Goal: Task Accomplishment & Management: Manage account settings

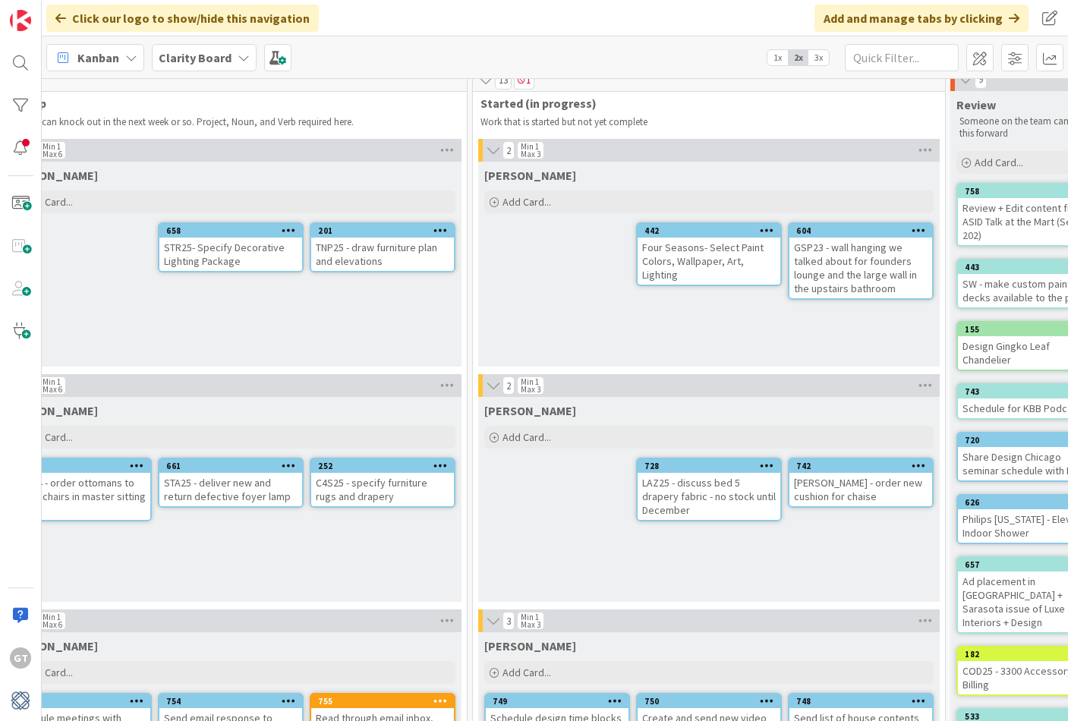
scroll to position [14, 792]
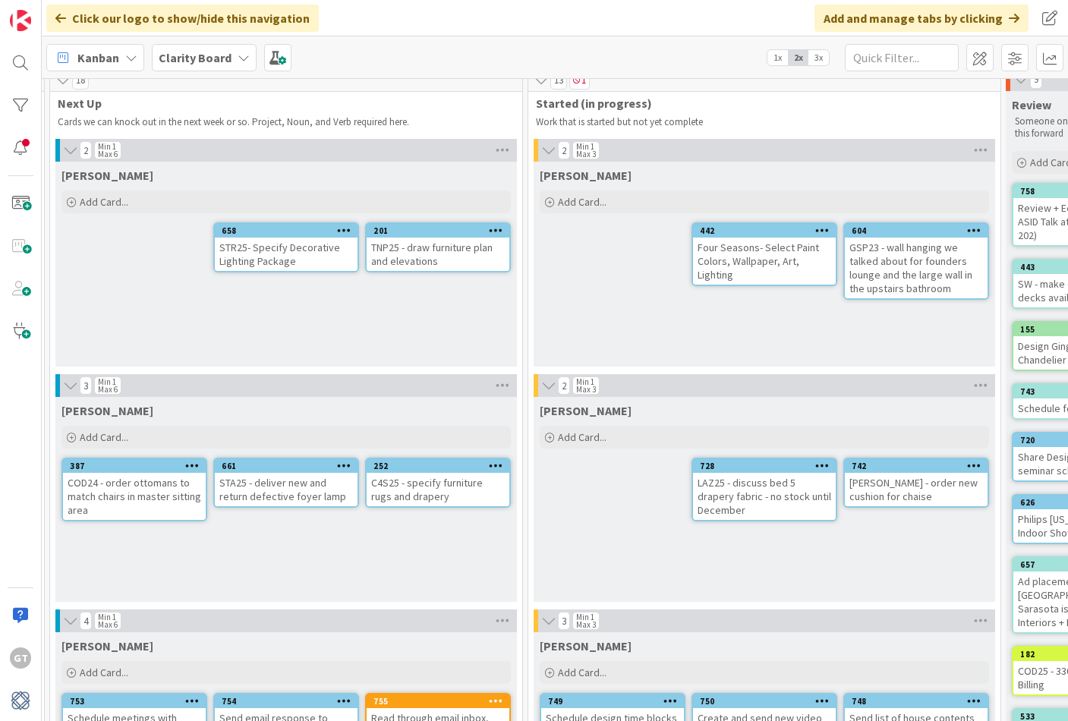
click at [798, 257] on div "Four Seasons- Select Paint Colors, Wallpaper, Art, Lighting" at bounding box center [764, 261] width 143 height 47
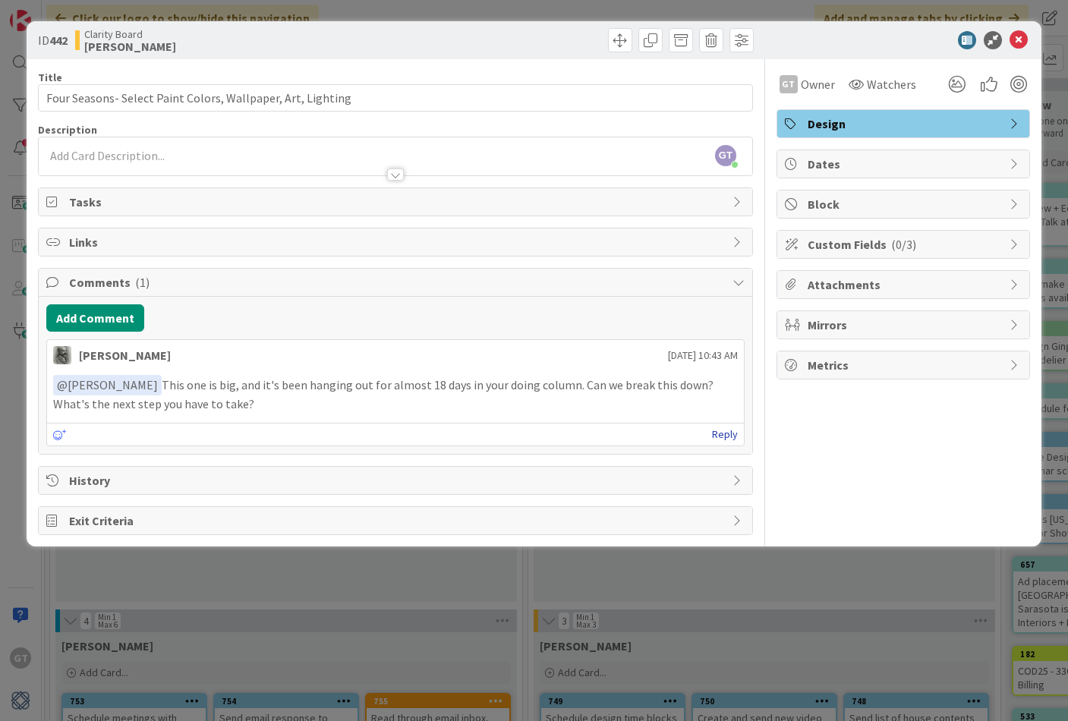
click at [723, 433] on link "Reply" at bounding box center [725, 434] width 26 height 19
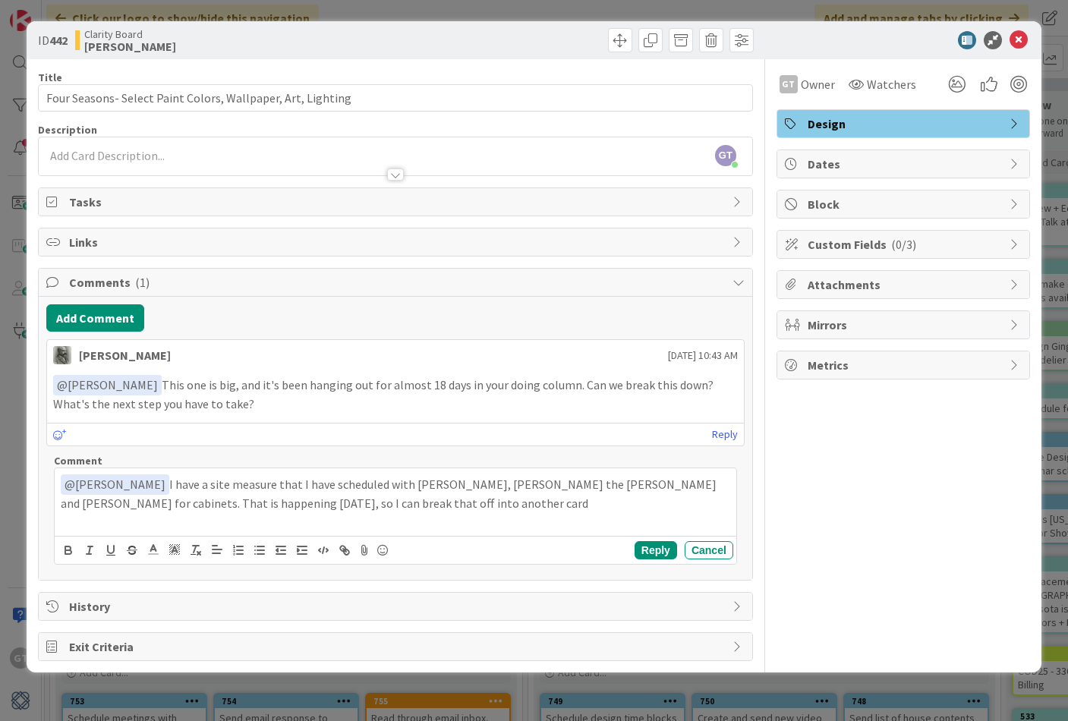
click at [669, 546] on button "Reply" at bounding box center [655, 550] width 42 height 18
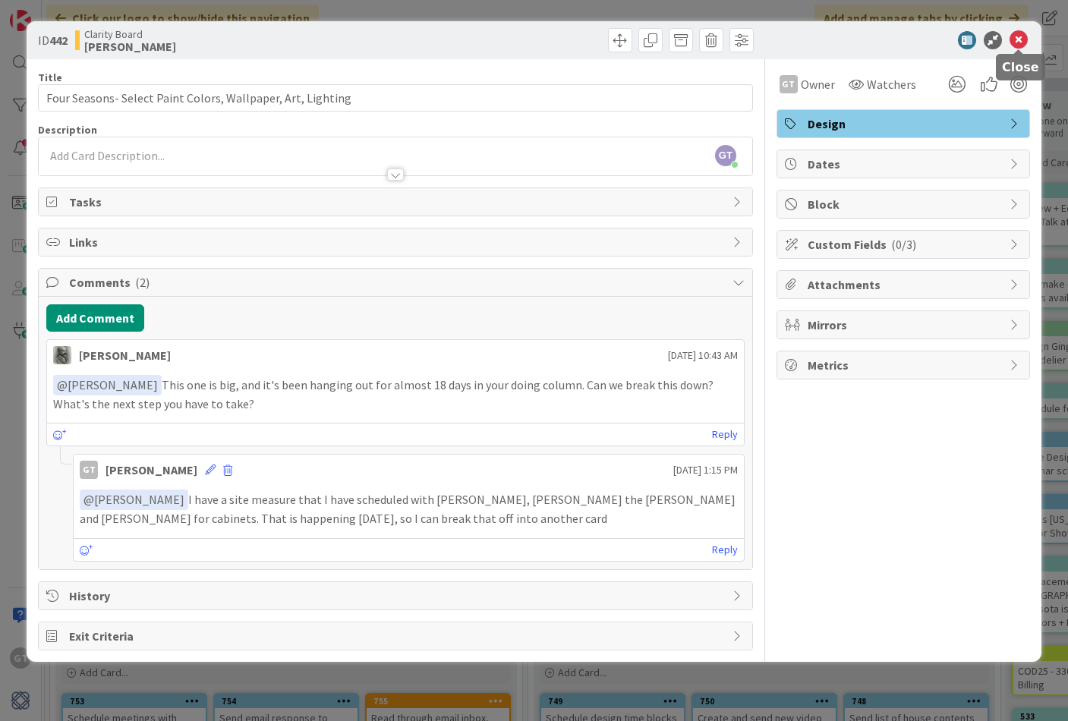
click at [1018, 42] on icon at bounding box center [1018, 40] width 18 height 18
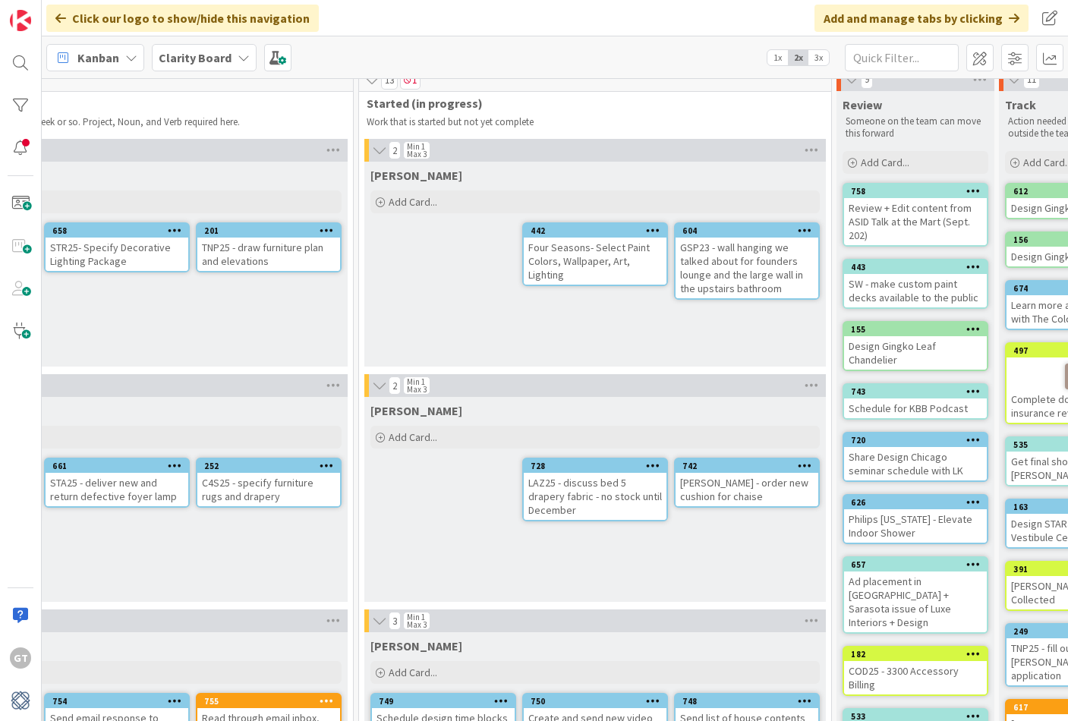
scroll to position [14, 999]
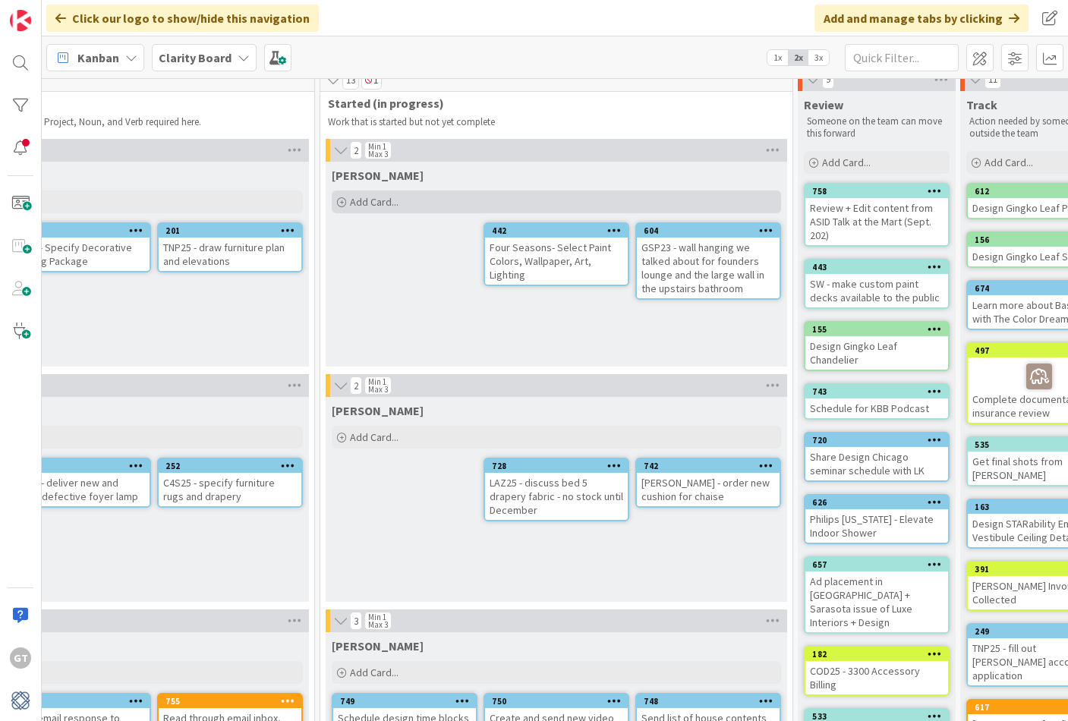
click at [379, 206] on span "Add Card..." at bounding box center [374, 202] width 49 height 14
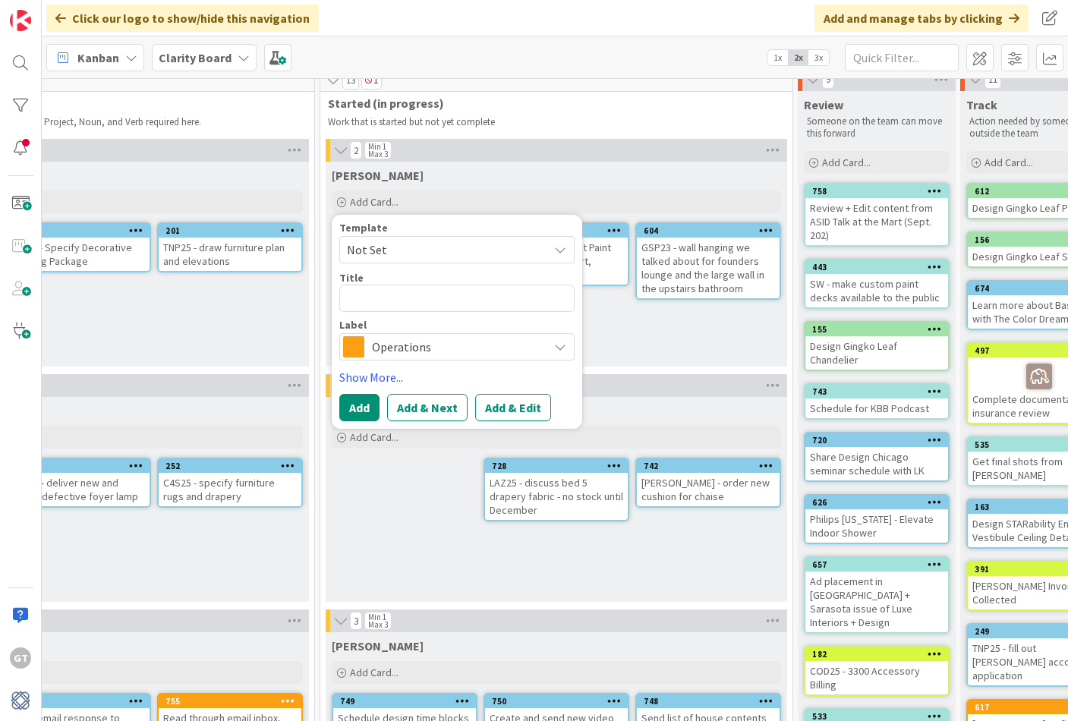
click at [519, 185] on div "[PERSON_NAME] Add Card... Template Not Set Title 0 / 128 Label Operations Show …" at bounding box center [556, 189] width 461 height 55
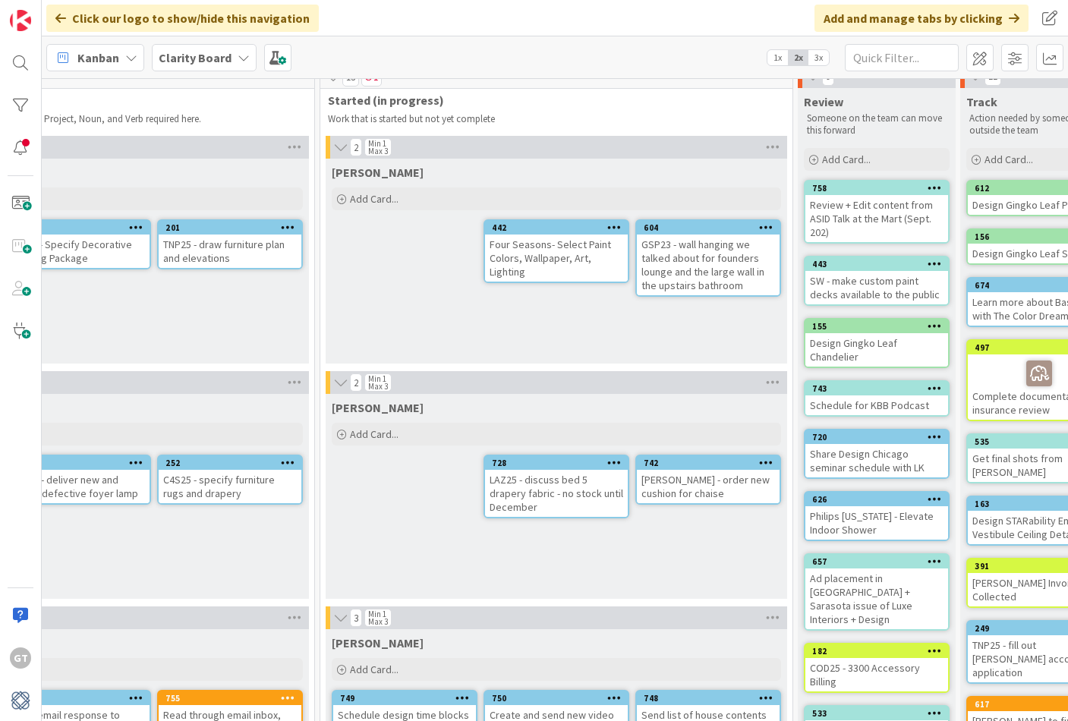
scroll to position [18, 999]
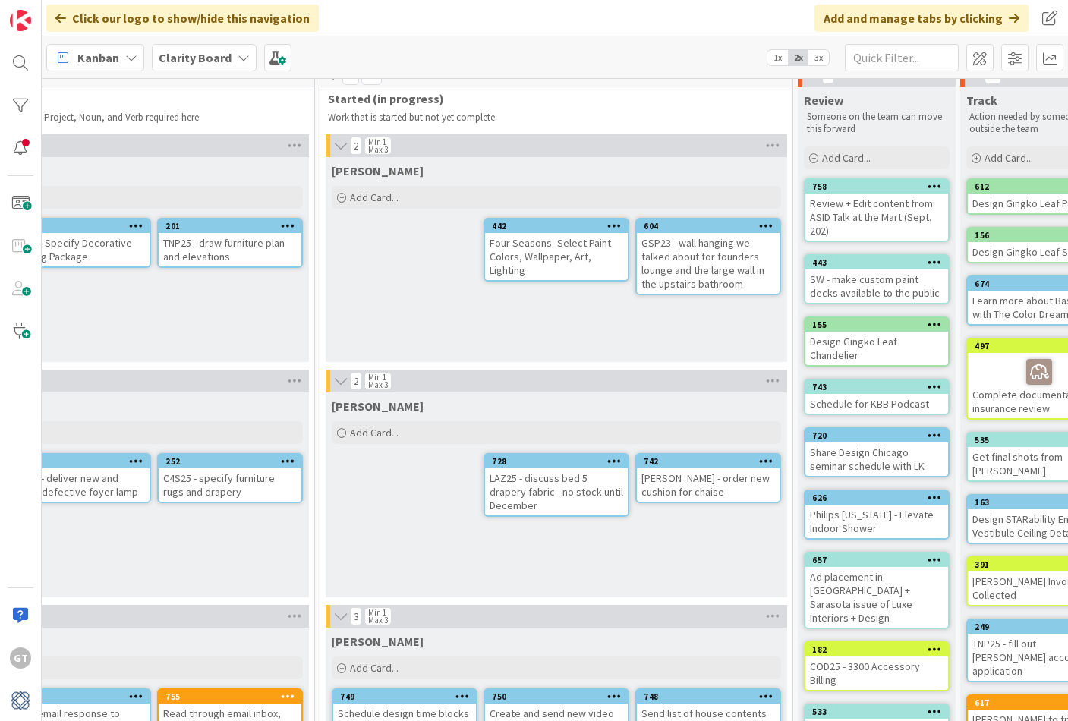
click at [616, 225] on icon at bounding box center [614, 225] width 14 height 11
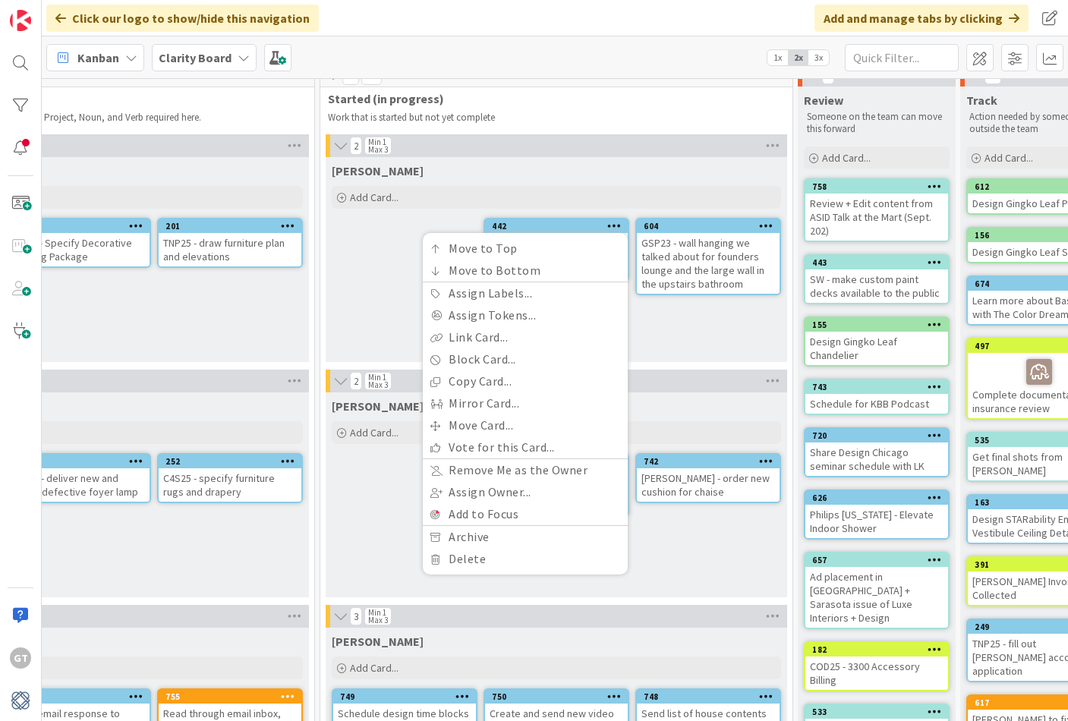
click at [610, 224] on icon at bounding box center [614, 225] width 14 height 11
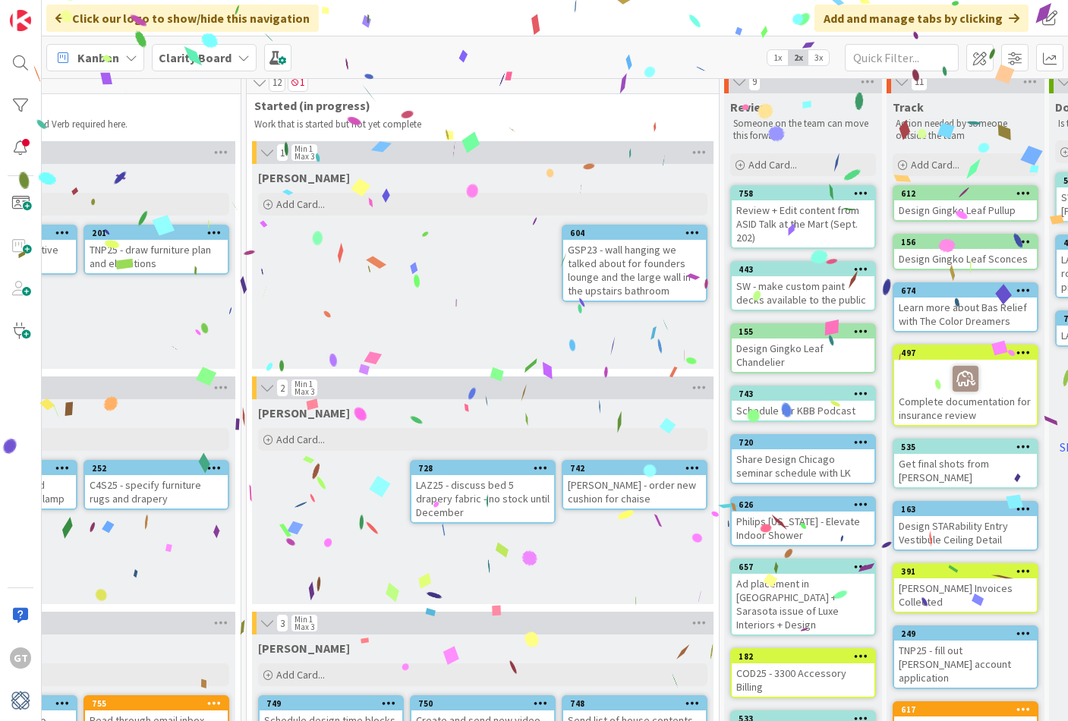
scroll to position [11, 1037]
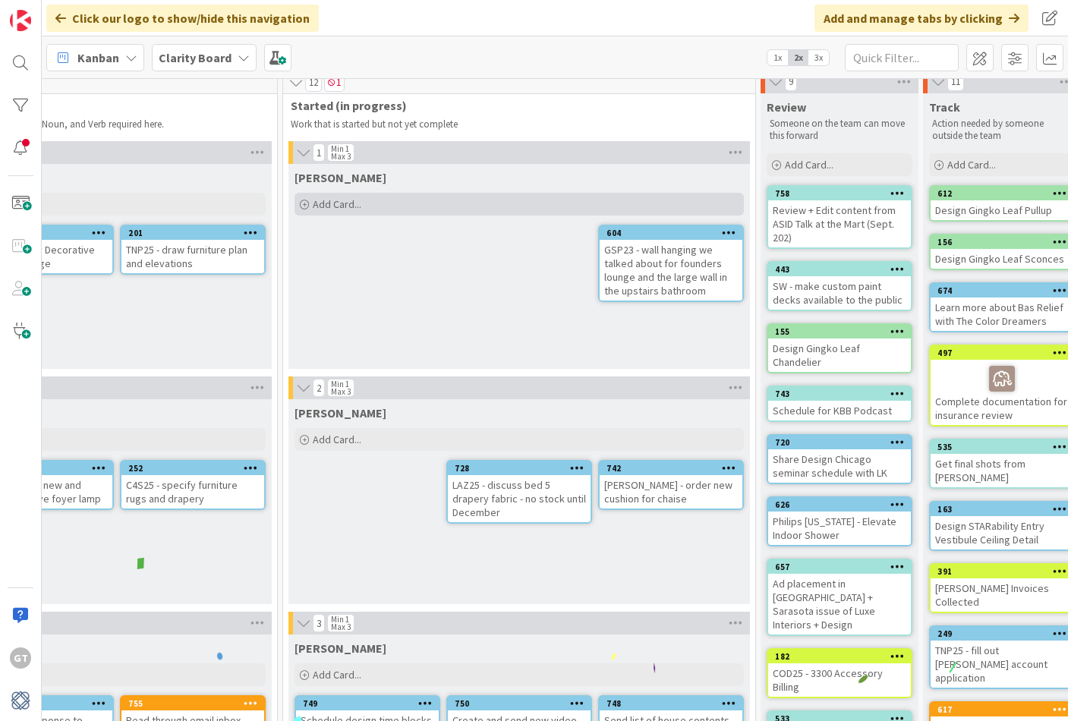
click at [309, 197] on div "Add Card..." at bounding box center [518, 204] width 449 height 23
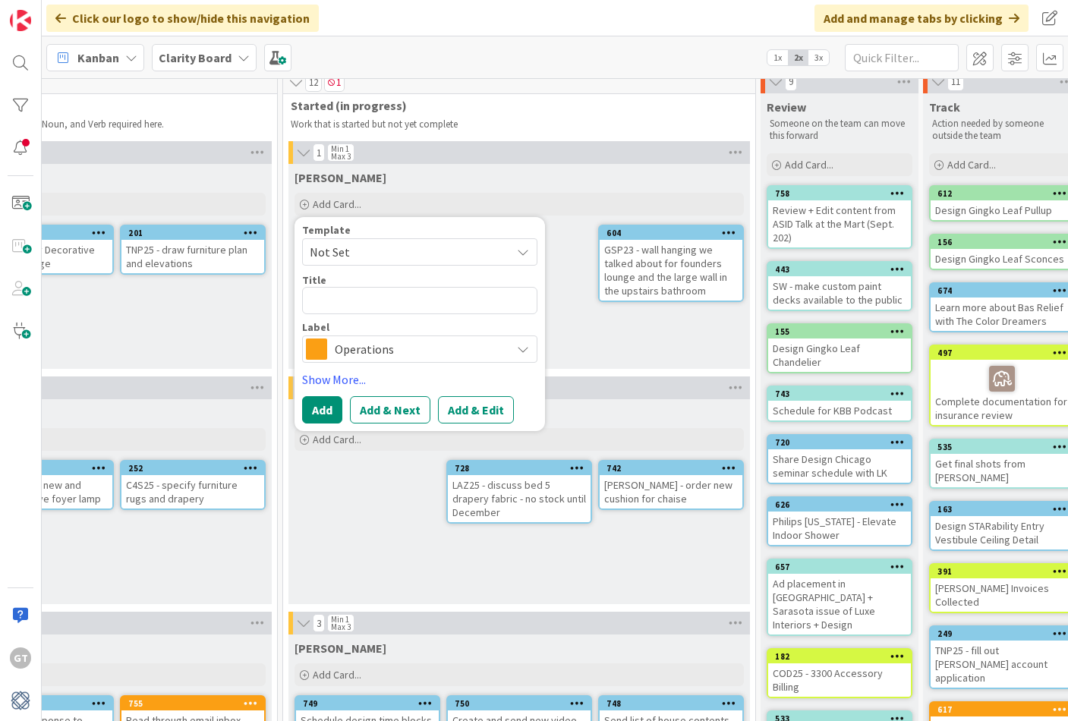
click at [408, 352] on span "Operations" at bounding box center [419, 348] width 168 height 21
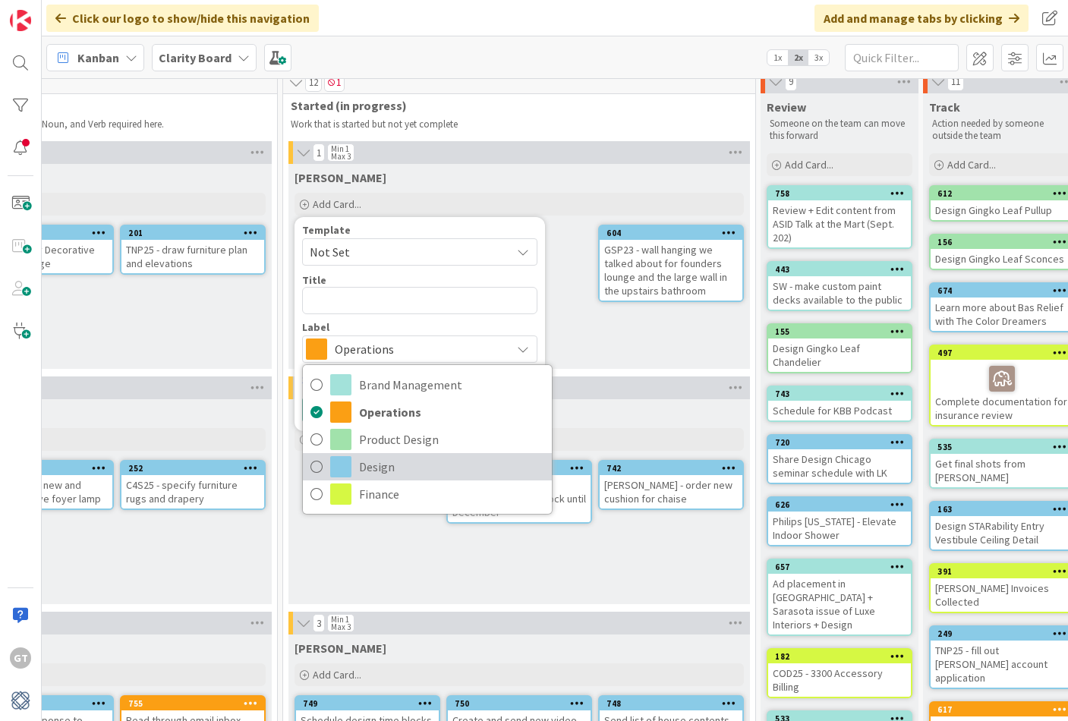
click at [321, 468] on icon at bounding box center [316, 466] width 12 height 23
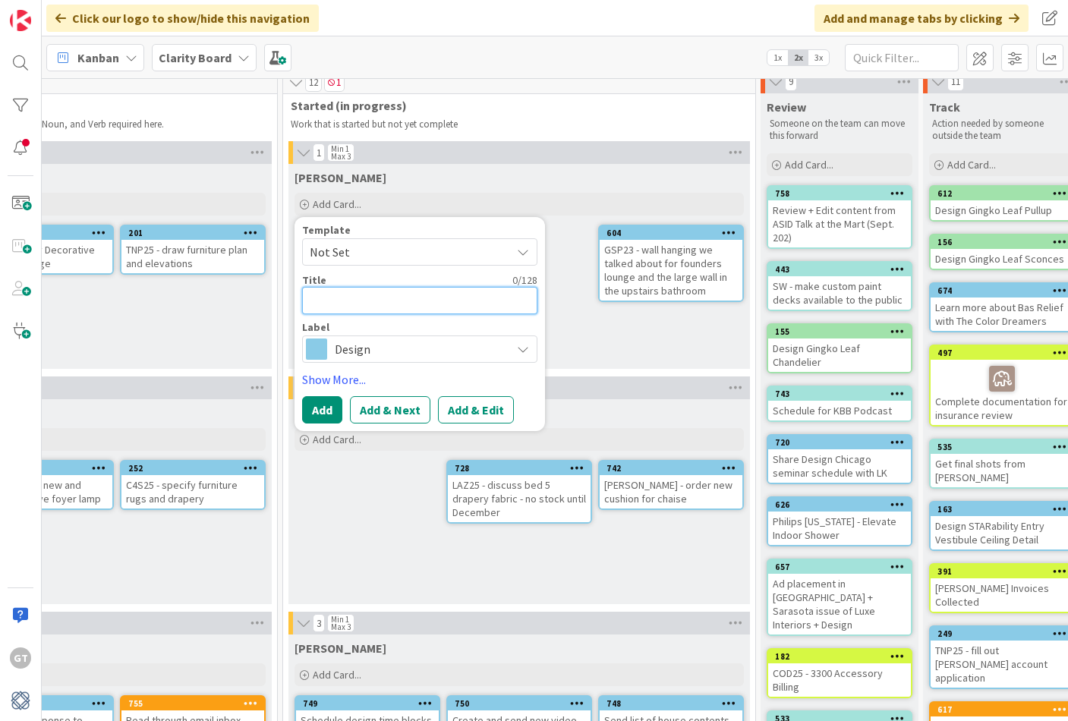
click at [389, 305] on textarea at bounding box center [419, 300] width 235 height 27
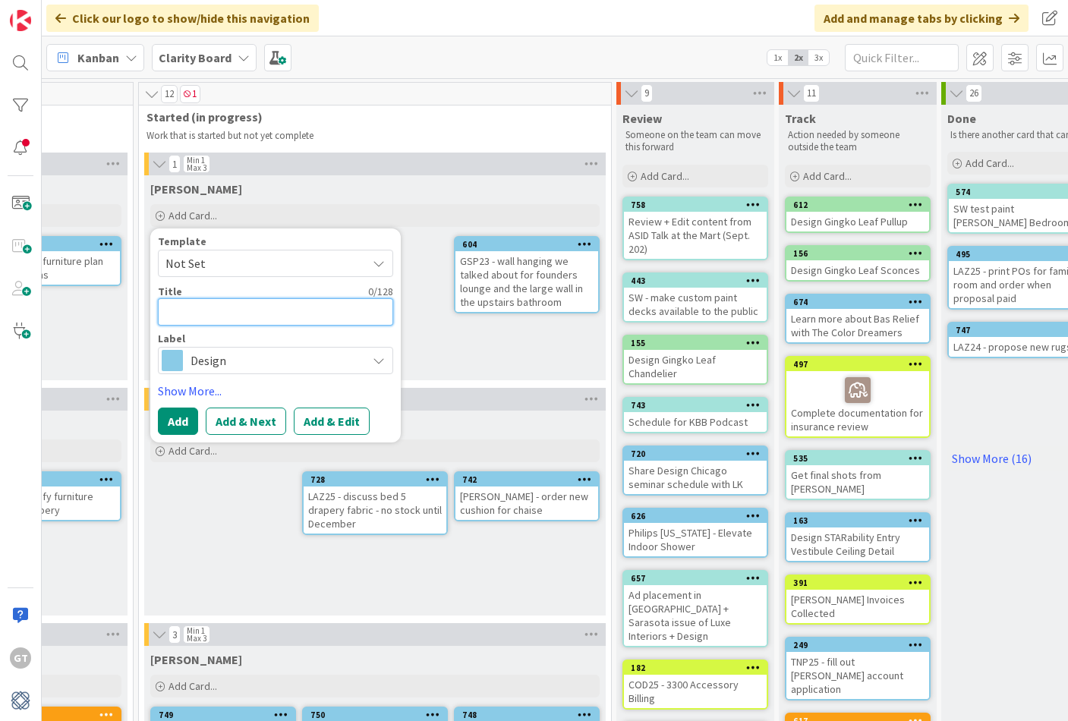
scroll to position [0, 1157]
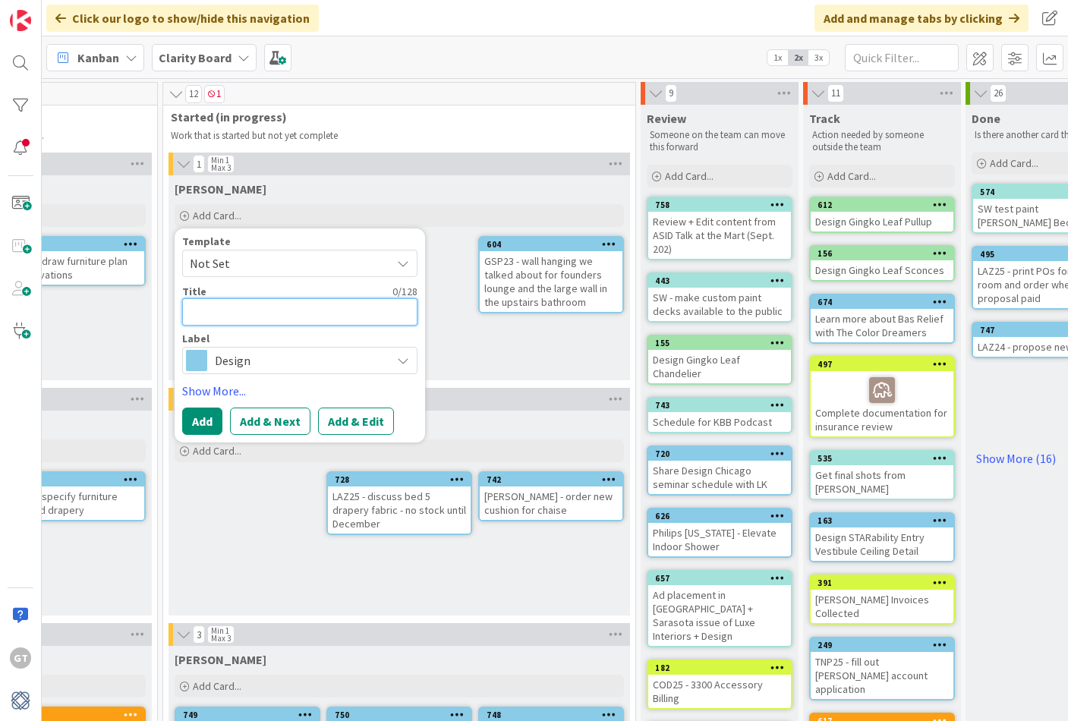
type textarea "x"
type textarea "C"
type textarea "x"
type textarea "C4"
type textarea "x"
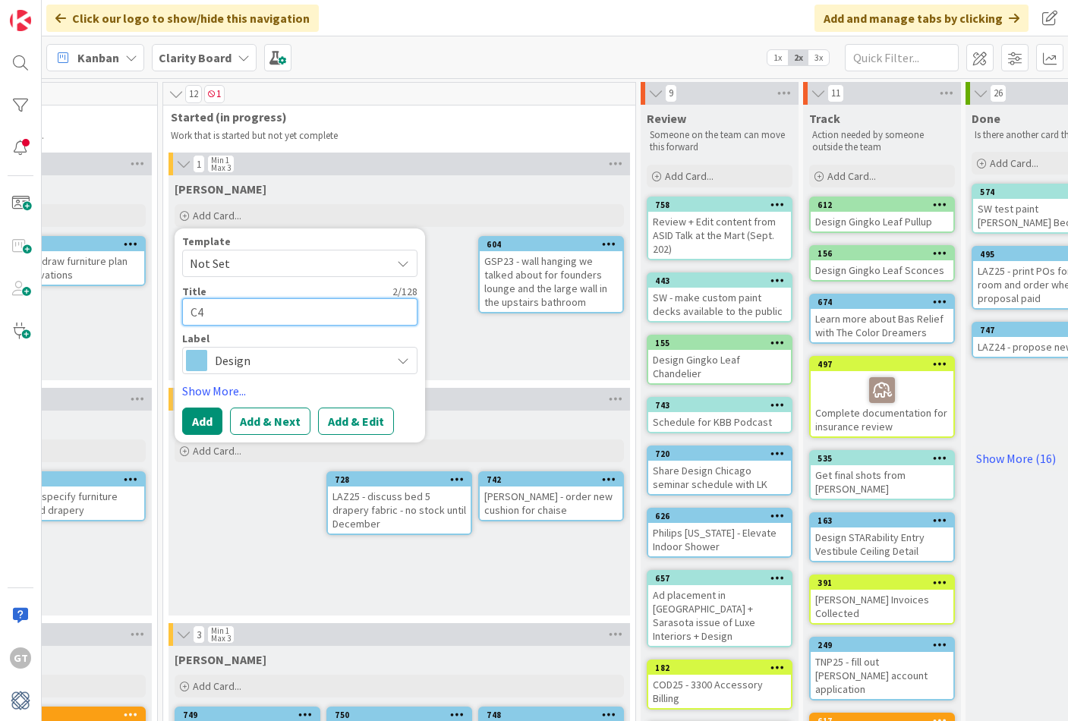
type textarea "C4S"
type textarea "x"
type textarea "C4S2"
type textarea "x"
type textarea "C4S25"
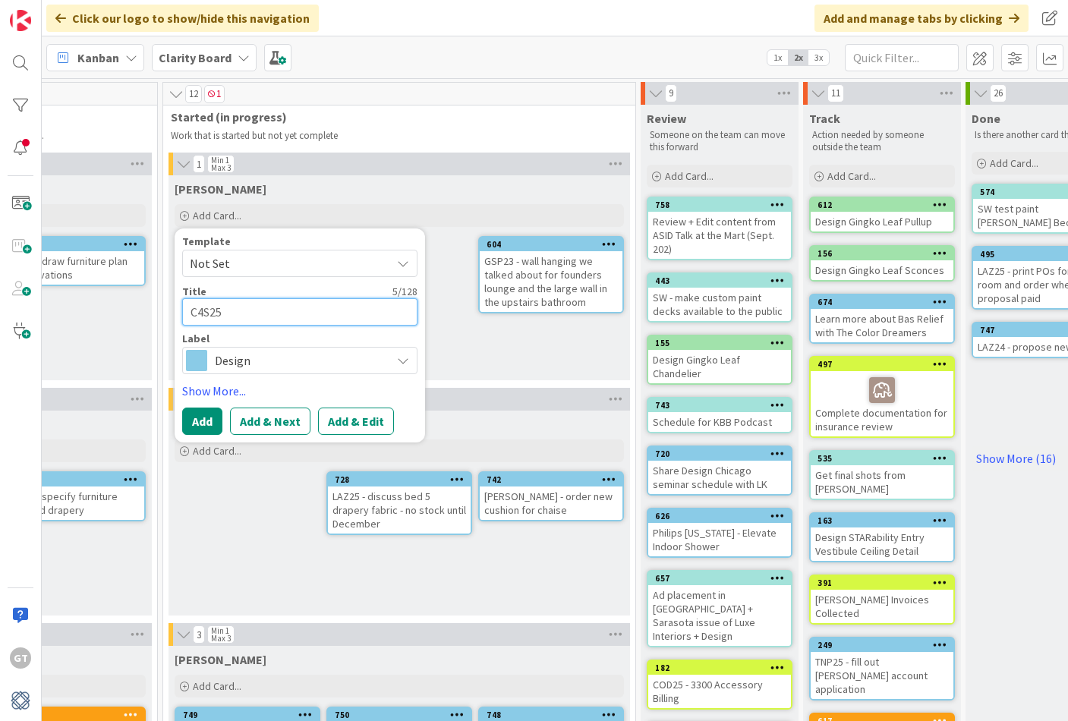
type textarea "x"
type textarea "C4S25"
type textarea "x"
type textarea "C4S25 -"
type textarea "x"
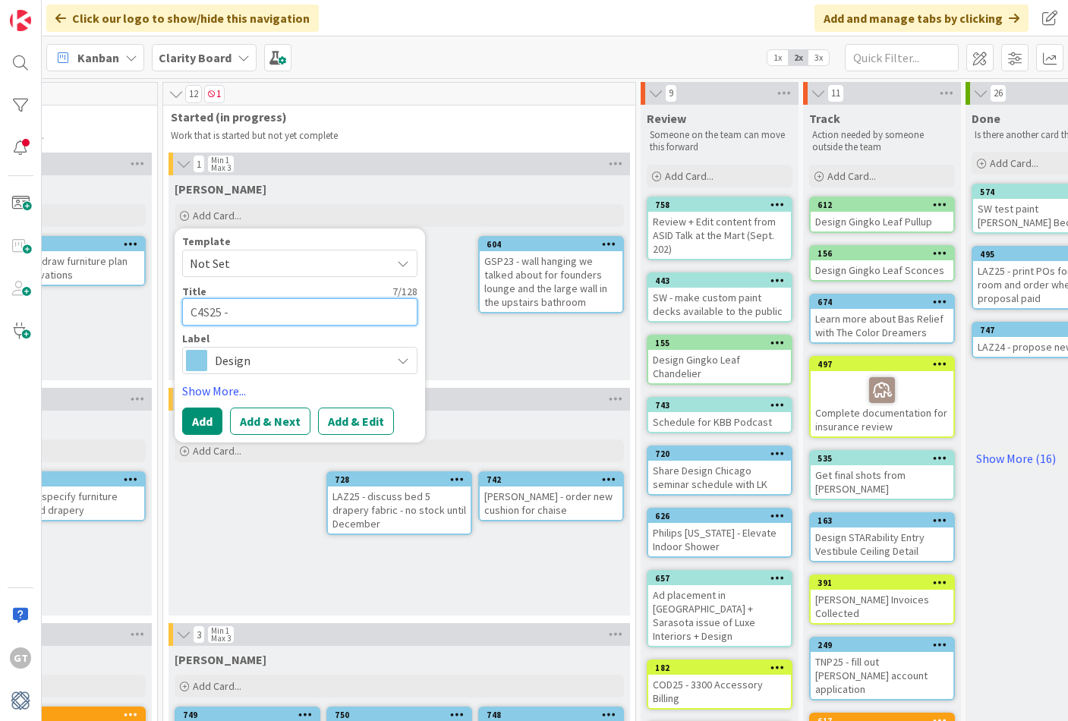
type textarea "C4S25 -"
type textarea "x"
type textarea "C4S25 - S"
type textarea "x"
type textarea "C4S25 - Sc"
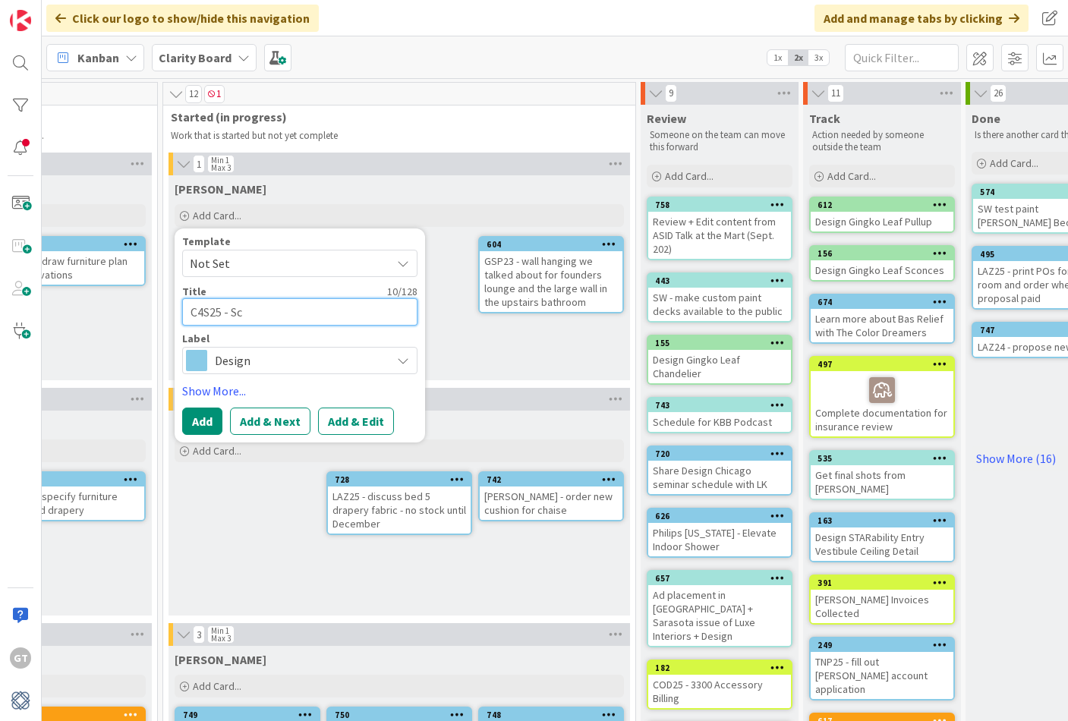
type textarea "x"
type textarea "C4S25 - S"
type textarea "x"
type textarea "C4S25 - Si"
type textarea "x"
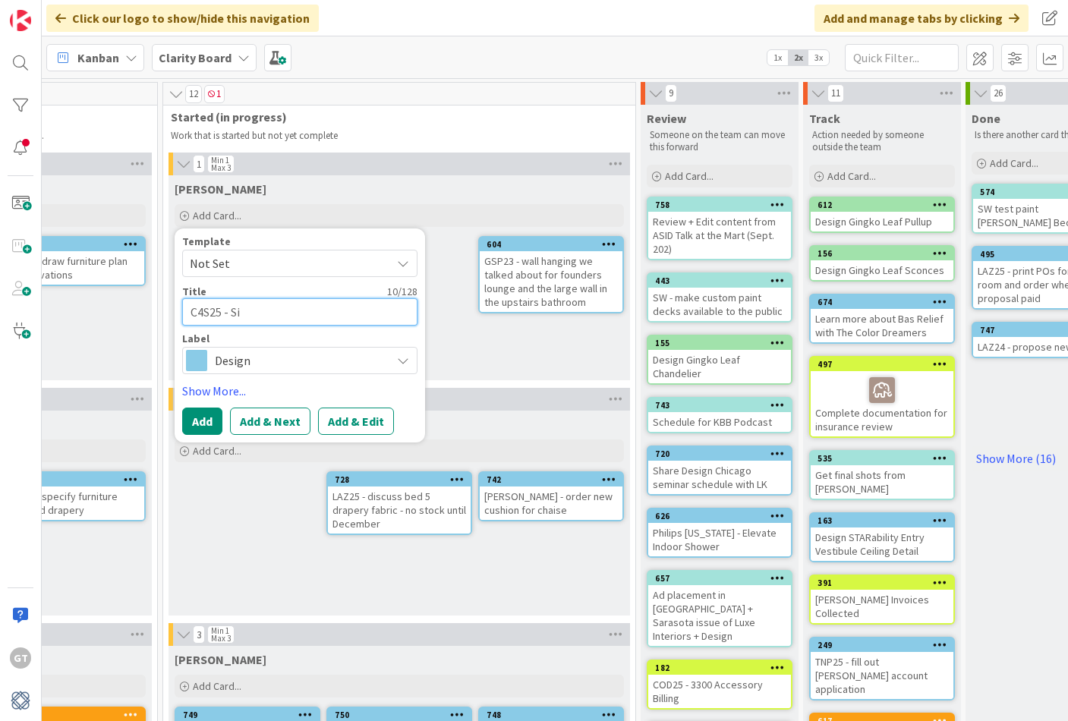
type textarea "C4S25 - Siy"
type textarea "x"
type textarea "C4S25 - Siye"
type textarea "x"
type textarea "C4S25 - Siy"
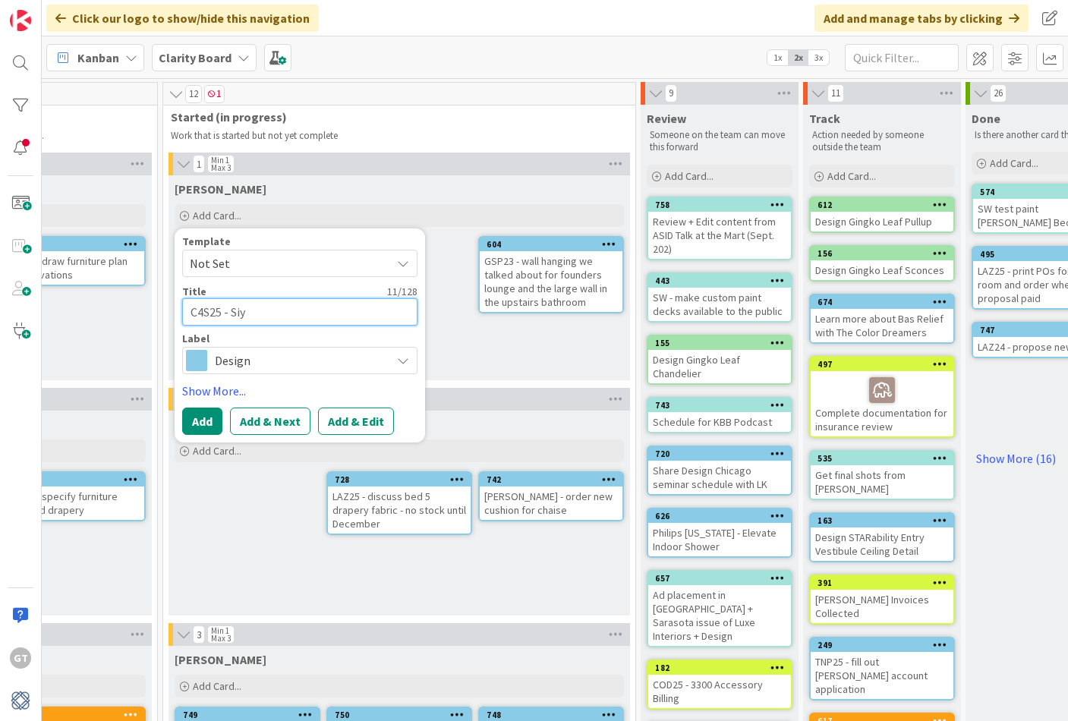
type textarea "x"
type textarea "C4S25 - Si"
type textarea "x"
type textarea "C4S25 - Sit"
type textarea "x"
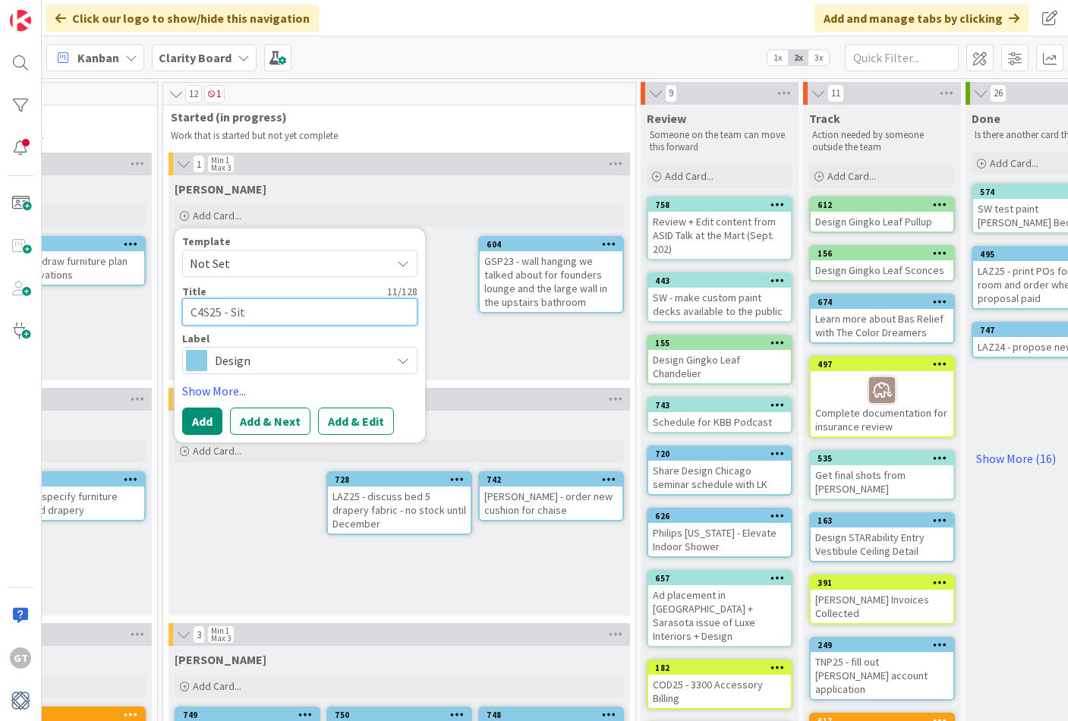
type textarea "C4S25 - Site"
type textarea "x"
type textarea "C4S25 - Site"
type textarea "x"
type textarea "C4S25 - Site M"
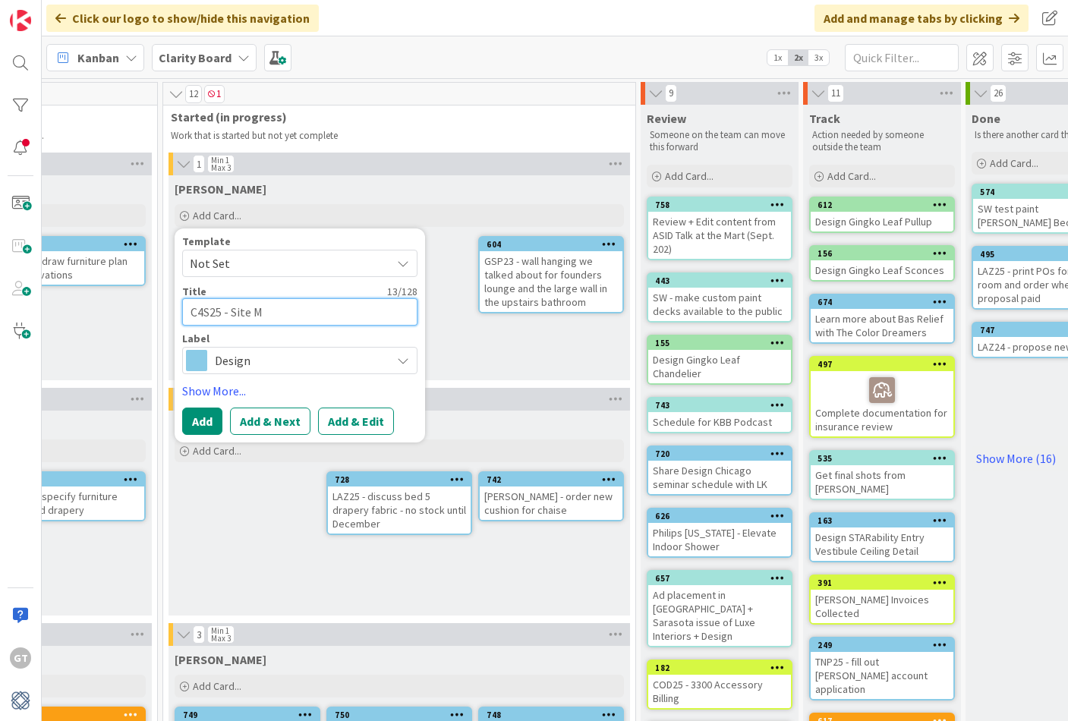
type textarea "x"
type textarea "C4S25 - Site Me"
type textarea "x"
type textarea "C4S25 - Site Mea"
type textarea "x"
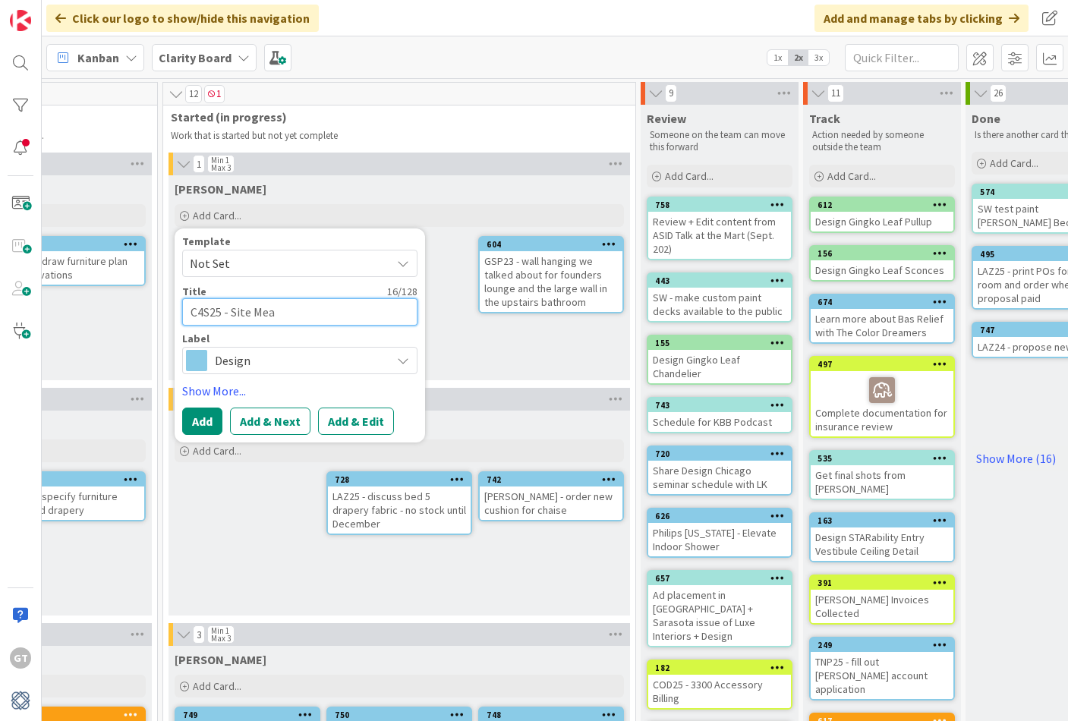
type textarea "C4S25 - Site Meau"
type textarea "x"
type textarea "C4S25 - Site Meaur"
type textarea "x"
type textarea "C4S25 - Site Meau"
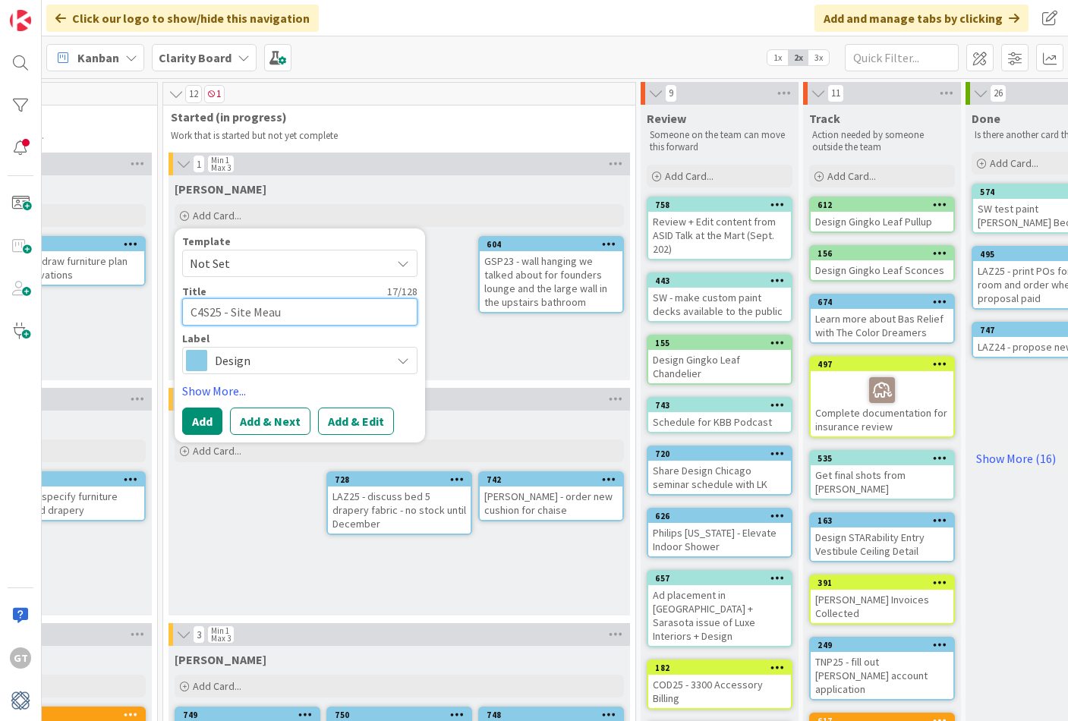
type textarea "x"
type textarea "C4S25 - Site Mea"
type textarea "x"
type textarea "C4S25 - Site Meas"
type textarea "x"
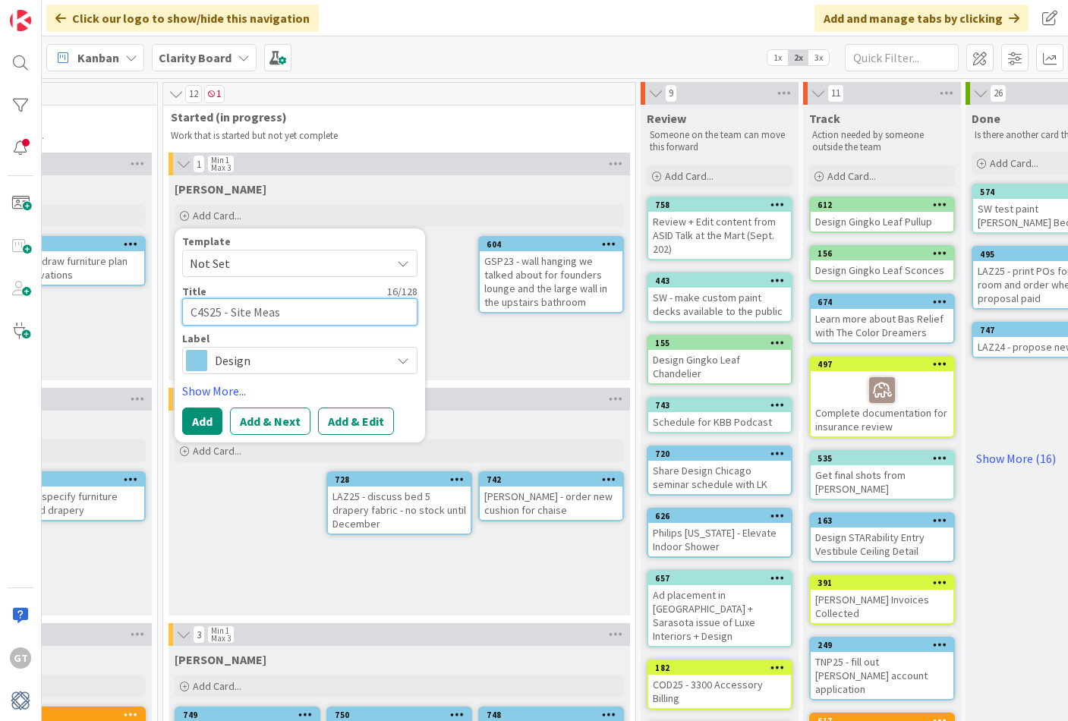
type textarea "C4S25 - Site Measu"
type textarea "x"
type textarea "C4S25 - Site Measur"
type textarea "x"
type textarea "C4S25 - Site Measure"
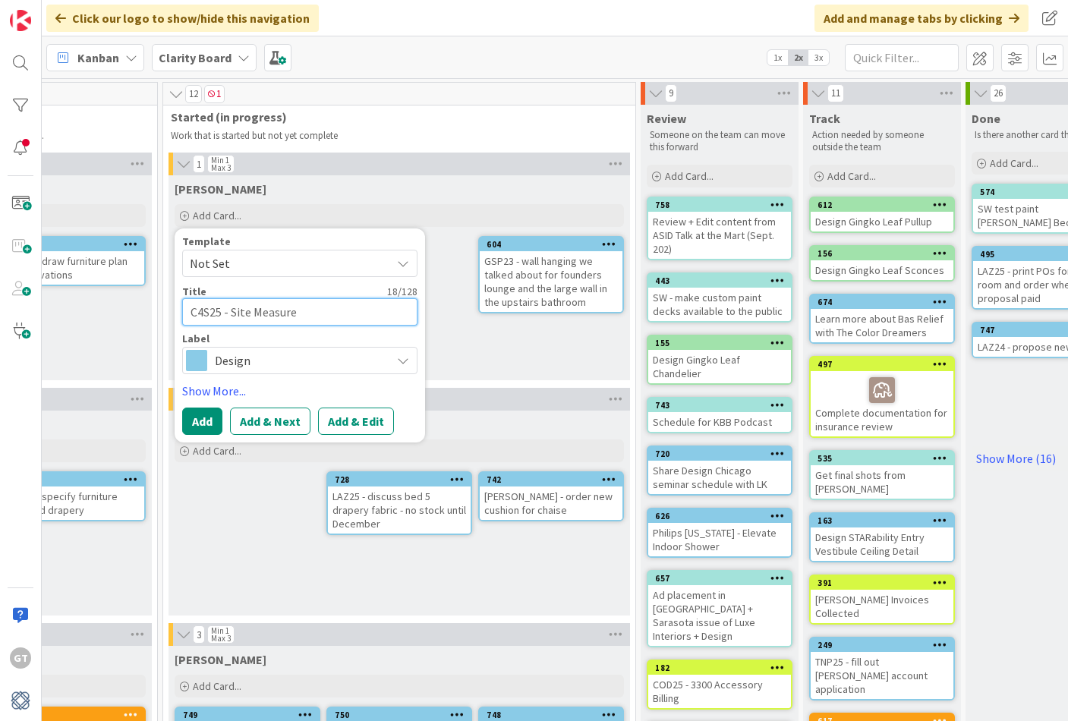
type textarea "x"
type textarea "C4S25 - Site Measure"
type textarea "x"
type textarea "C4S25 - Site Measure w"
type textarea "x"
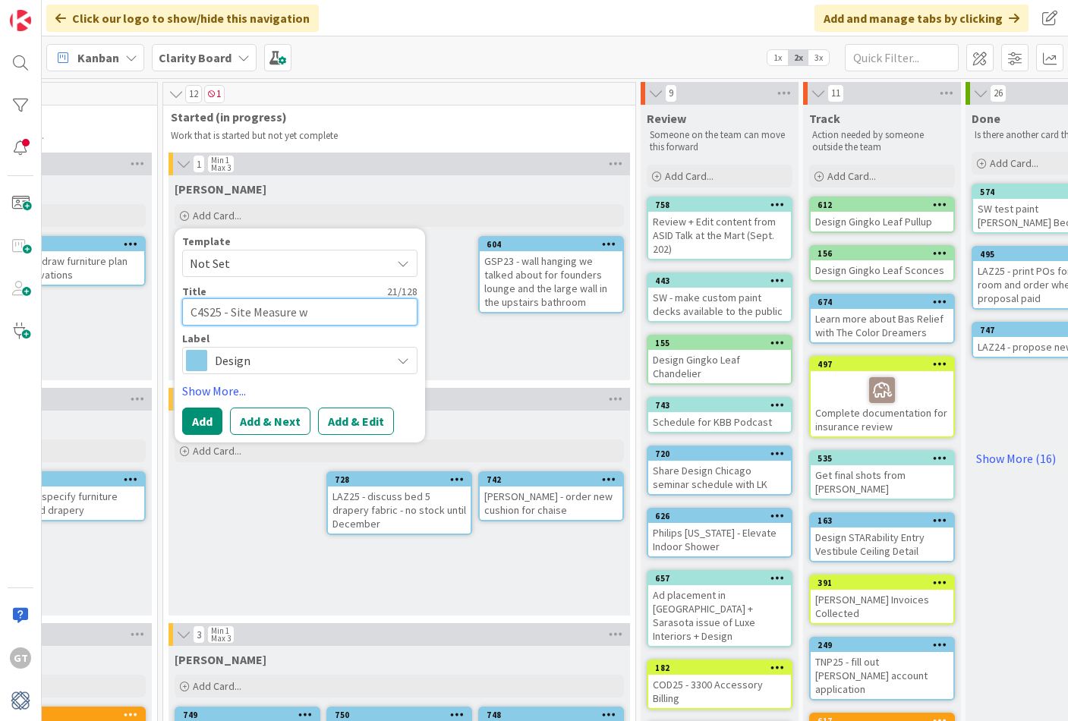
type textarea "C4S25 - Site Measure wi"
type textarea "x"
type textarea "C4S25 - Site Measure wit"
type textarea "x"
type textarea "C4S25 - Site Measure with"
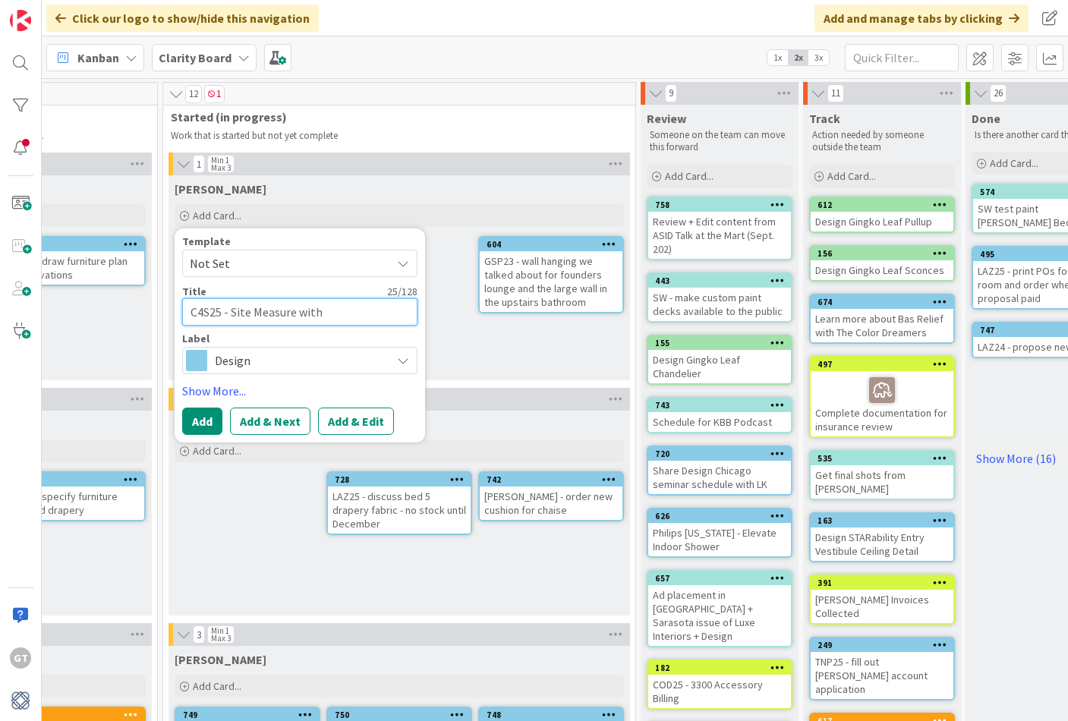
type textarea "x"
type textarea "C4S25 - Site Measure with"
type textarea "x"
type textarea "C4S25 - Site Measure with S"
type textarea "x"
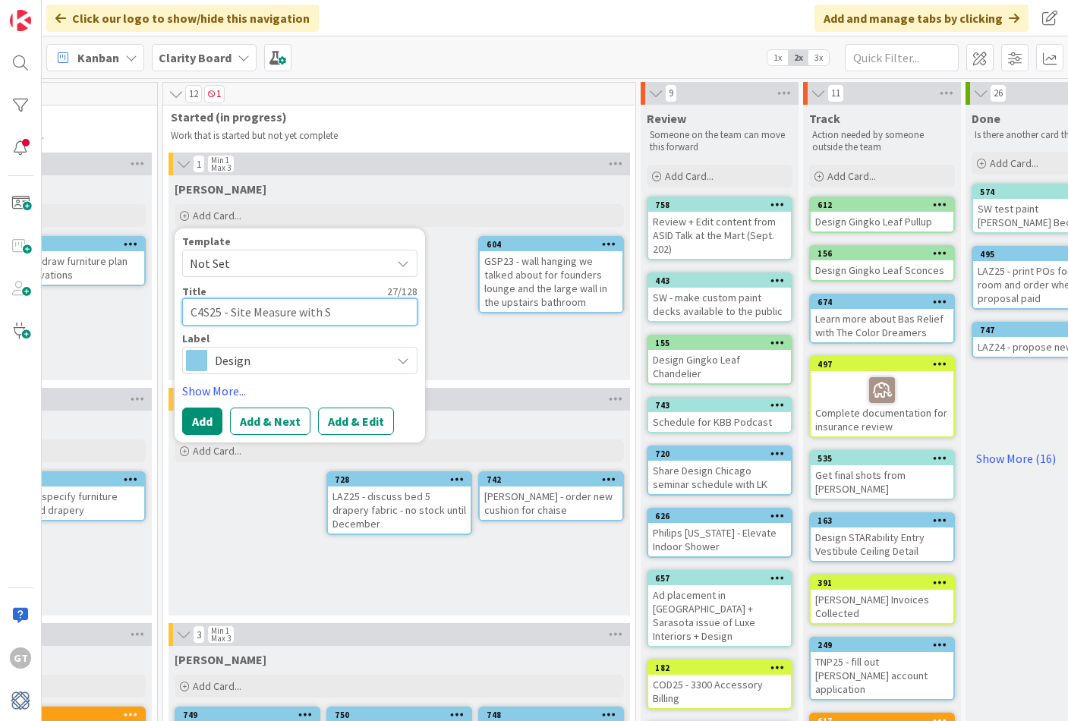
type textarea "C4S25 - Site Measure with Su"
type textarea "x"
type textarea "C4S25 - Site Measure with Sub"
type textarea "x"
type textarea "C4S25 - Site Measure with Subc"
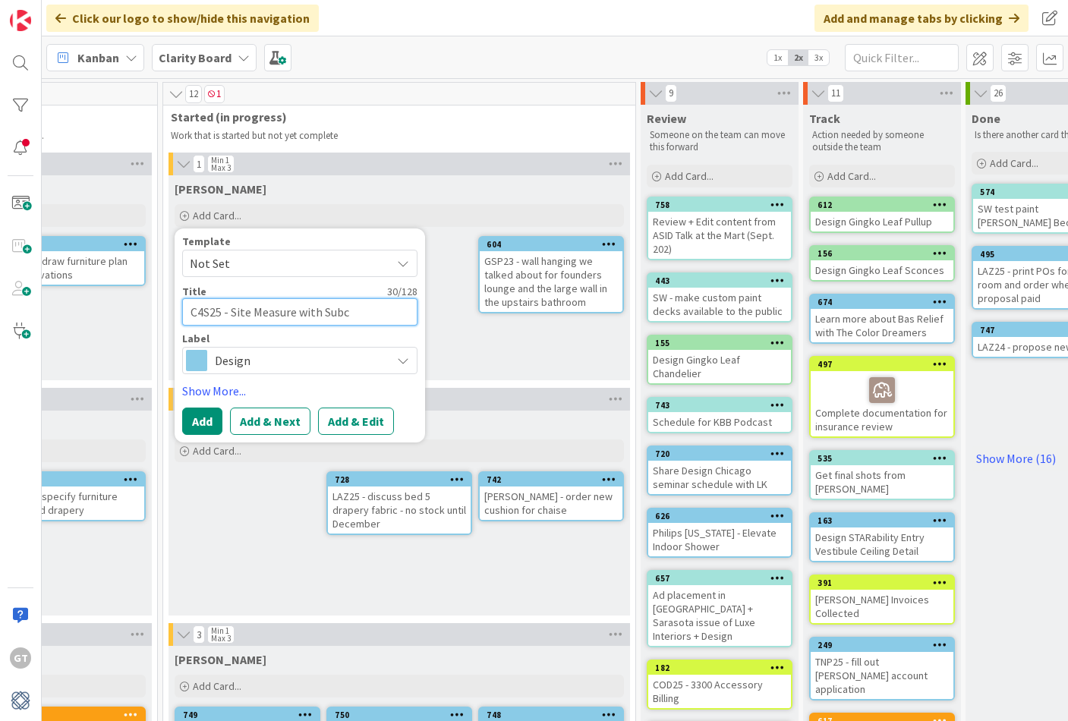
type textarea "x"
type textarea "C4S25 - Site Measure with Subco"
type textarea "x"
type textarea "C4S25 - Site Measure with Subcon"
type textarea "x"
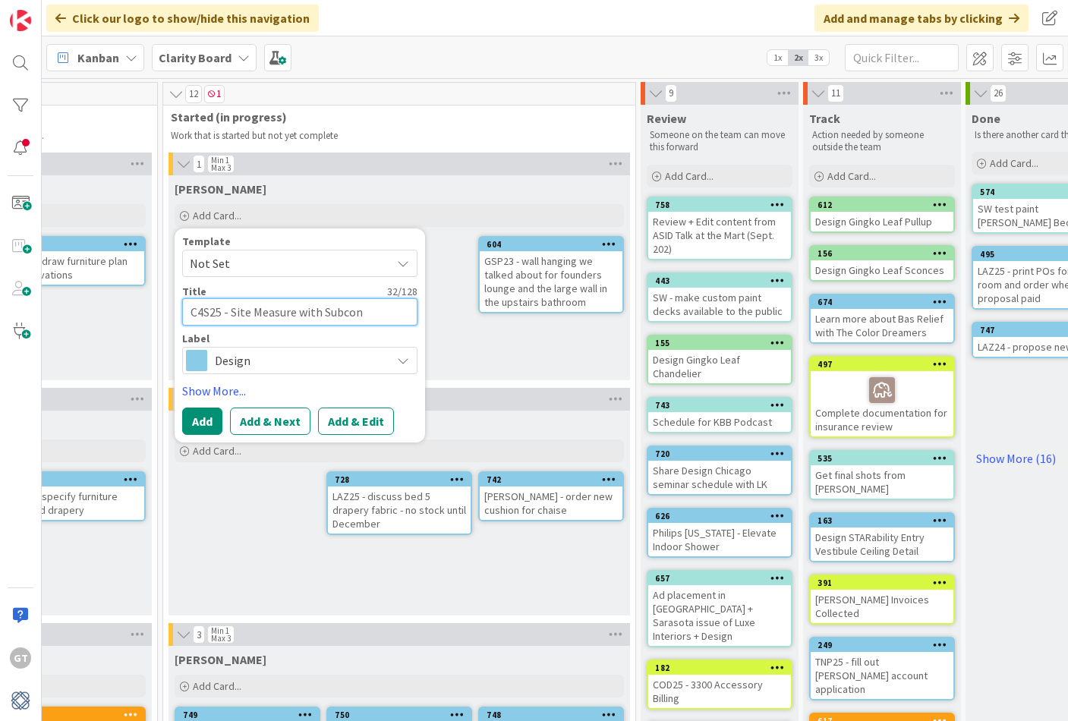
type textarea "C4S25 - Site Measure with Subcont"
type textarea "x"
type textarea "C4S25 - Site Measure with Subcontr"
type textarea "x"
type textarea "C4S25 - Site Measure with Subcontra"
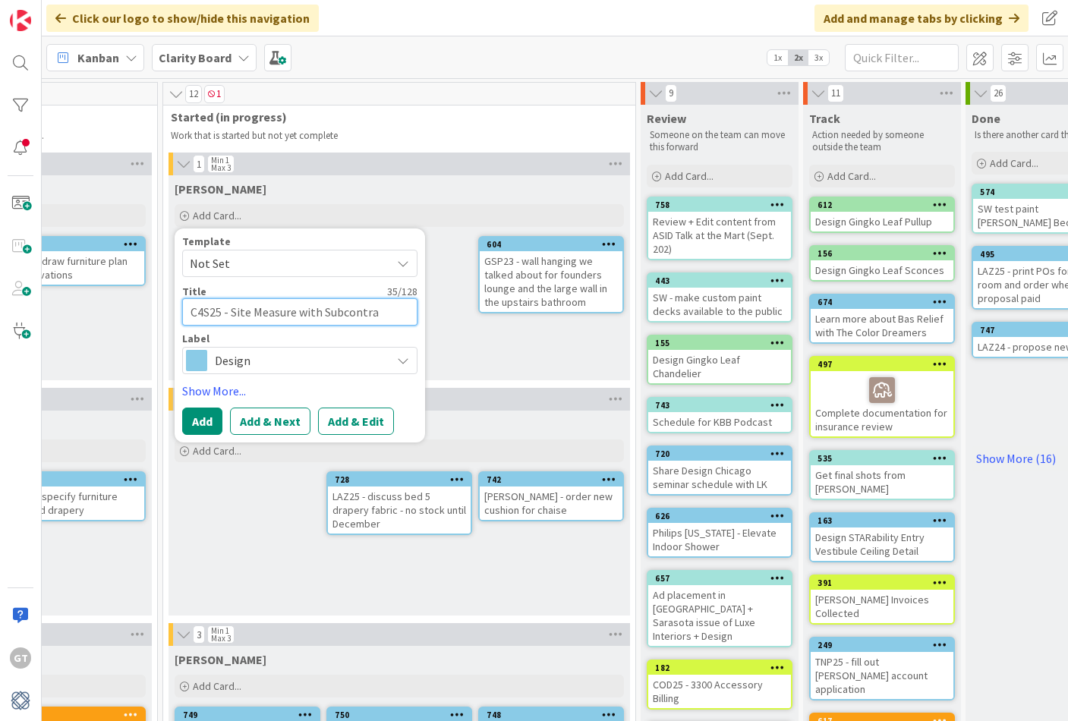
type textarea "x"
type textarea "C4S25 - Site Measure with Subcontrac"
type textarea "x"
type textarea "C4S25 - Site Measure with Subcontract"
type textarea "x"
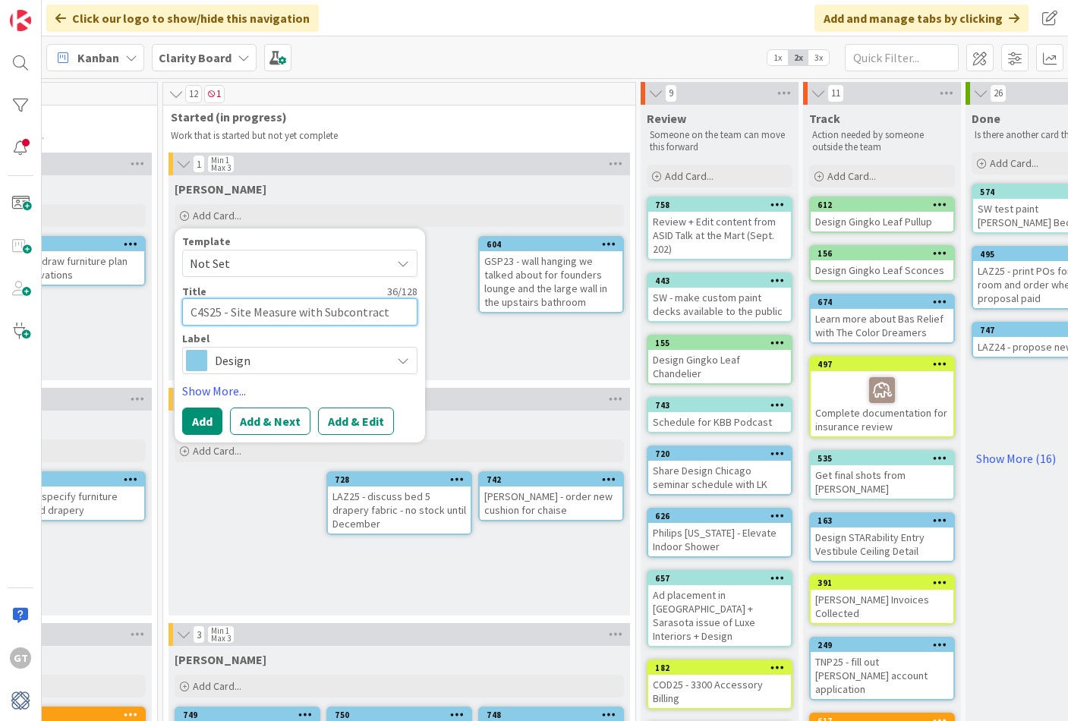
type textarea "C4S25 - Site Measure with Subcontracto"
type textarea "x"
type textarea "C4S25 - Site Measure with Subcontractor"
type textarea "x"
type textarea "C4S25 - Site Measure with Subcontractors"
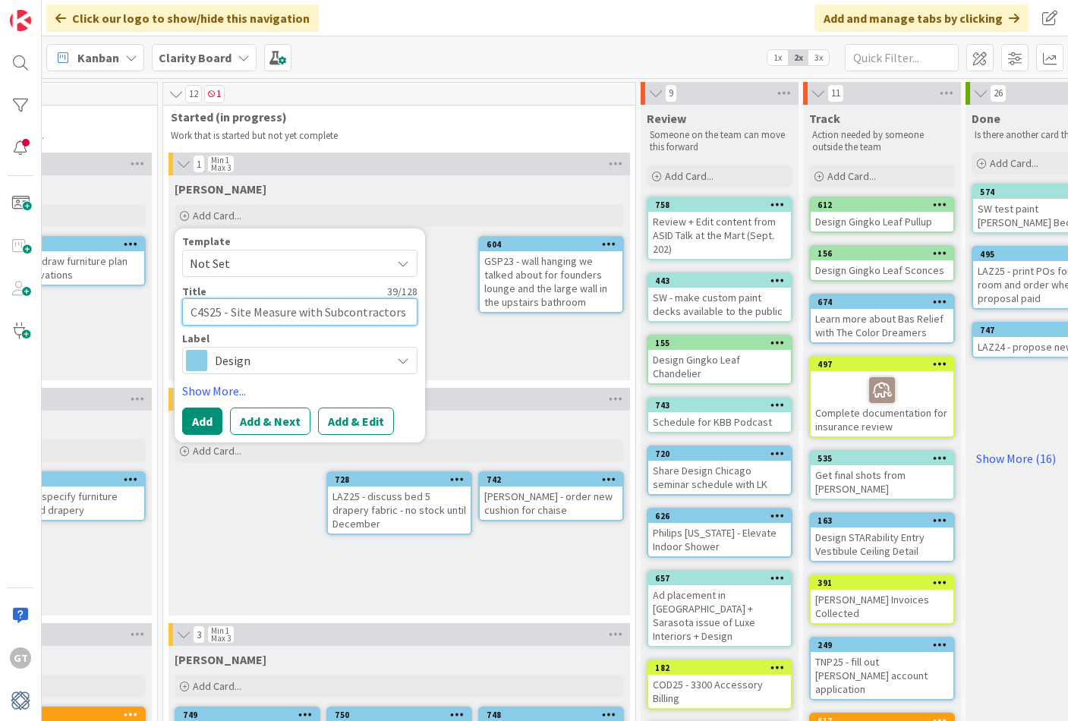
type textarea "x"
type textarea "C4S25 - Site Measure with Subcontractors"
click at [204, 422] on button "Add" at bounding box center [202, 421] width 40 height 27
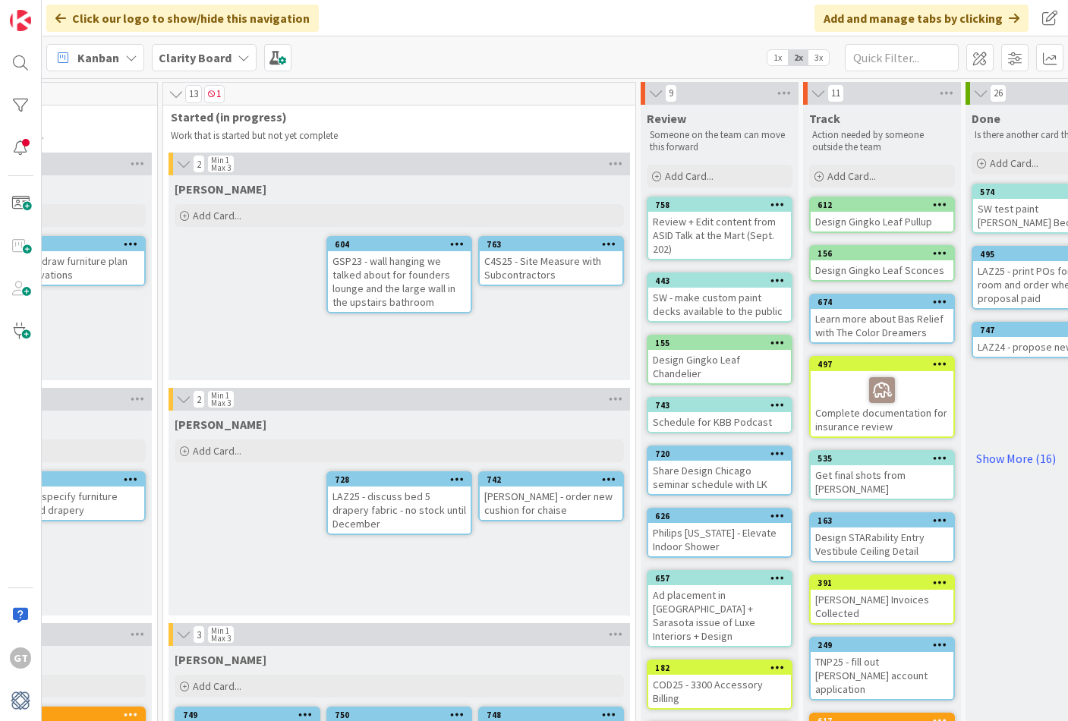
scroll to position [0, 1162]
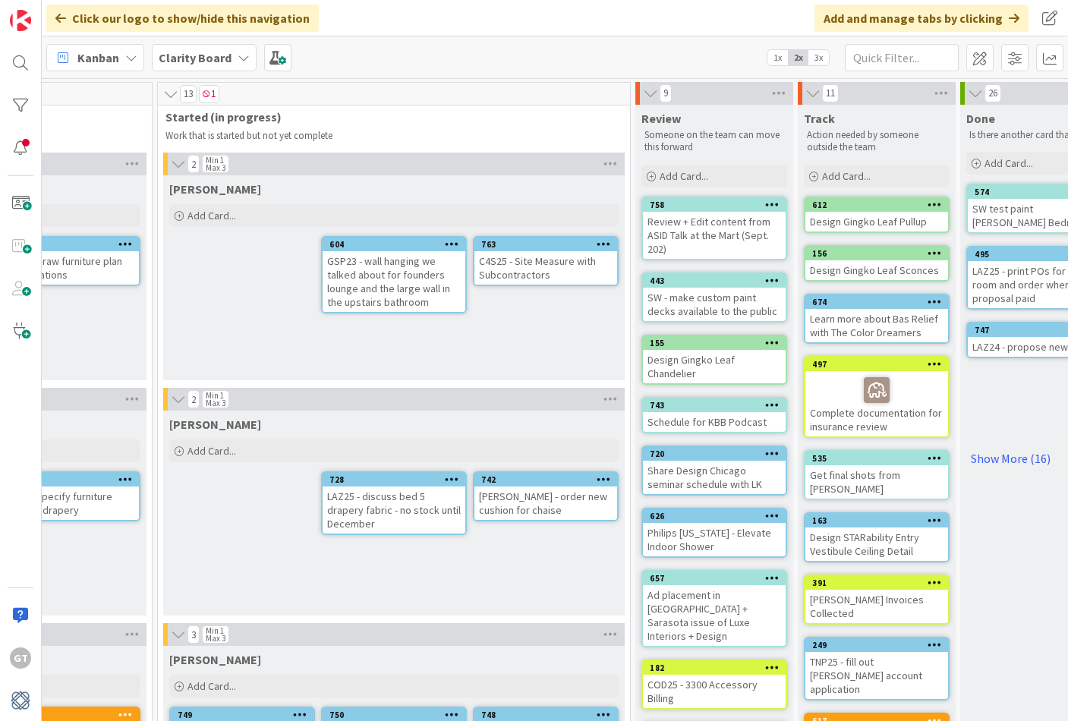
click at [535, 266] on div "C4S25 - Site Measure with Subcontractors" at bounding box center [545, 267] width 143 height 33
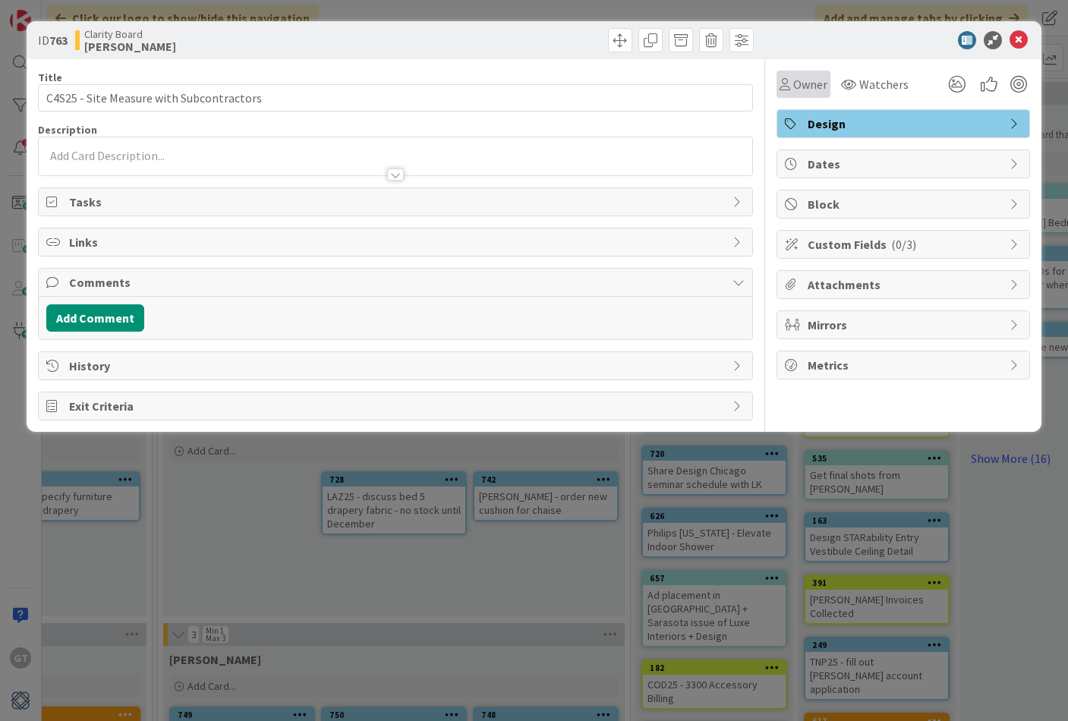
click at [810, 81] on span "Owner" at bounding box center [810, 84] width 34 height 18
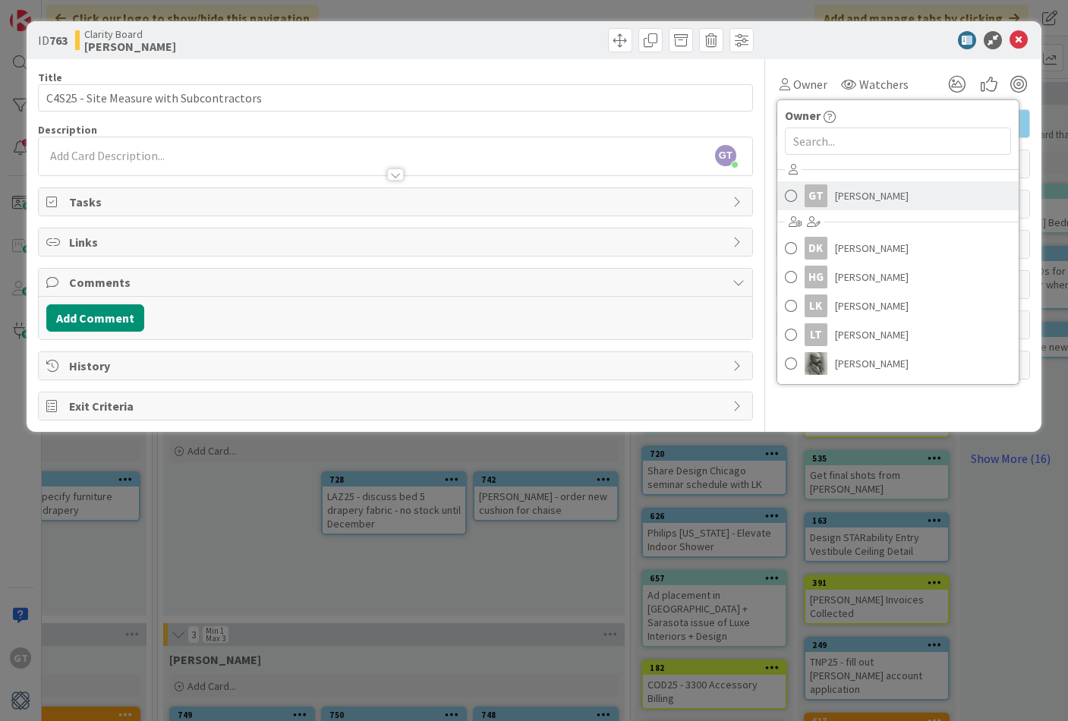
click at [856, 192] on span "[PERSON_NAME]" at bounding box center [872, 195] width 74 height 23
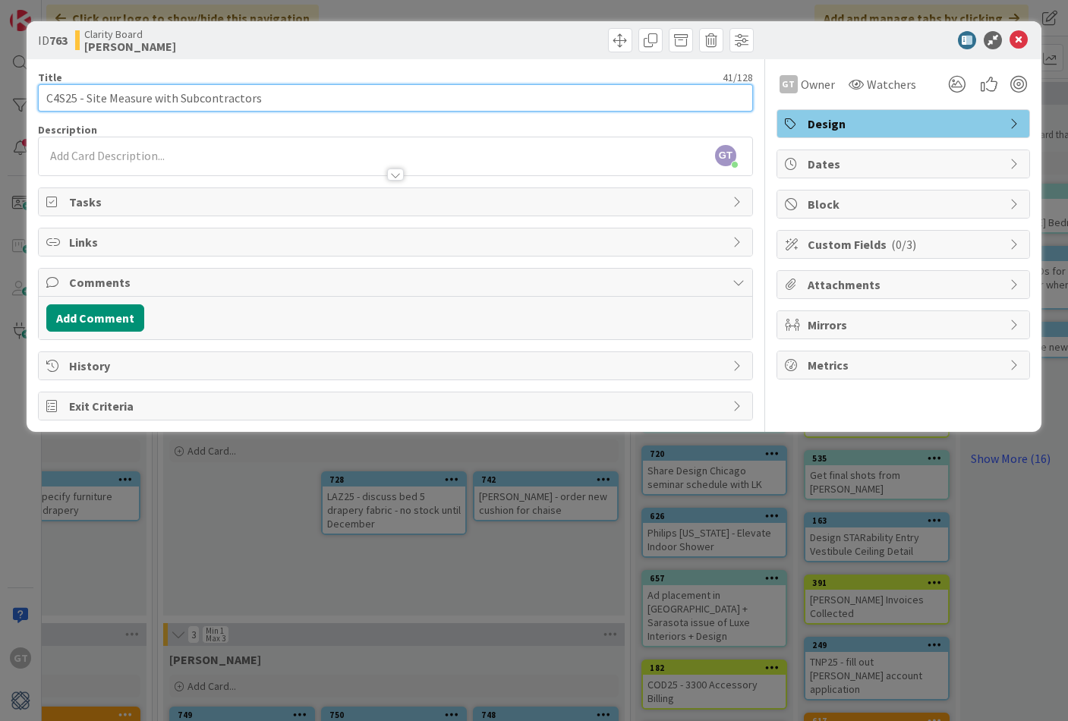
click at [286, 95] on input "C4S25 - Site Measure with Subcontractors" at bounding box center [395, 97] width 715 height 27
type input "C4S25 - Site Measure with Subcontractors [DATE] 4 PM"
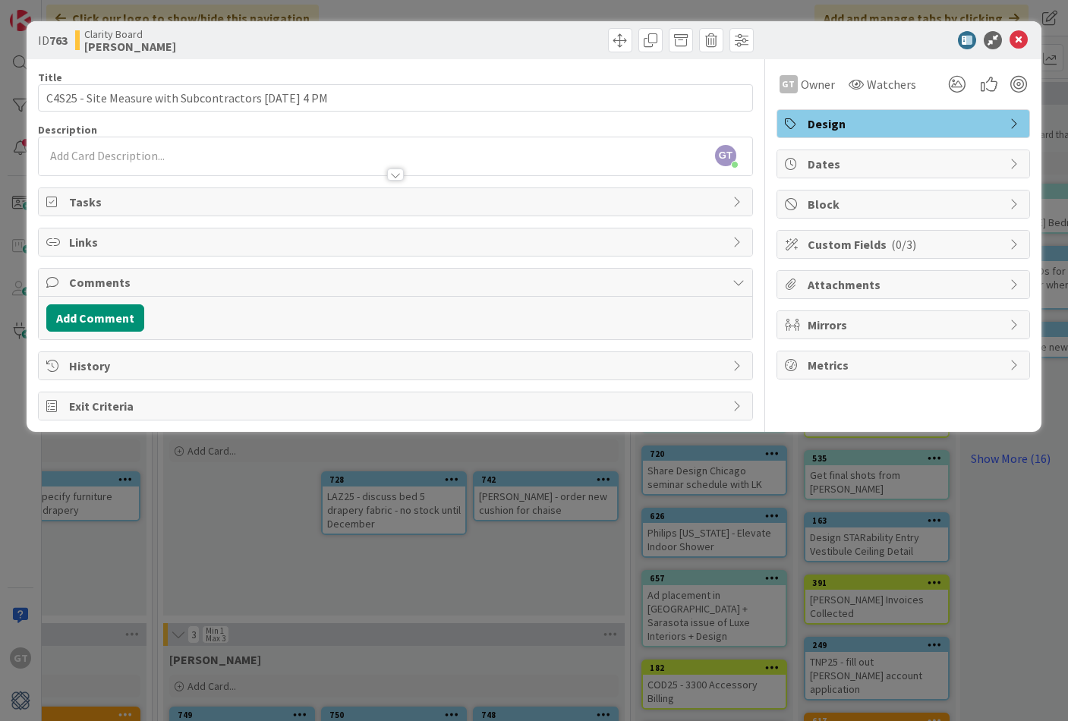
click at [92, 150] on div "GT [PERSON_NAME] just joined" at bounding box center [395, 156] width 713 height 38
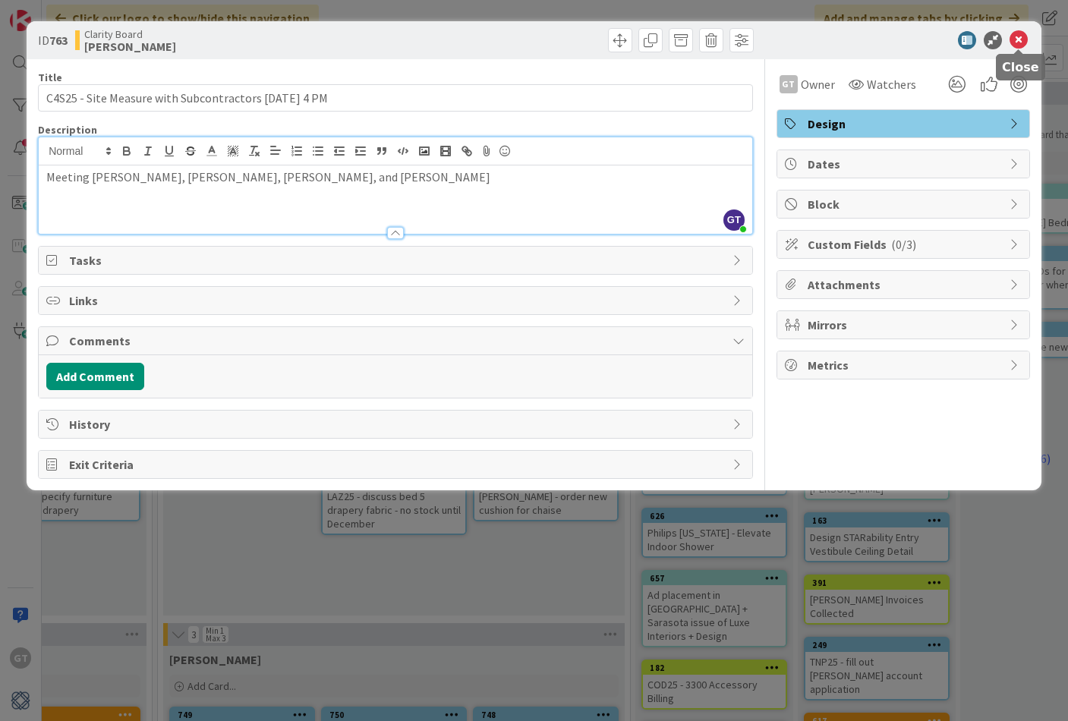
click at [1018, 37] on icon at bounding box center [1018, 40] width 18 height 18
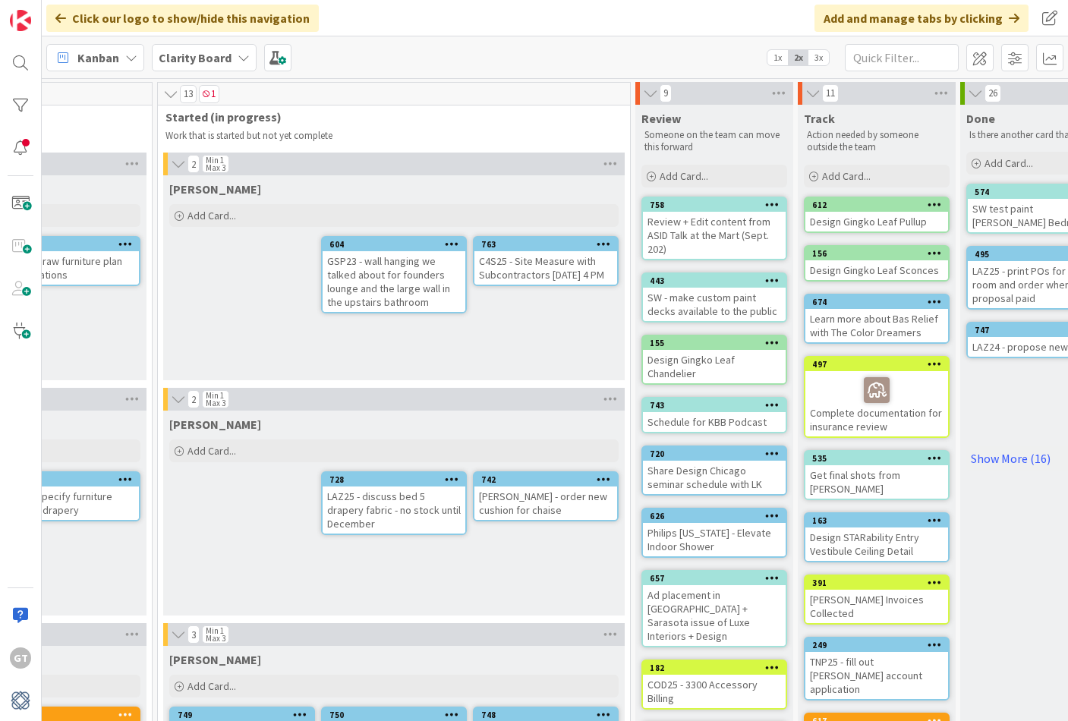
click at [552, 281] on div "C4S25 - Site Measure with Subcontractors [DATE] 4 PM" at bounding box center [545, 267] width 143 height 33
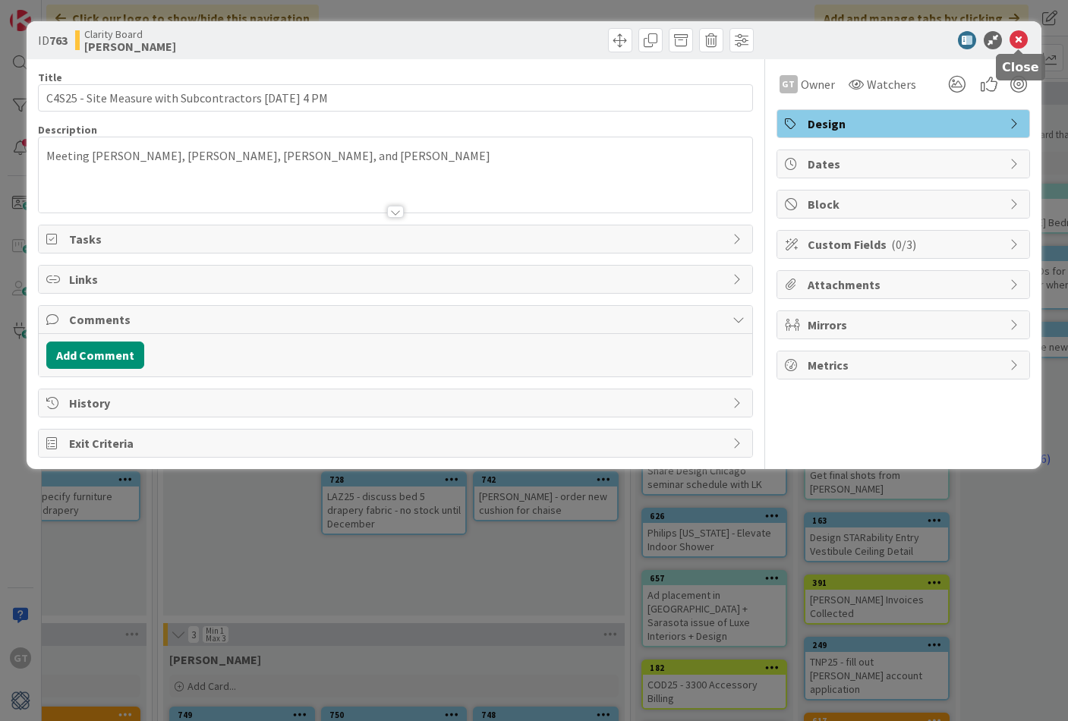
click at [1022, 36] on icon at bounding box center [1018, 40] width 18 height 18
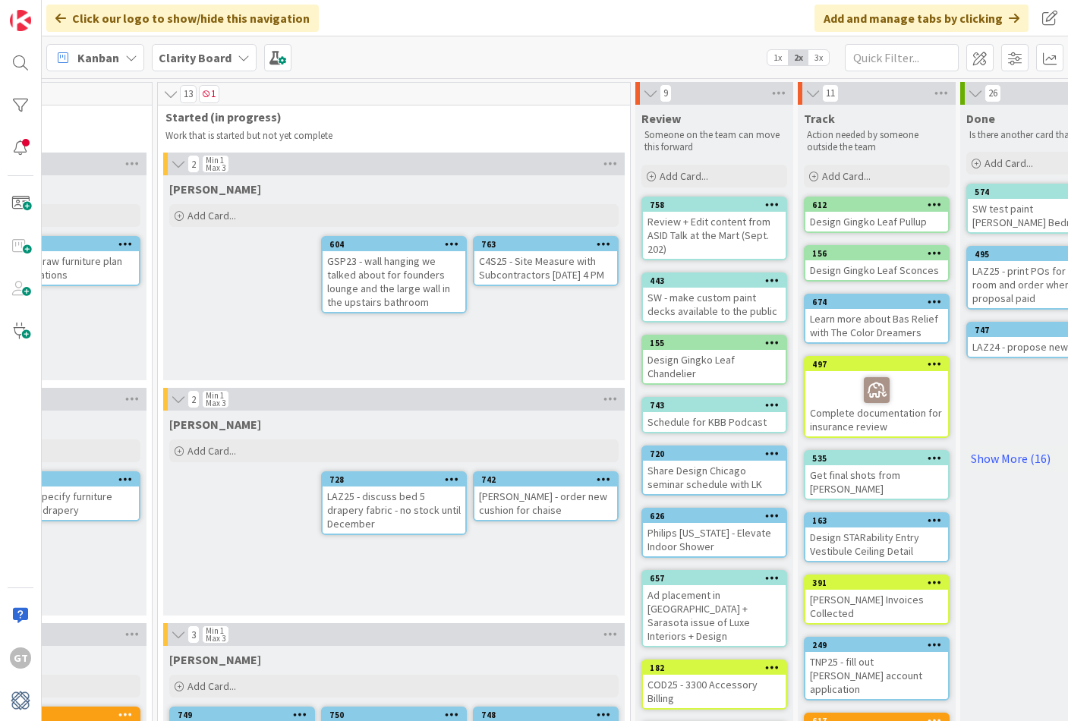
click at [426, 285] on div "GSP23 - wall hanging we talked about for founders lounge and the large wall in …" at bounding box center [394, 281] width 143 height 61
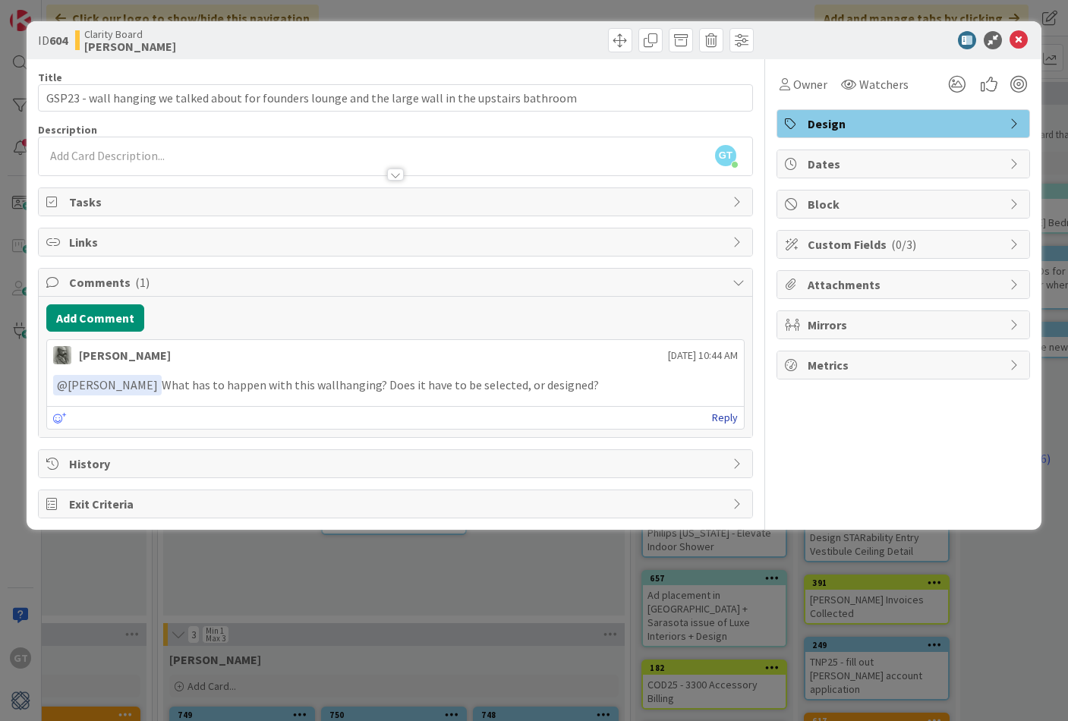
click at [727, 420] on link "Reply" at bounding box center [725, 417] width 26 height 19
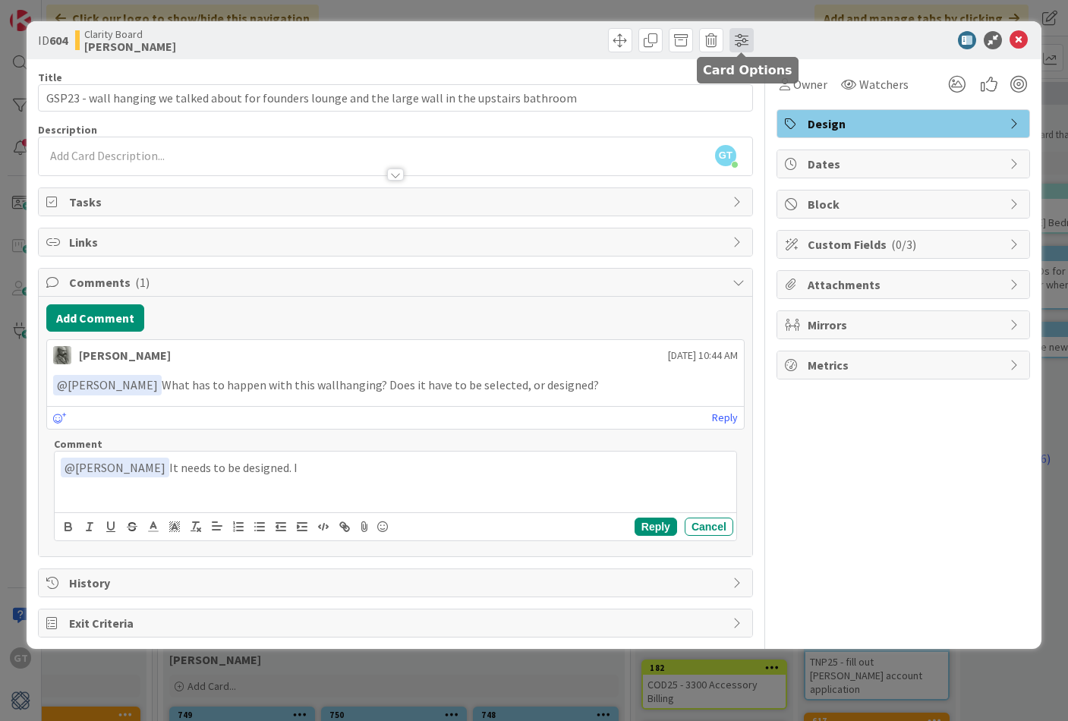
click at [741, 40] on span at bounding box center [741, 40] width 24 height 24
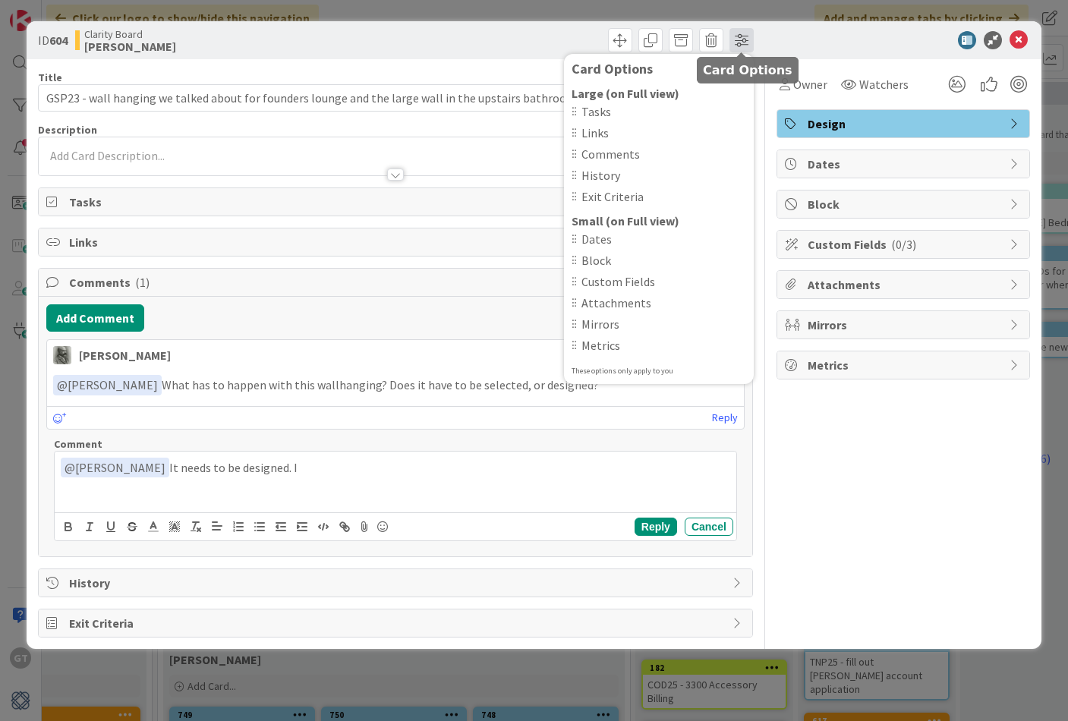
click at [741, 40] on span at bounding box center [741, 40] width 24 height 24
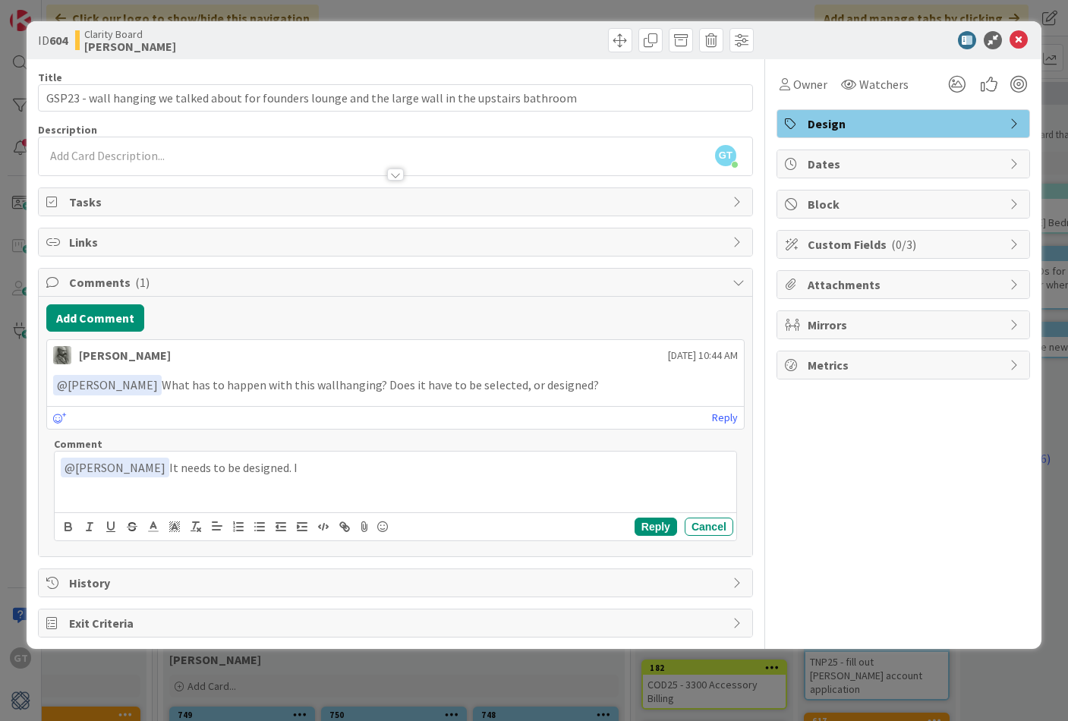
click at [460, 583] on span "History" at bounding box center [397, 583] width 656 height 18
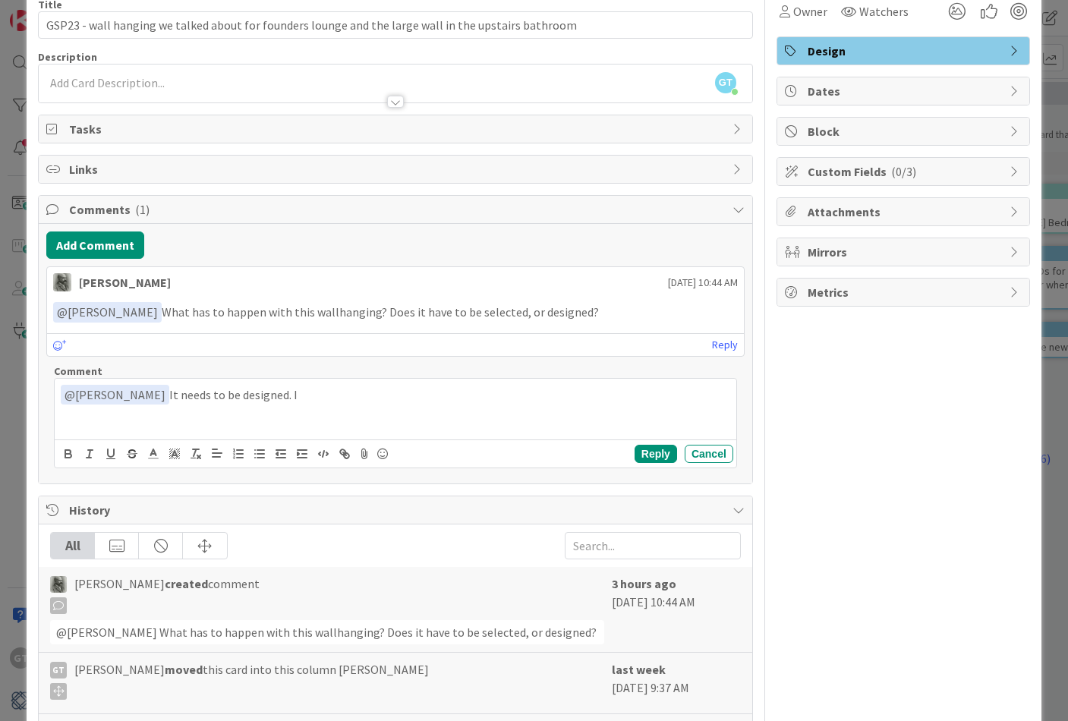
scroll to position [27, 0]
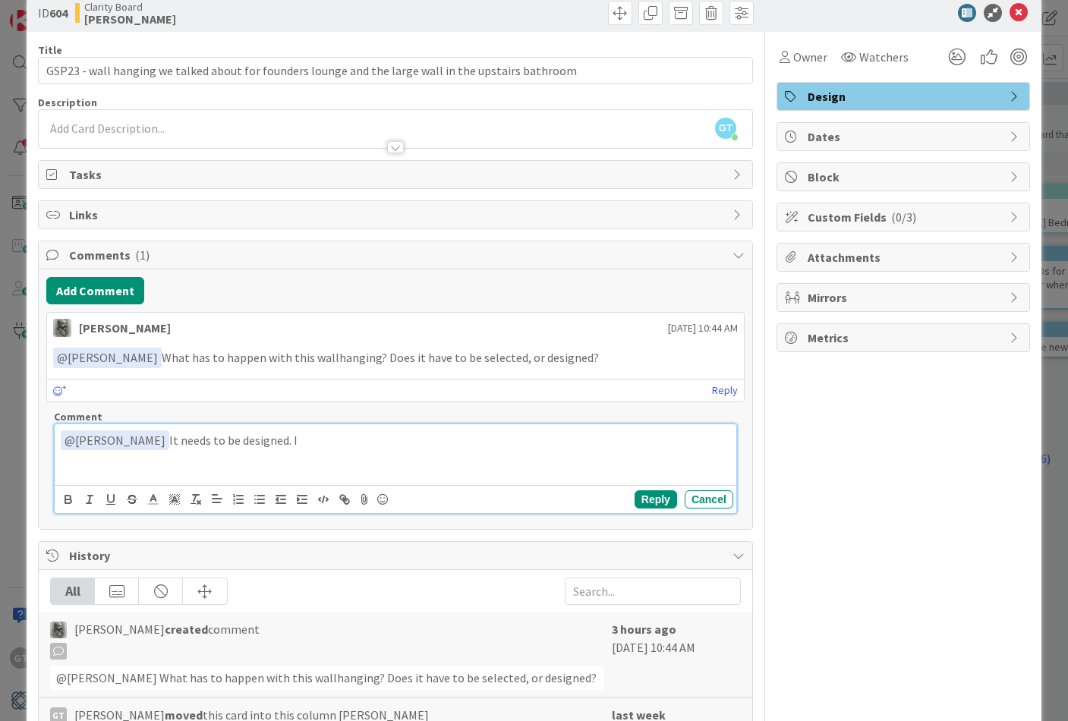
click at [287, 442] on p "﻿ @ [PERSON_NAME] ﻿ It needs to be designed. I" at bounding box center [395, 440] width 669 height 20
drag, startPoint x: 307, startPoint y: 435, endPoint x: 209, endPoint y: 445, distance: 98.4
click at [209, 445] on p "﻿ @ [PERSON_NAME] ﻿ It needs to be designed." at bounding box center [395, 440] width 669 height 20
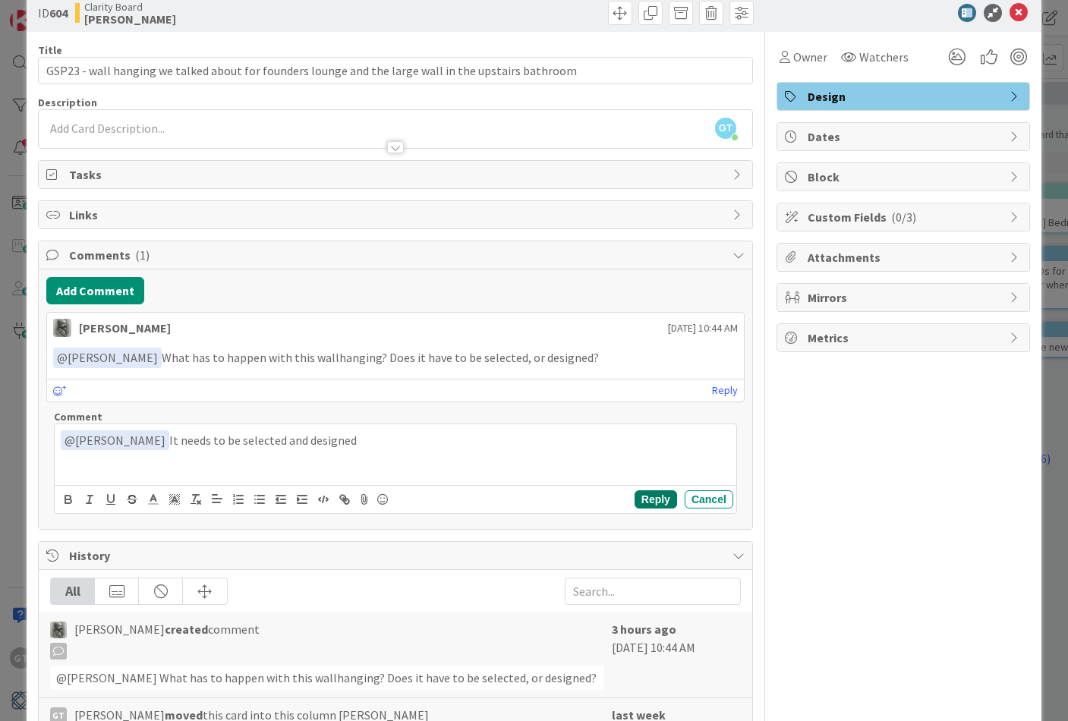
click at [672, 498] on button "Reply" at bounding box center [655, 499] width 42 height 18
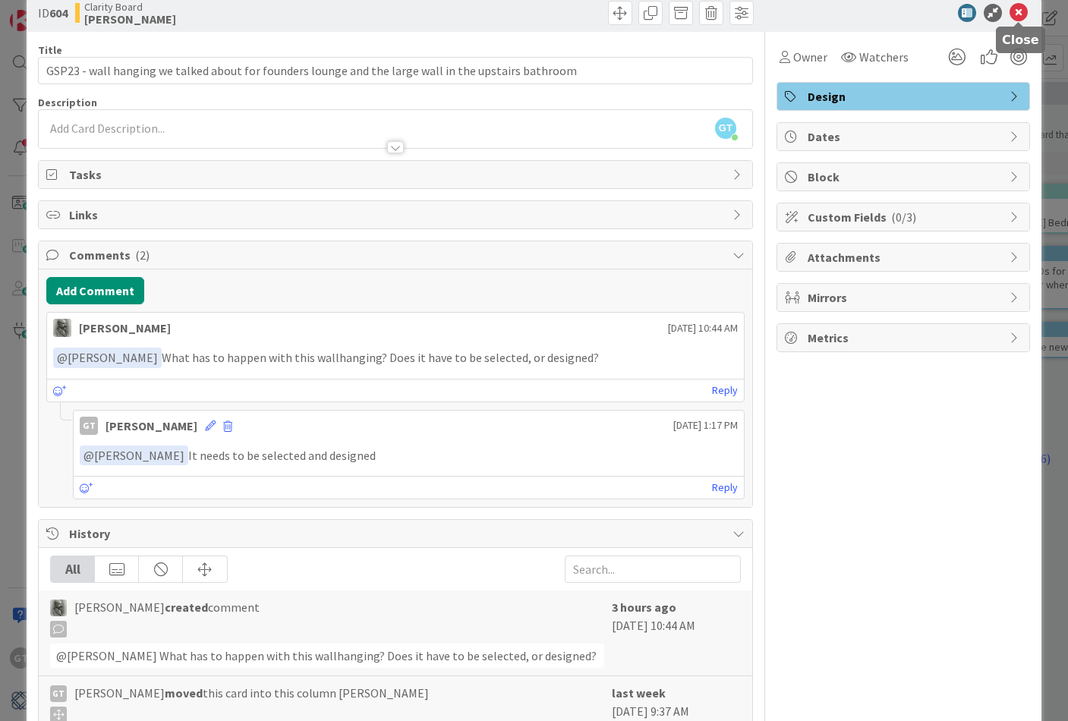
click at [1022, 14] on icon at bounding box center [1018, 13] width 18 height 18
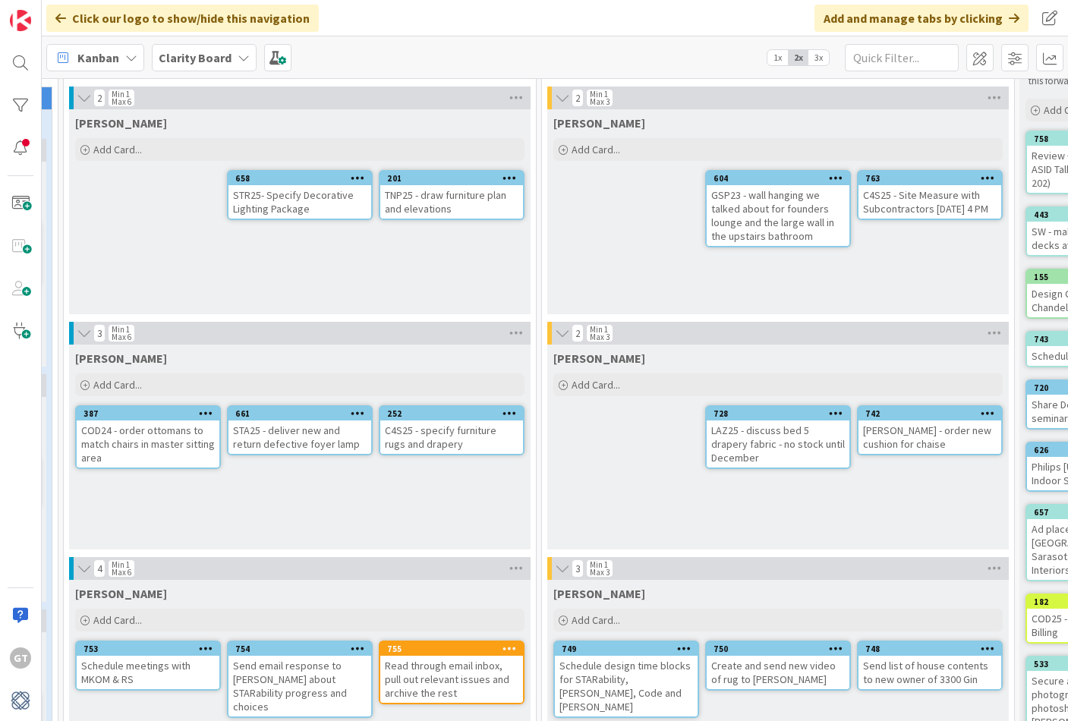
scroll to position [66, 769]
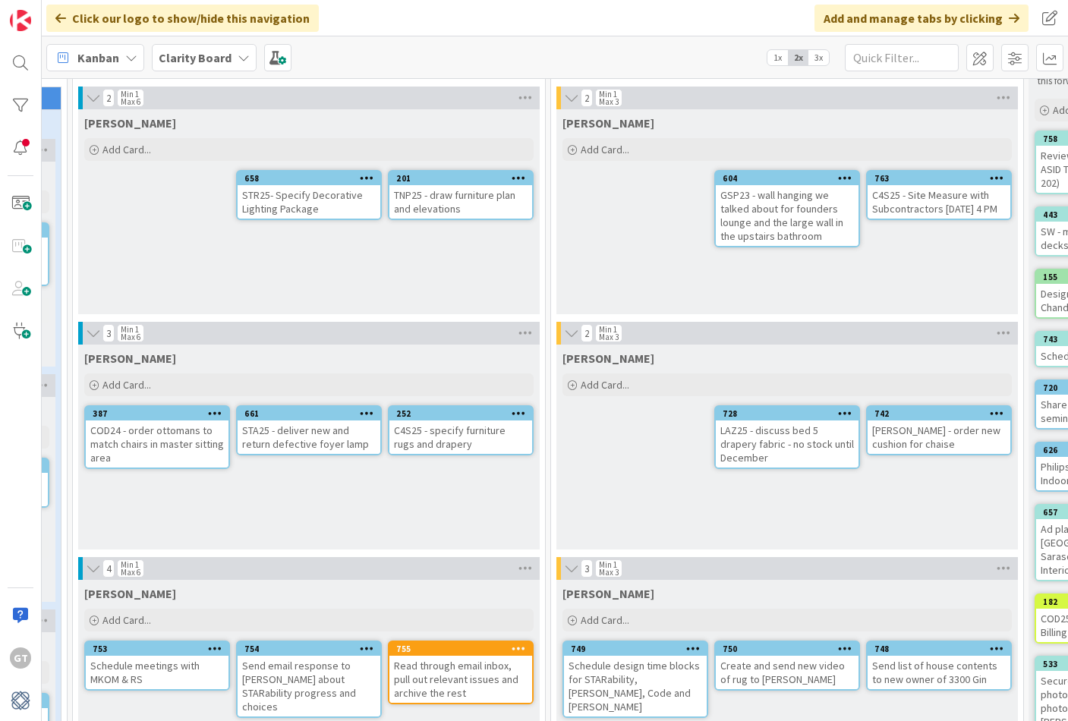
click at [476, 196] on div "TNP25 - draw furniture plan and elevations" at bounding box center [460, 201] width 143 height 33
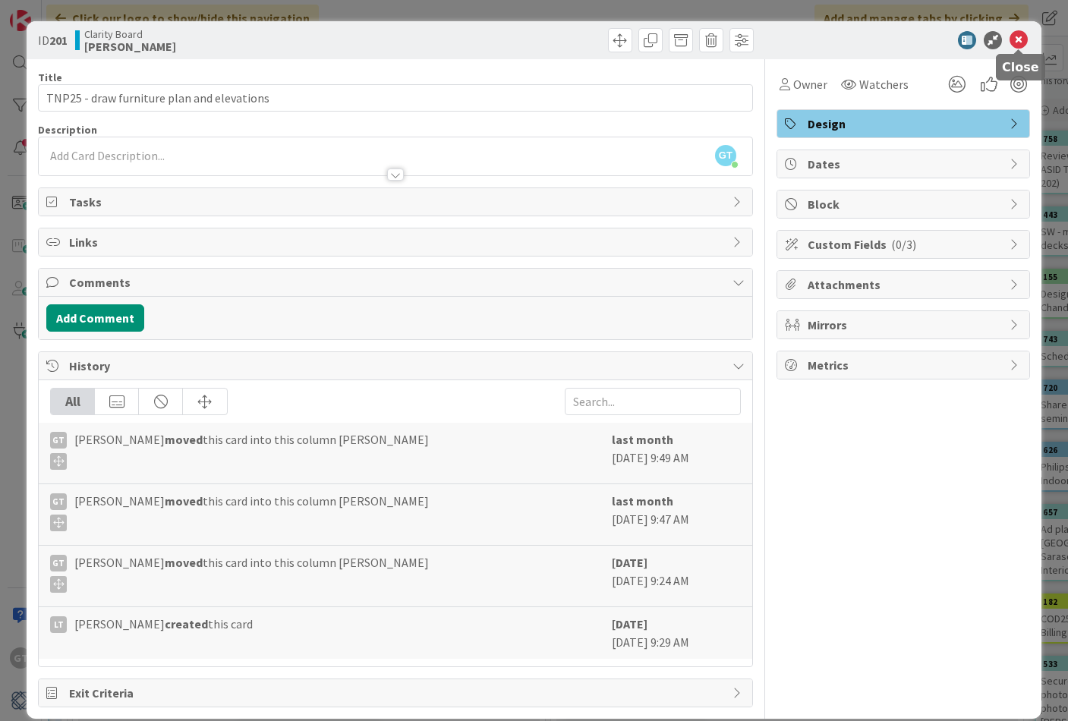
click at [1024, 44] on icon at bounding box center [1018, 40] width 18 height 18
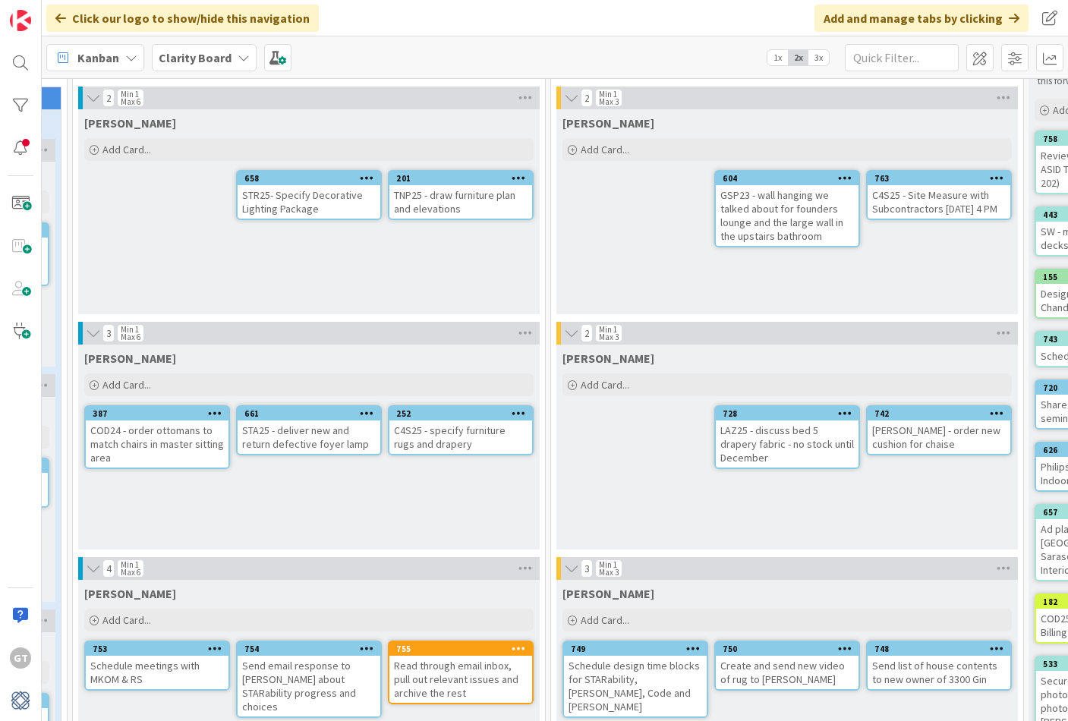
click at [436, 212] on div "TNP25 - draw furniture plan and elevations" at bounding box center [460, 201] width 143 height 33
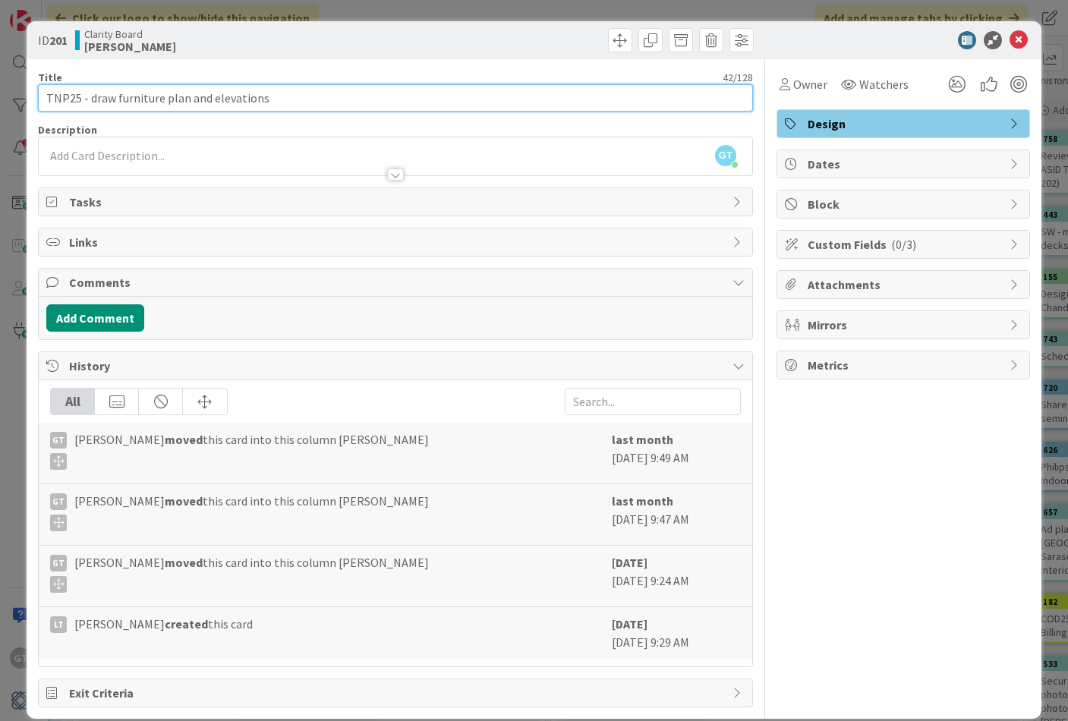
drag, startPoint x: 208, startPoint y: 100, endPoint x: 90, endPoint y: 97, distance: 118.4
click at [91, 98] on input "TNP25 - draw furniture plan and elevations" at bounding box center [395, 97] width 715 height 27
type input "TNP25 - Draw elevations"
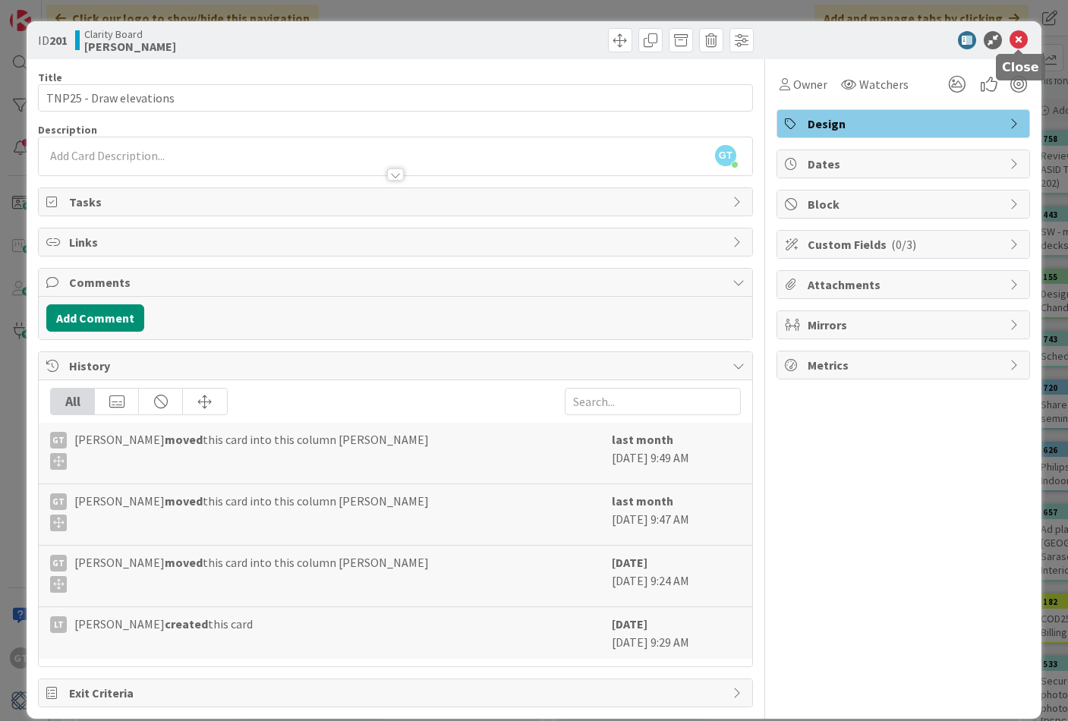
click at [1024, 41] on icon at bounding box center [1018, 40] width 18 height 18
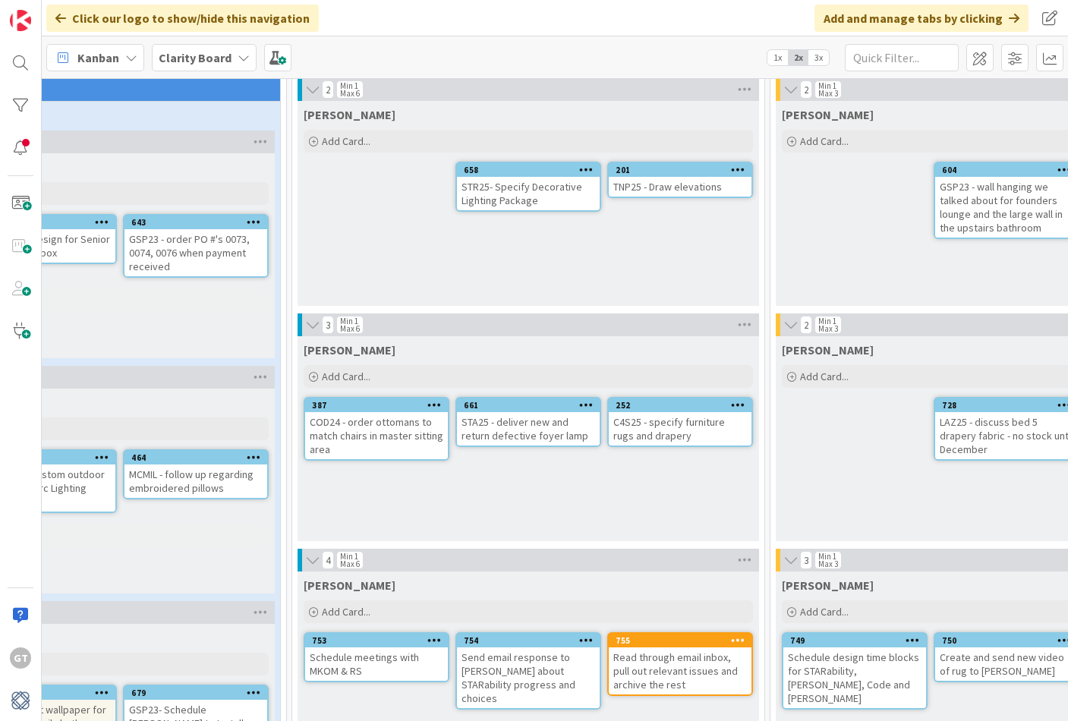
scroll to position [74, 547]
click at [518, 190] on div "STR25- Specify Decorative Lighting Package" at bounding box center [530, 193] width 143 height 33
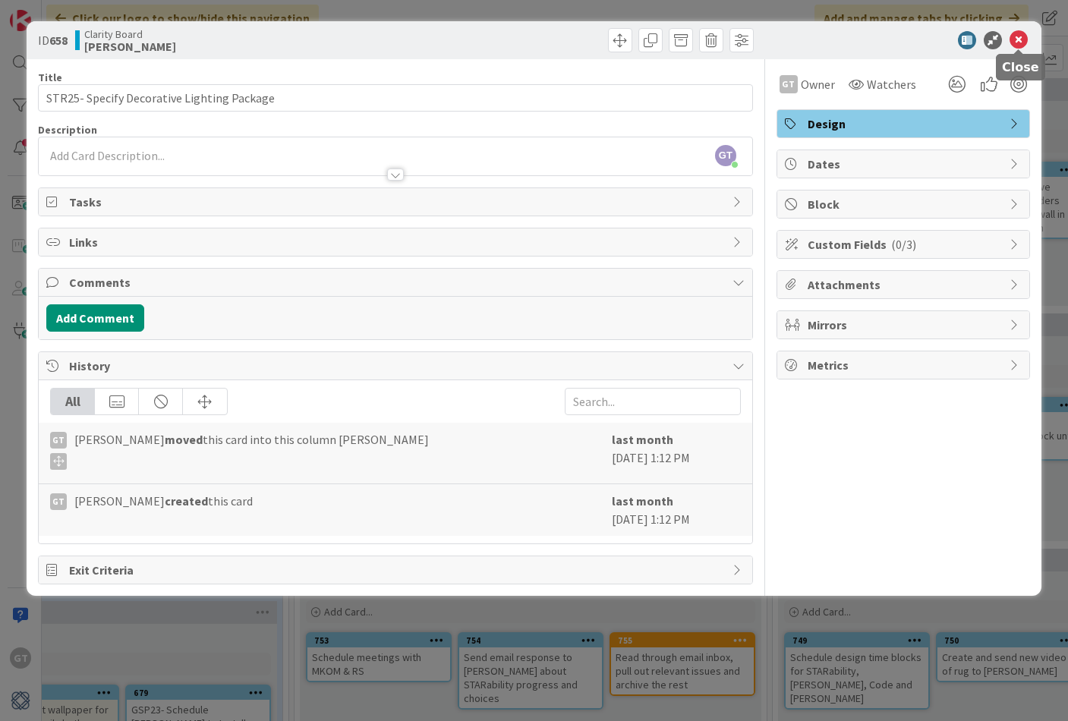
click at [1015, 38] on icon at bounding box center [1018, 40] width 18 height 18
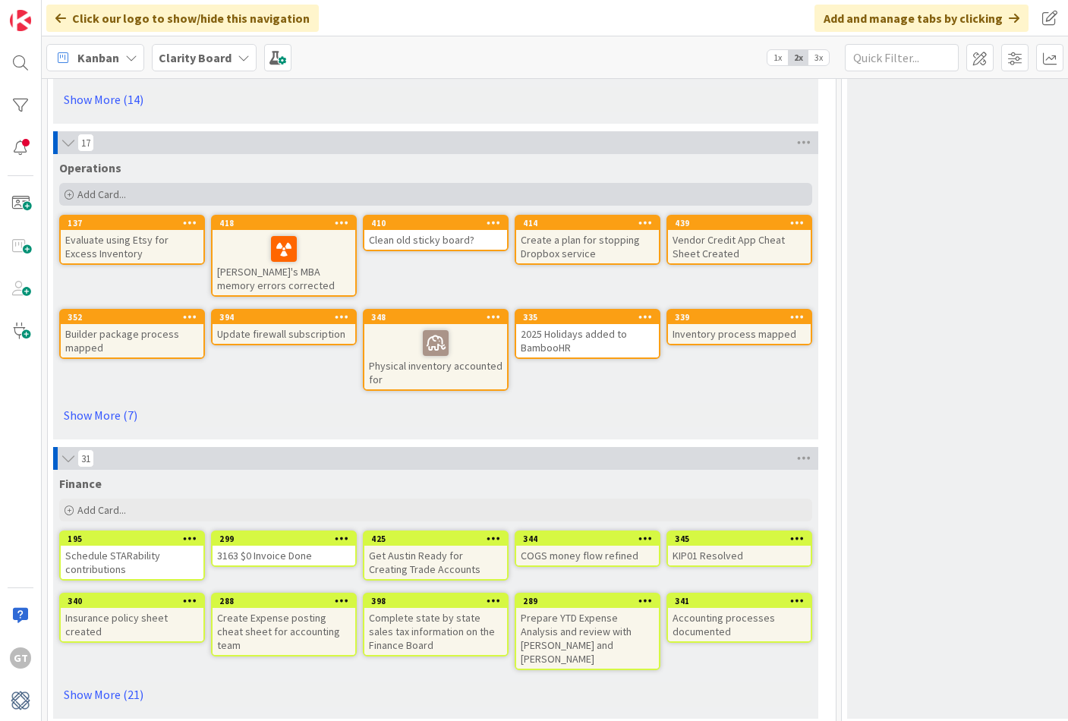
click at [96, 196] on span "Add Card..." at bounding box center [101, 194] width 49 height 14
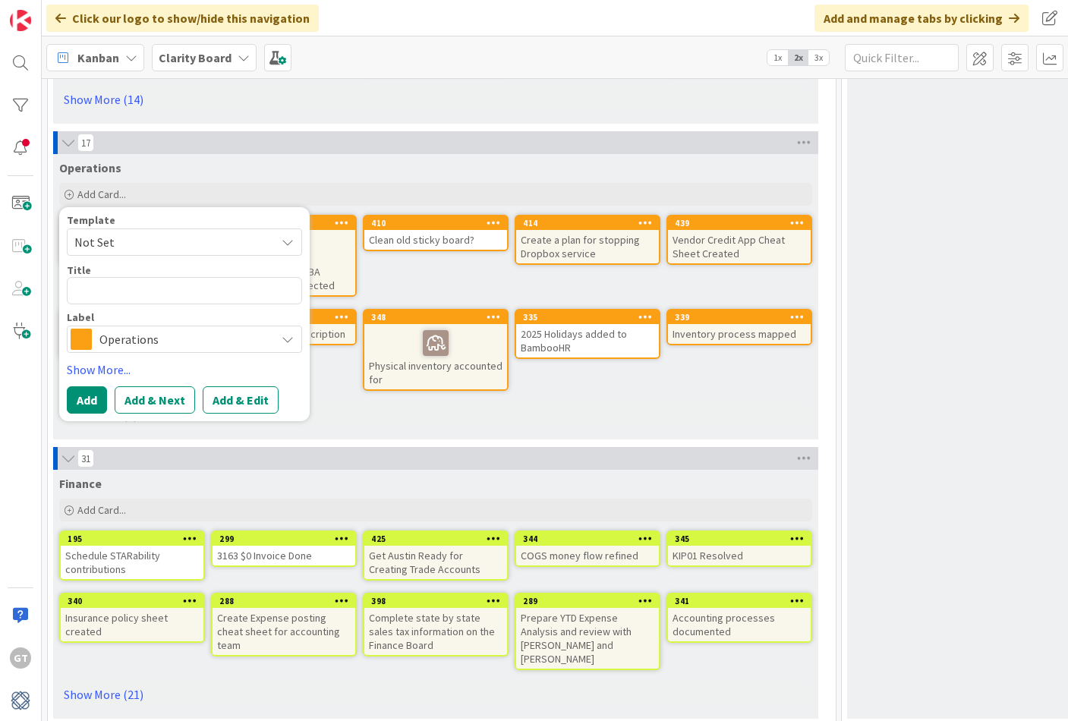
type textarea "x"
type textarea "T"
type textarea "x"
type textarea "C"
type textarea "x"
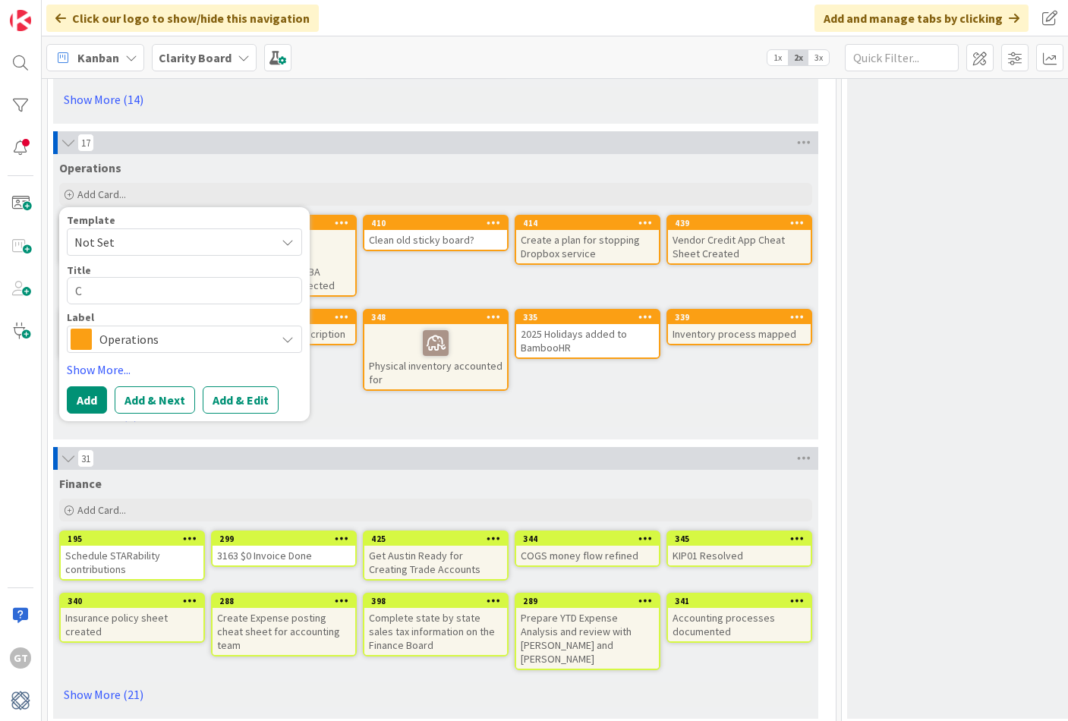
type textarea "Co"
type textarea "x"
type textarea "Cor"
type textarea "x"
type textarea "Corr"
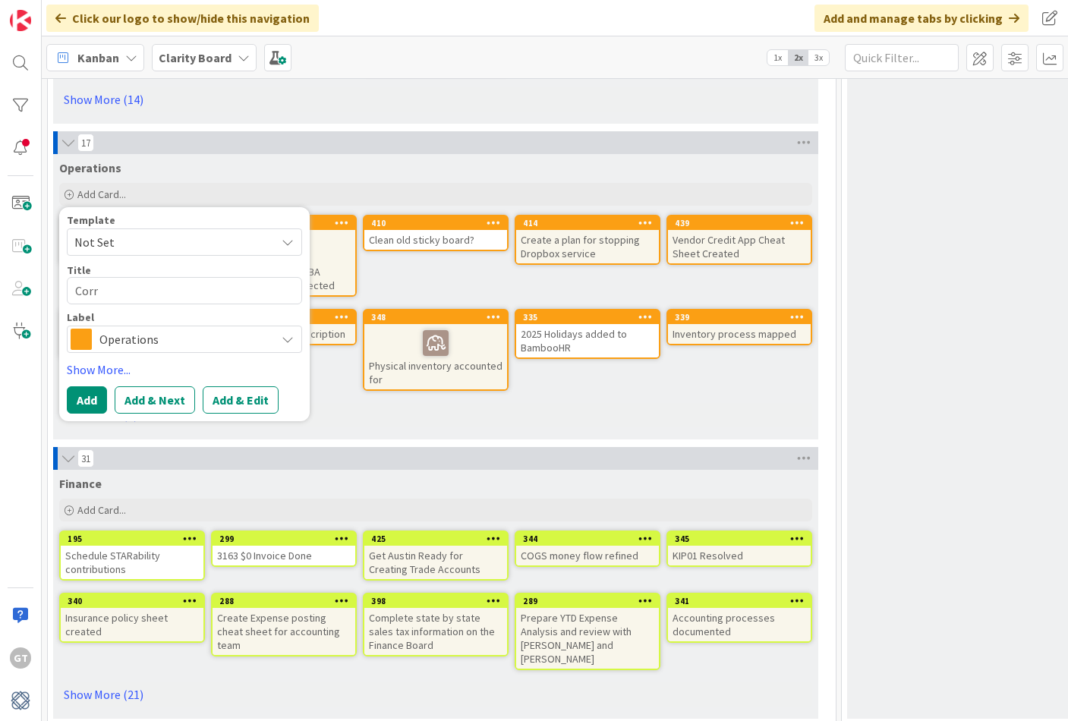
type textarea "x"
type textarea "Corre"
type textarea "x"
type textarea "Correc"
type textarea "x"
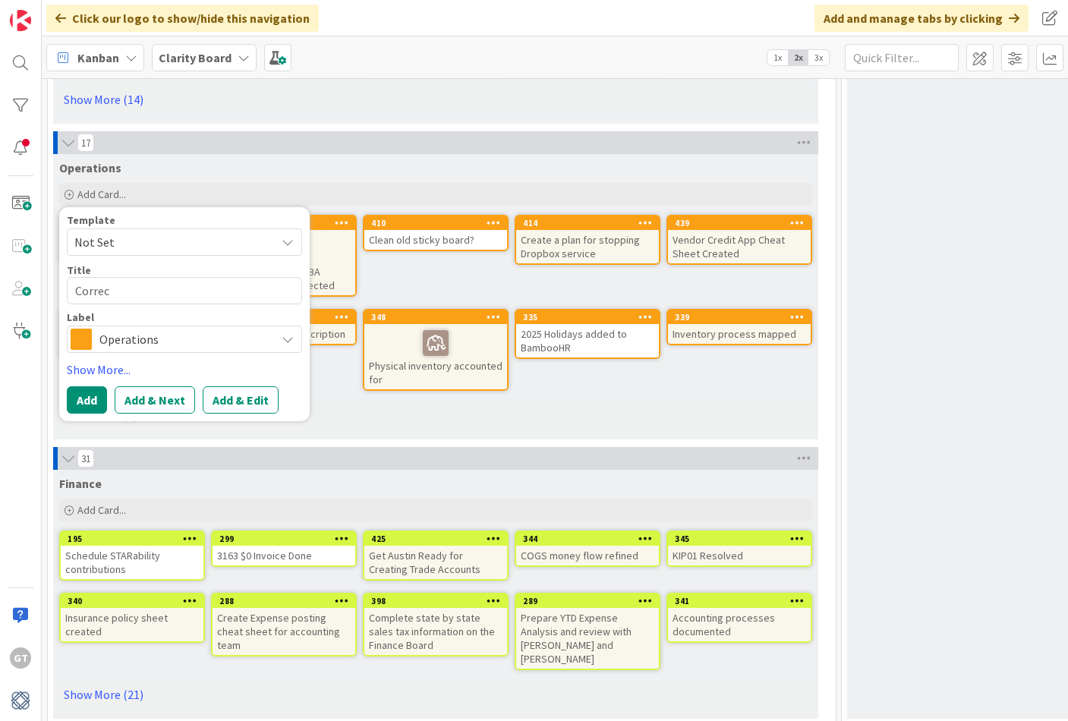
type textarea "Correct"
type textarea "x"
type textarea "Correct"
type textarea "x"
type textarea "Correct A"
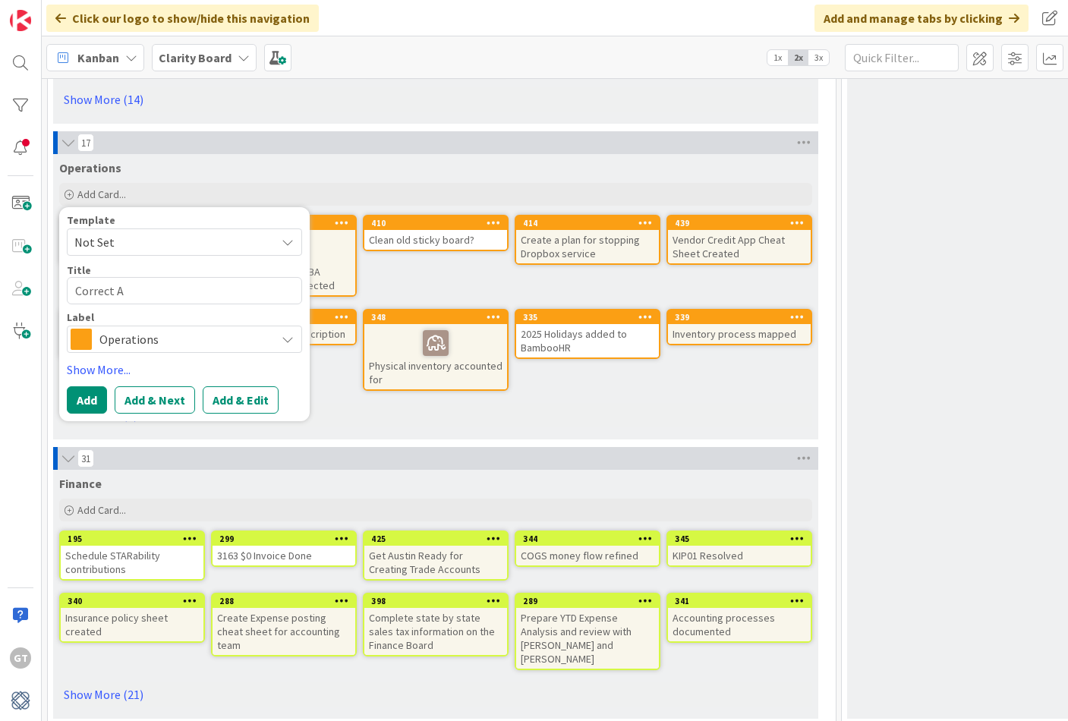
type textarea "x"
type textarea "Correct Ad"
type textarea "x"
type textarea "Correct Add"
type textarea "x"
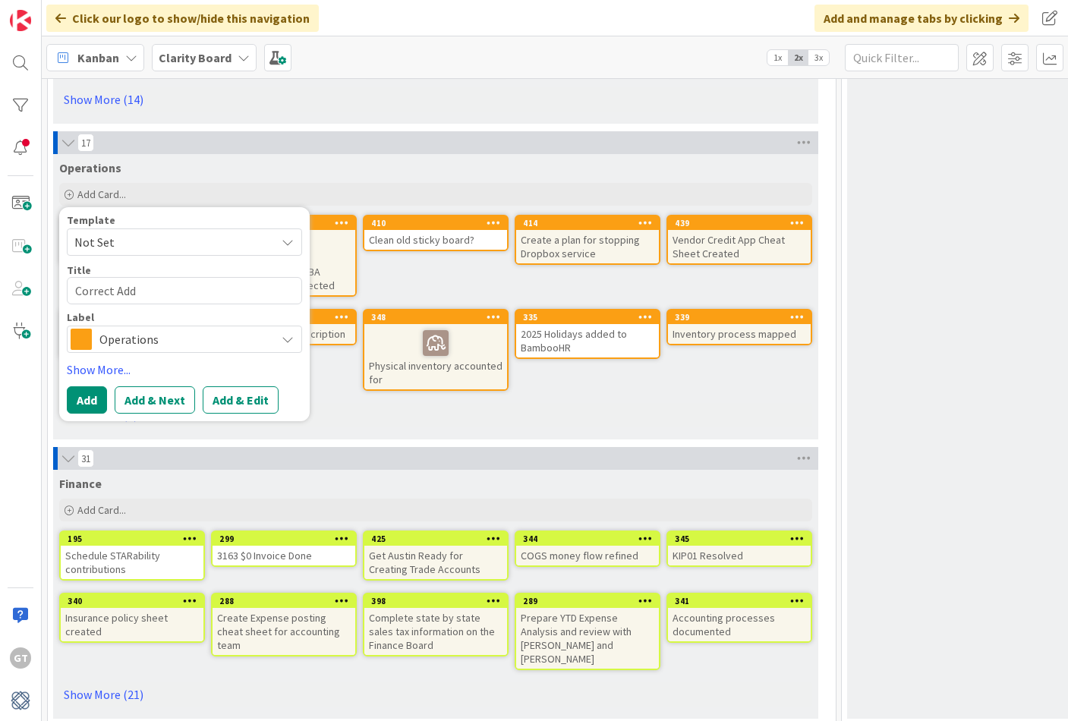
type textarea "Correct Addr"
type textarea "x"
type textarea "Correct Addre"
type textarea "x"
type textarea "Correct Addres"
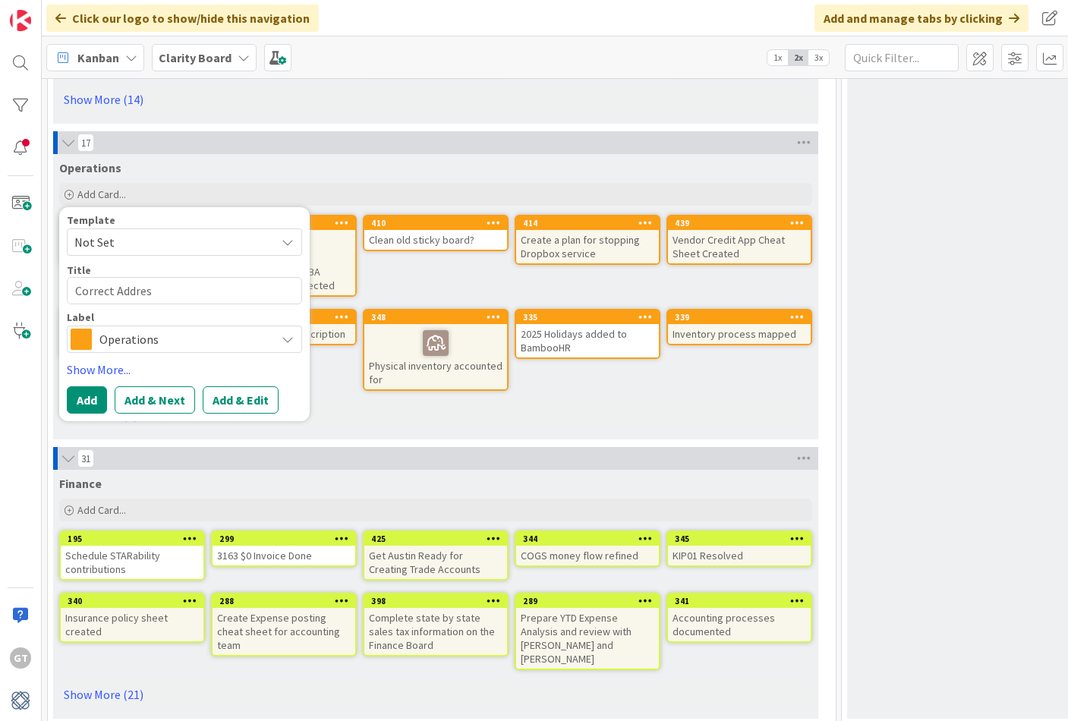
type textarea "x"
type textarea "Correct Address"
type textarea "x"
type textarea "Correct Address"
type textarea "x"
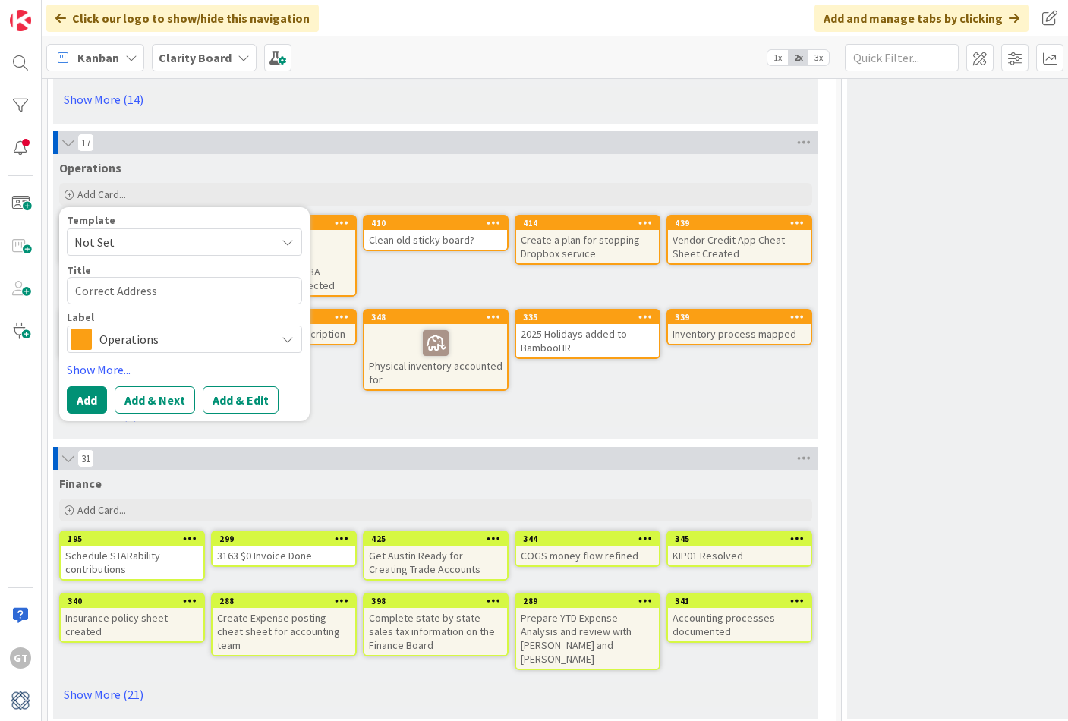
type textarea "Correct Address i"
type textarea "x"
type textarea "Correct Address in"
type textarea "x"
type textarea "Correct Address in"
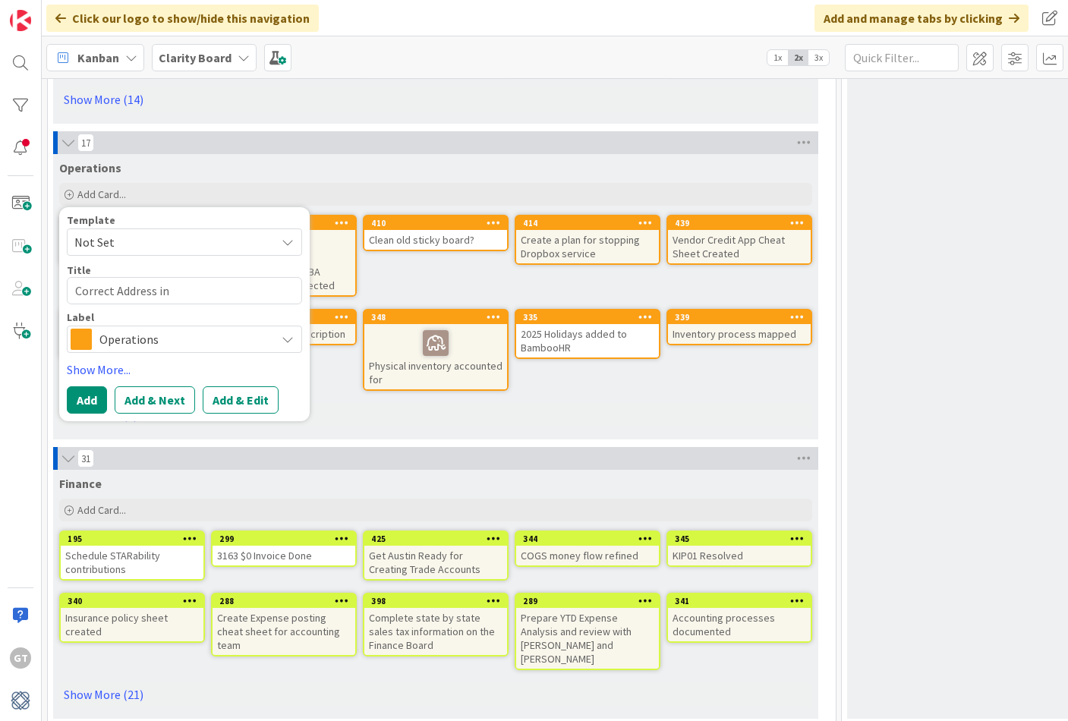
type textarea "x"
type textarea "Correct Address in T"
type textarea "x"
type textarea "Correct Address in Ti"
type textarea "x"
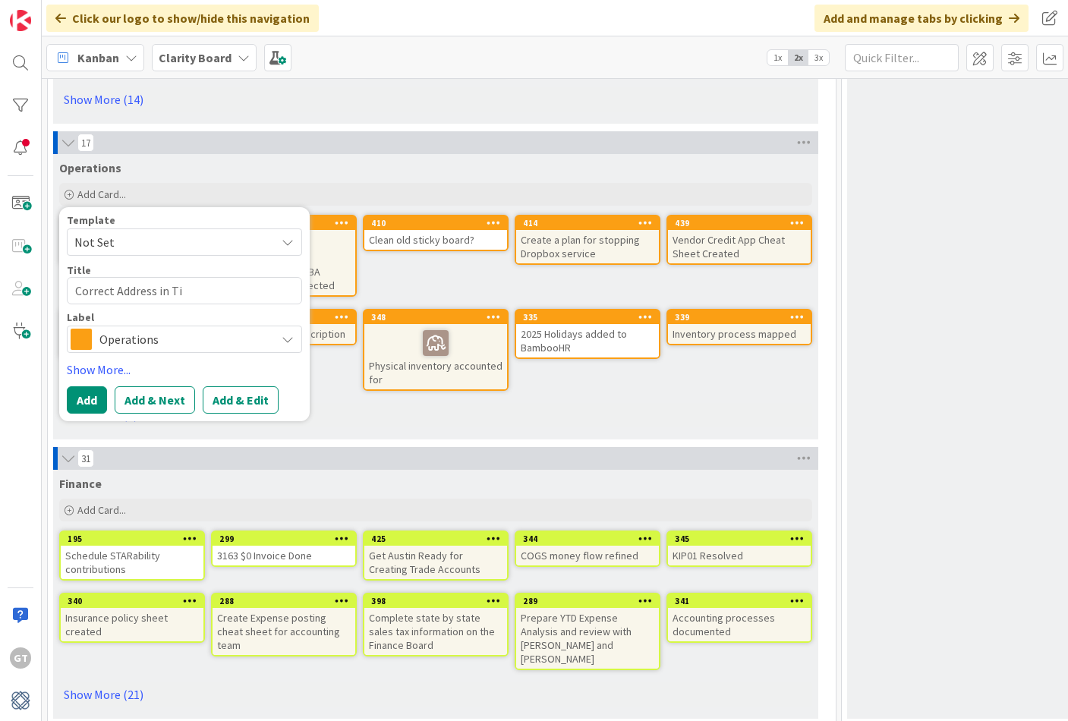
type textarea "Correct Address in Tit"
type textarea "x"
type textarea "Correct Address in Titl"
type textarea "x"
type textarea "Correct Address in Title"
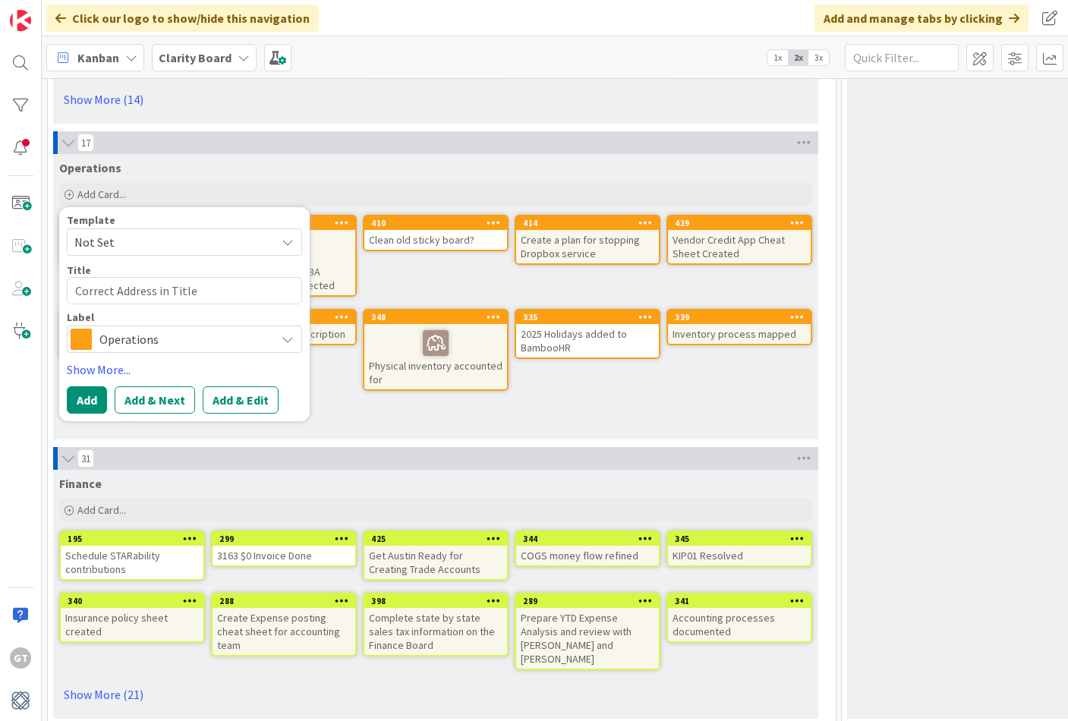
type textarea "x"
type textarea "Correct Address in Title"
type textarea "x"
type textarea "Correct Address in Title B"
type textarea "x"
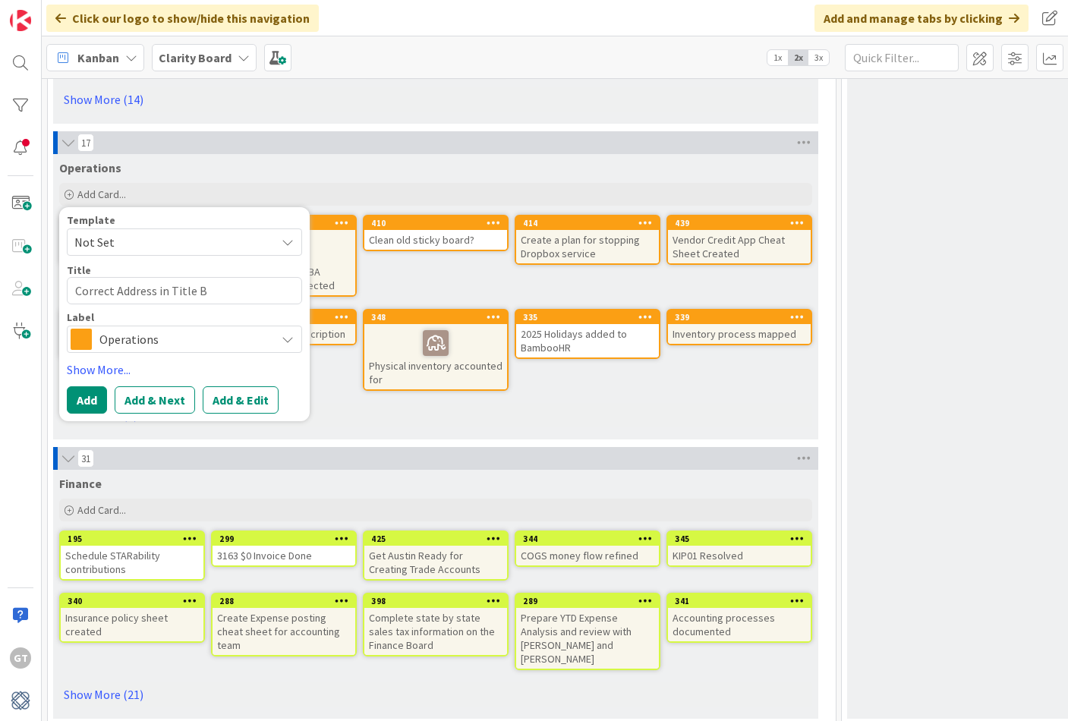
type textarea "Correct Address in Title Bl"
type textarea "x"
type textarea "Correct Address in Title Blo"
type textarea "x"
type textarea "Correct Address in Title Bloc"
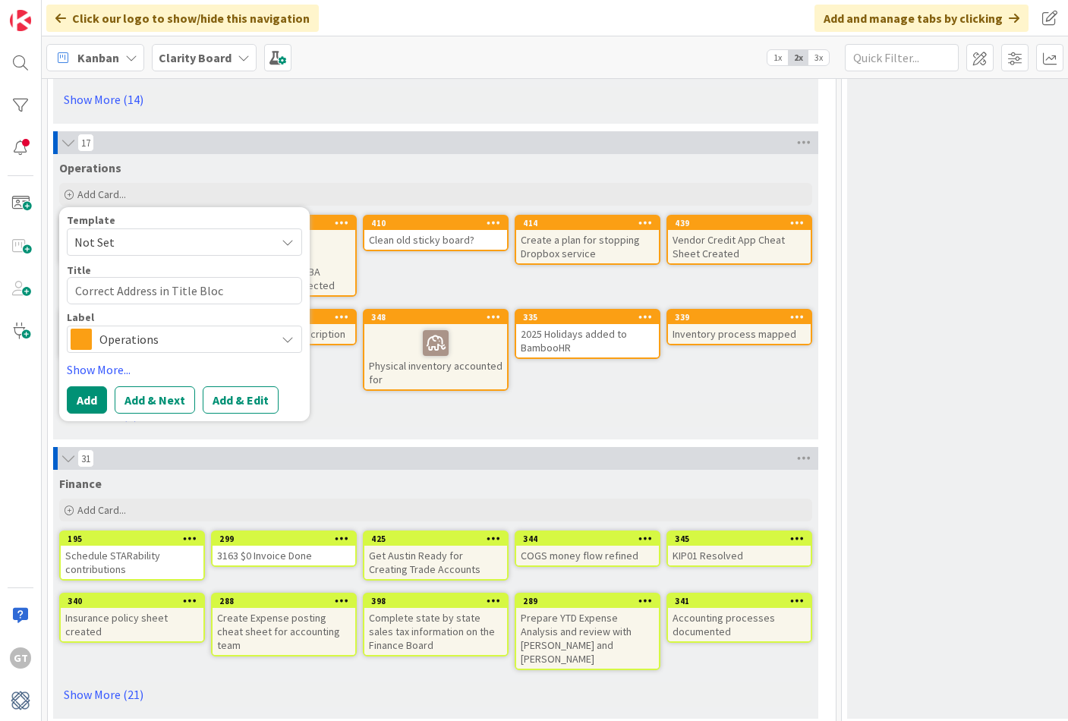
type textarea "x"
type textarea "Correct Address in Title Block"
type textarea "x"
type textarea "Correct Address in Title Block"
type textarea "x"
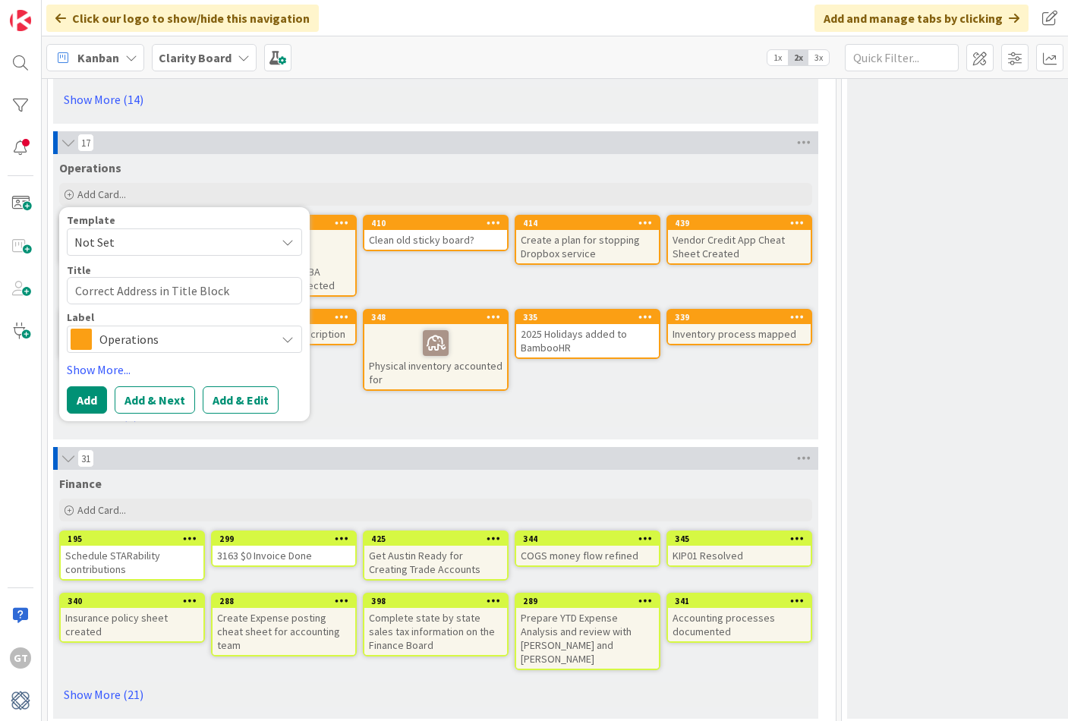
type textarea "Correct Address in Title Block f"
type textarea "x"
type textarea "Correct Address in Title Block fo"
type textarea "x"
type textarea "Correct Address in Title Block for"
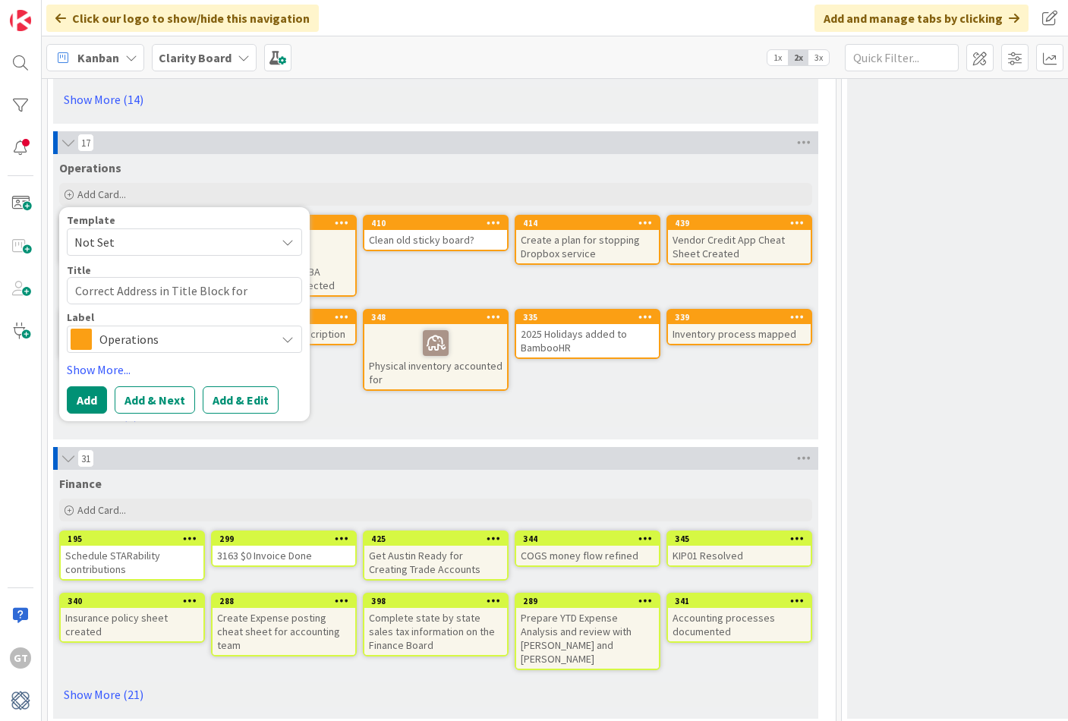
type textarea "x"
type textarea "Correct Address in Title Block for"
type textarea "x"
type textarea "Correct Address in Title Block for C"
type textarea "x"
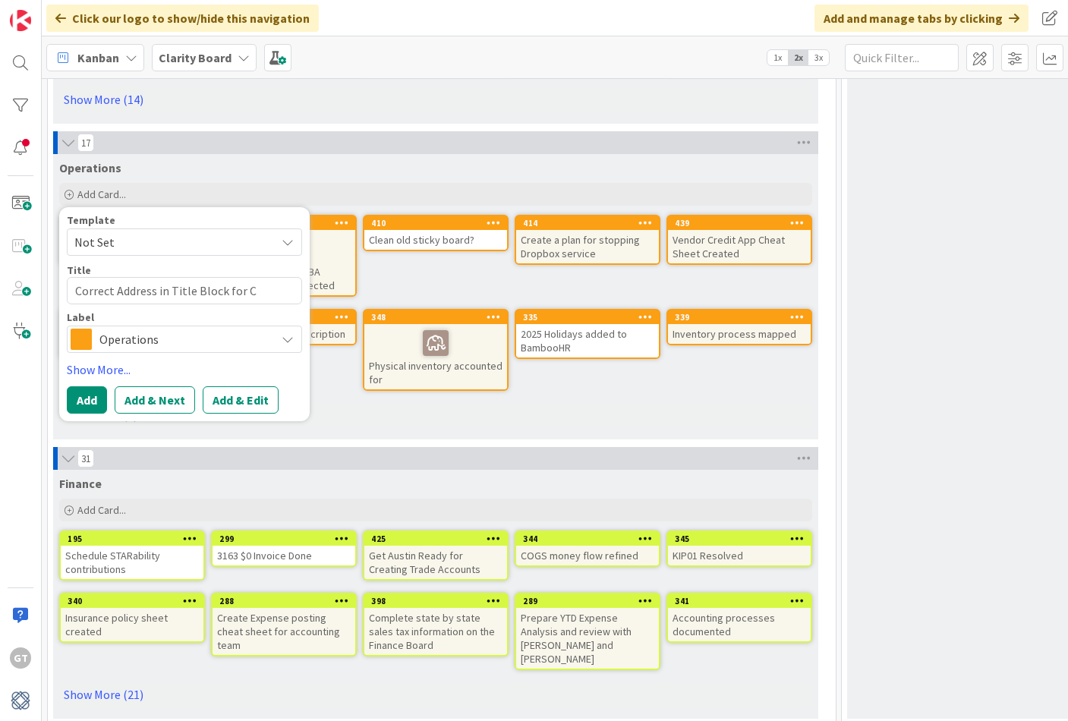
type textarea "Correct Address in Title Block for CA"
type textarea "x"
type textarea "Correct Address in Title Block for CAD"
type textarea "x"
type textarea "Correct Address in Title Block for CAD"
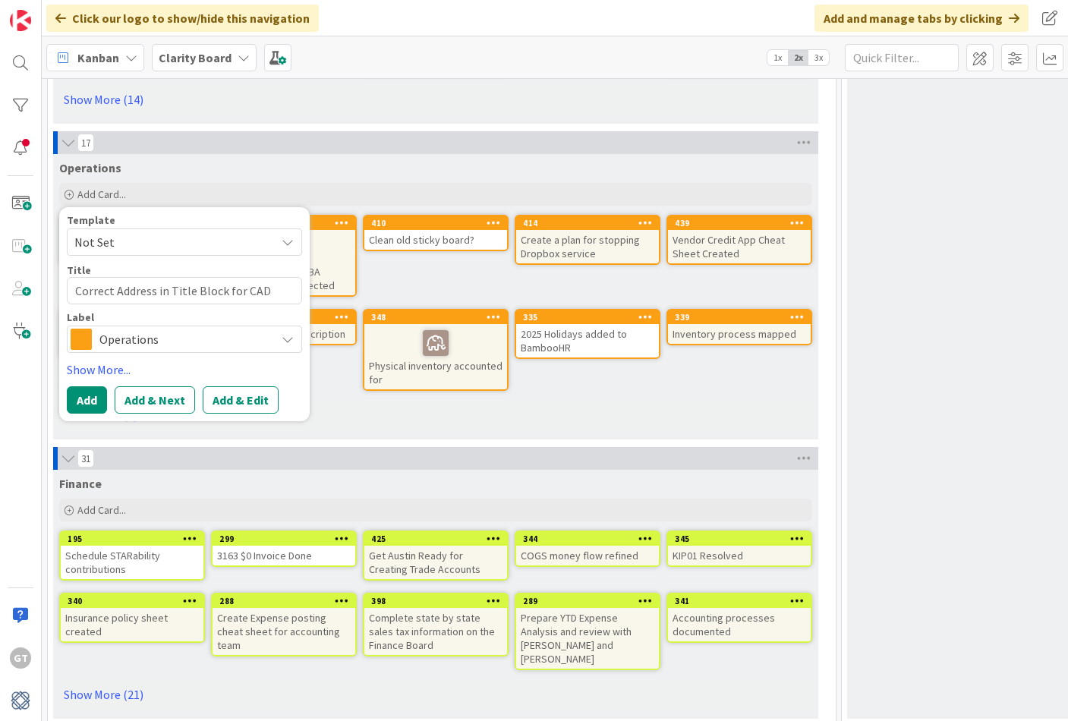
type textarea "x"
type textarea "Correct Address in Title Block for CAD D"
type textarea "x"
type textarea "Correct Address in Title Block for CAD Dr"
type textarea "x"
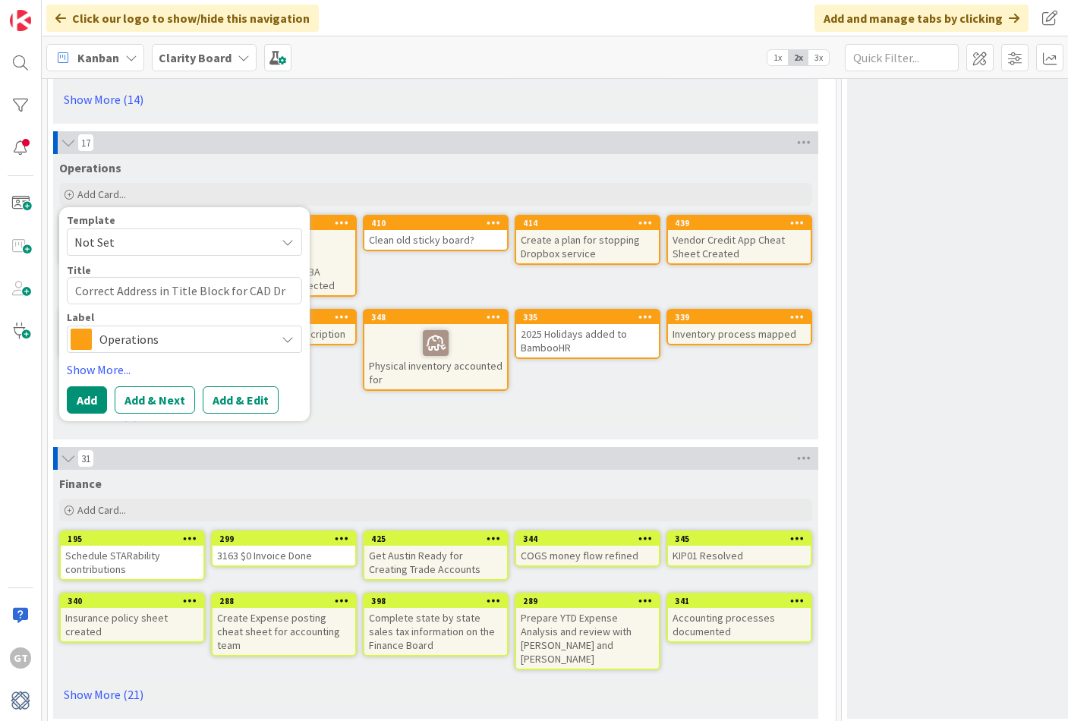
type textarea "Correct Address in Title Block for CAD Dra"
type textarea "x"
type textarea "Correct Address in Title Block for CAD Draw"
type textarea "x"
type textarea "Correct Address in Title Block for CAD Drawi"
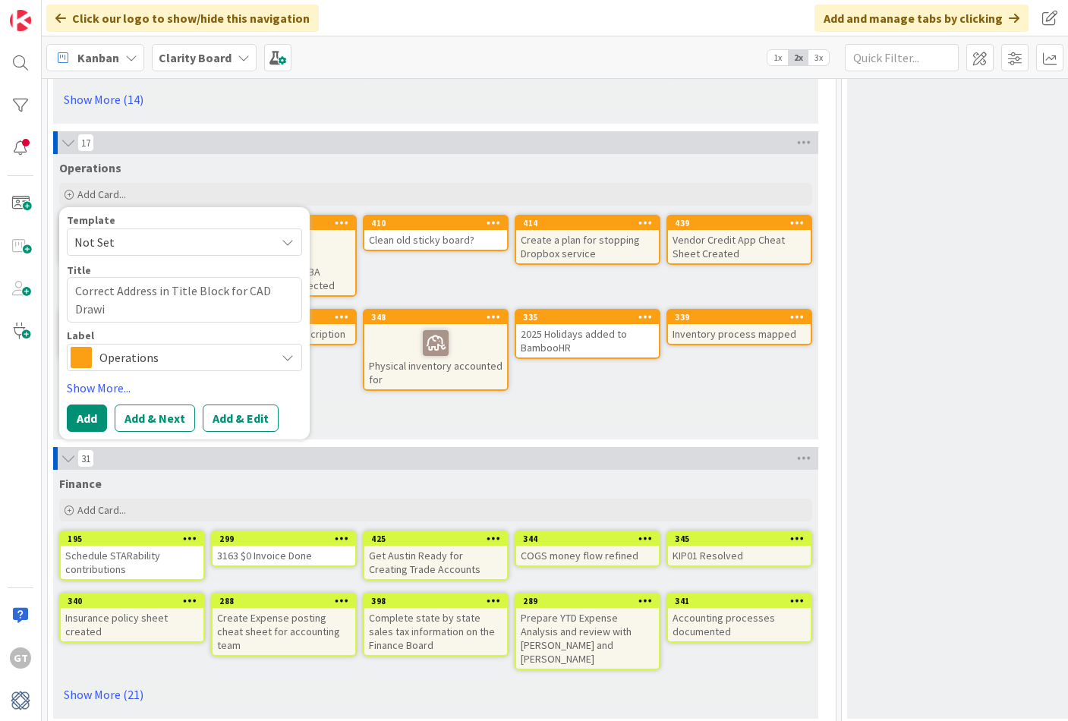
type textarea "x"
type textarea "Correct Address in Title Block for CAD Drawin"
click at [89, 415] on button "Add" at bounding box center [87, 417] width 40 height 27
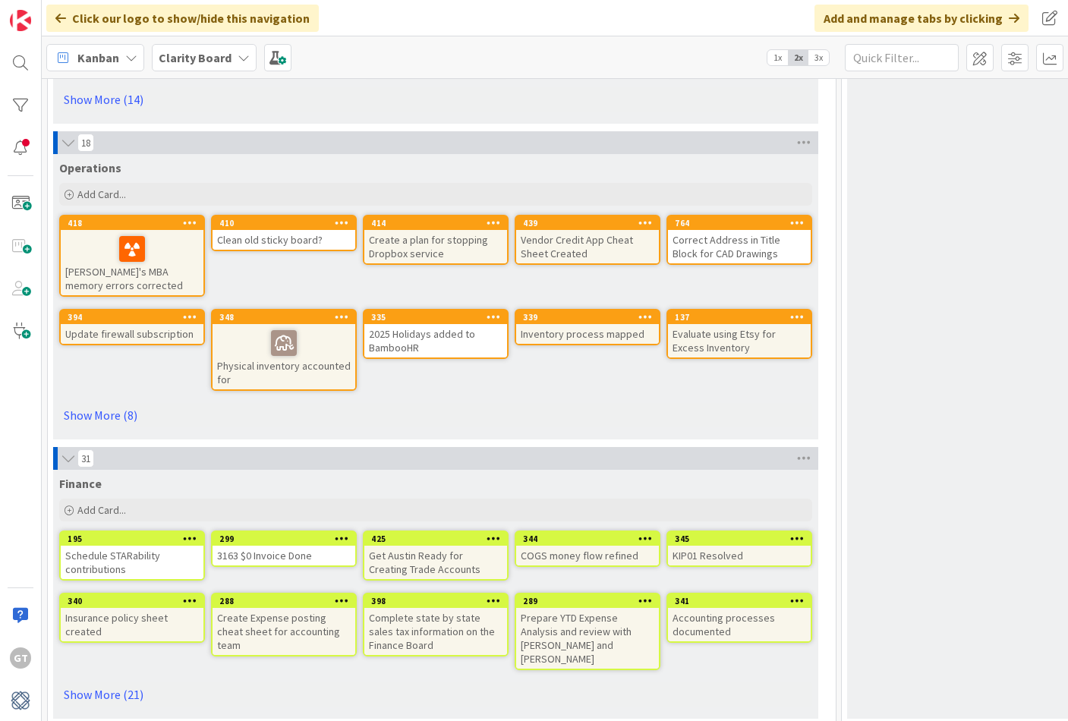
click at [725, 252] on div "Correct Address in Title Block for CAD Drawings" at bounding box center [739, 246] width 143 height 33
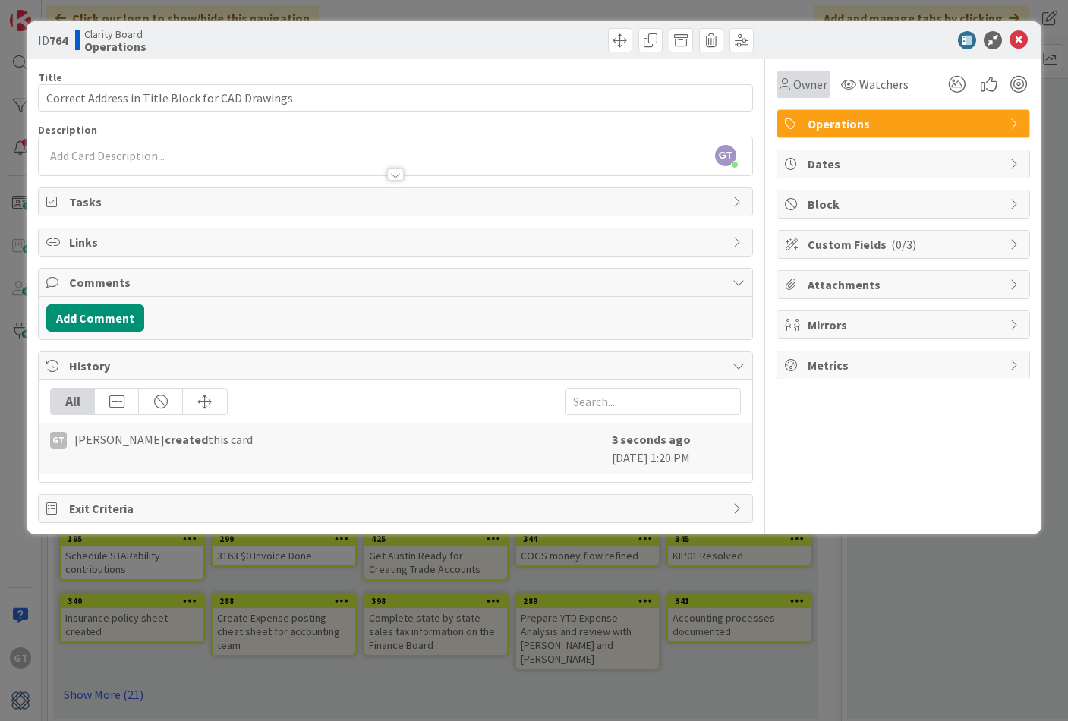
click at [807, 80] on span "Owner" at bounding box center [810, 84] width 34 height 18
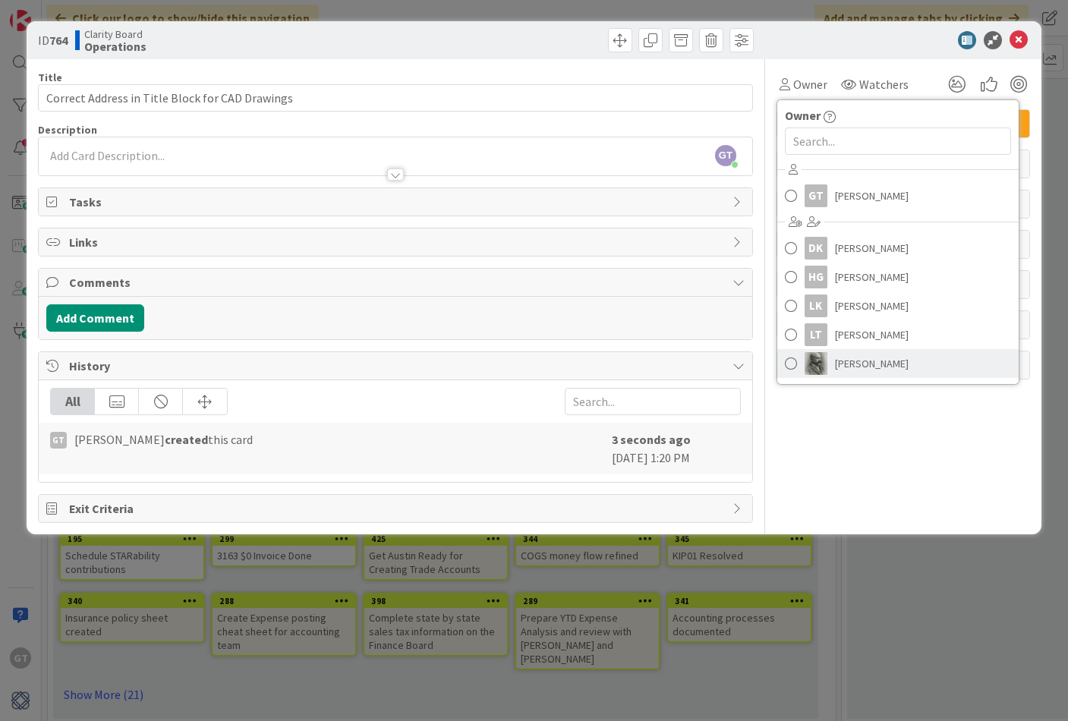
click at [924, 369] on link "[PERSON_NAME]" at bounding box center [897, 363] width 241 height 29
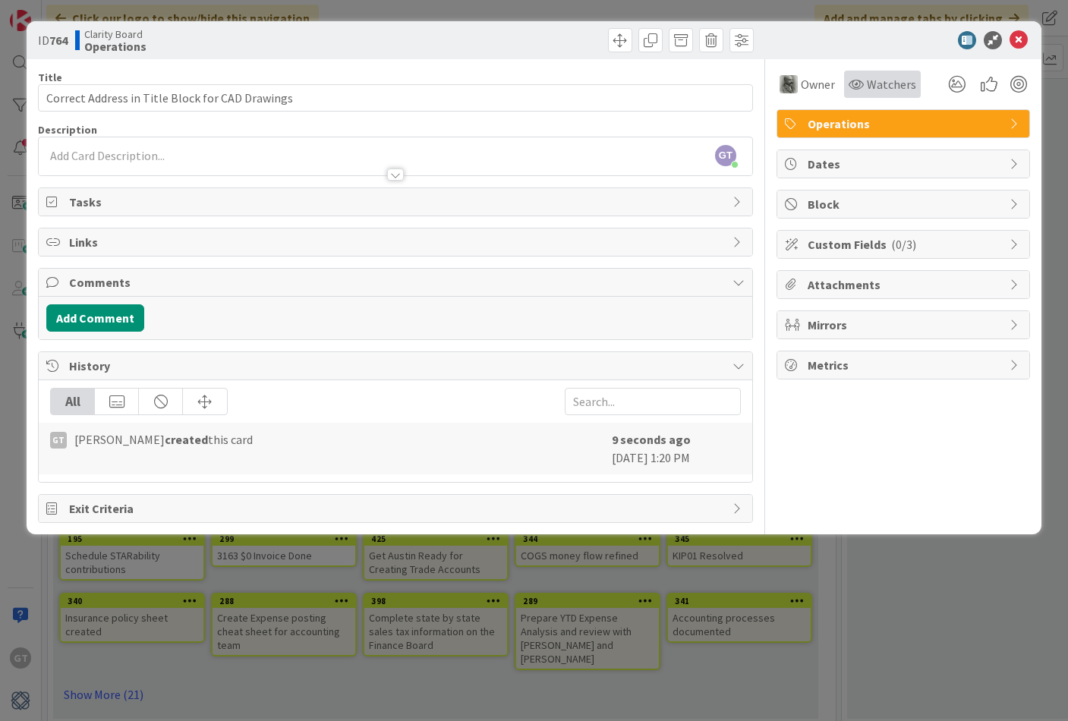
click at [886, 90] on span "Watchers" at bounding box center [891, 84] width 49 height 18
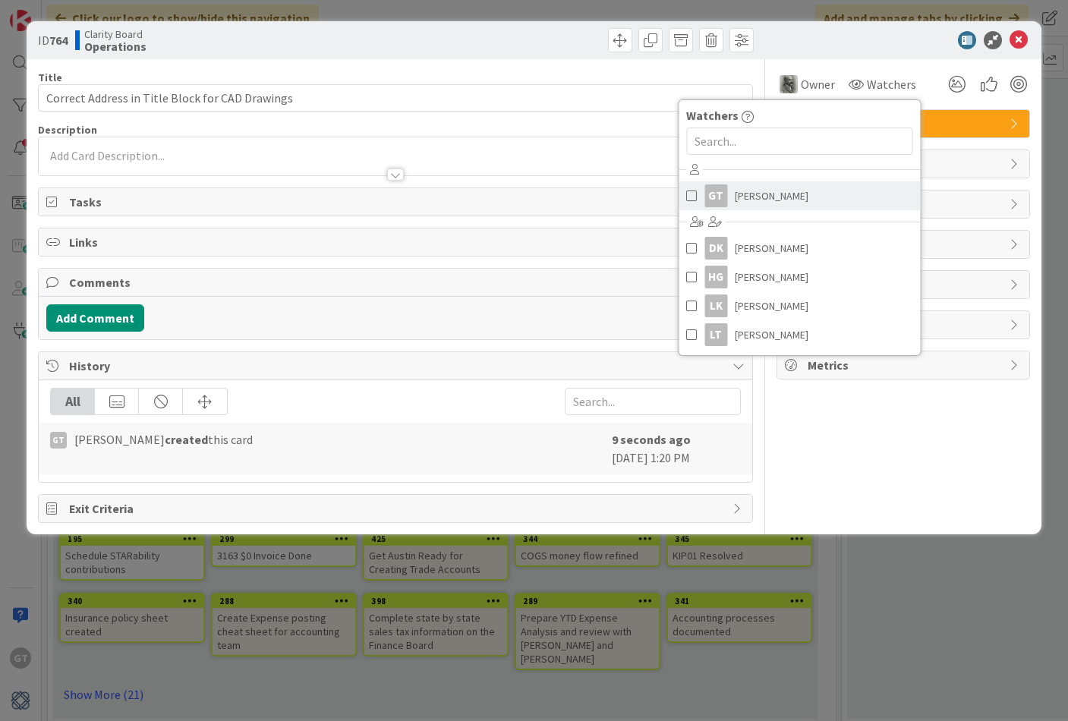
click at [759, 196] on span "[PERSON_NAME]" at bounding box center [772, 195] width 74 height 23
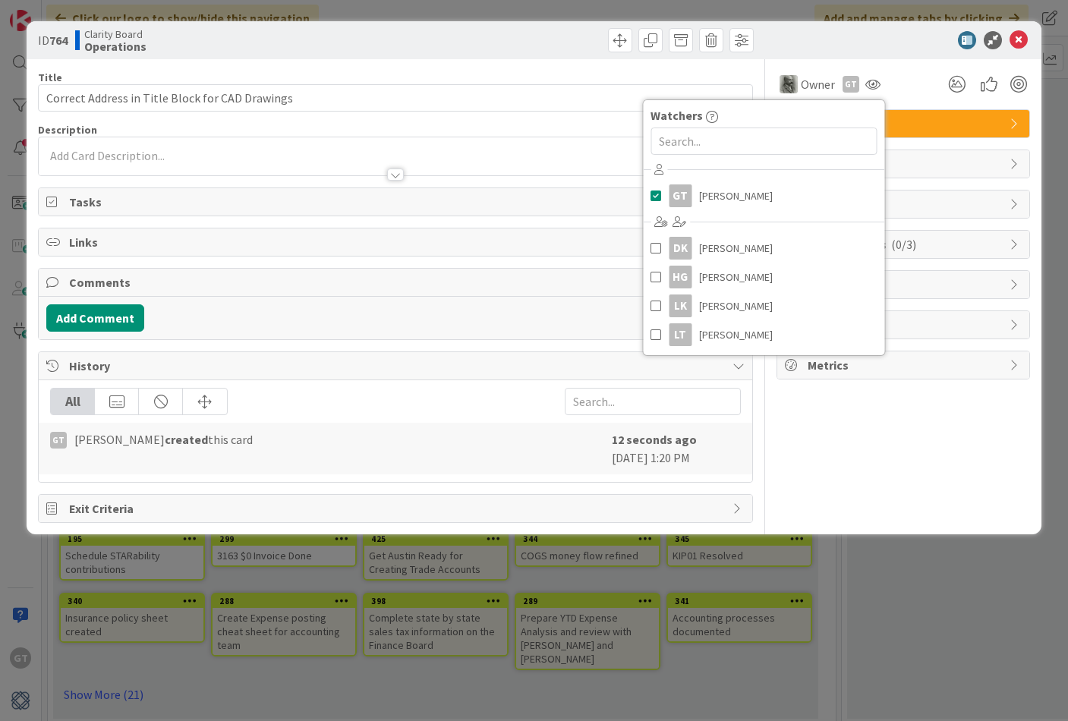
click at [949, 422] on div "Owner Owner Remove Set as Watcher GT [PERSON_NAME] DK [PERSON_NAME] [PERSON_NAM…" at bounding box center [902, 291] width 253 height 464
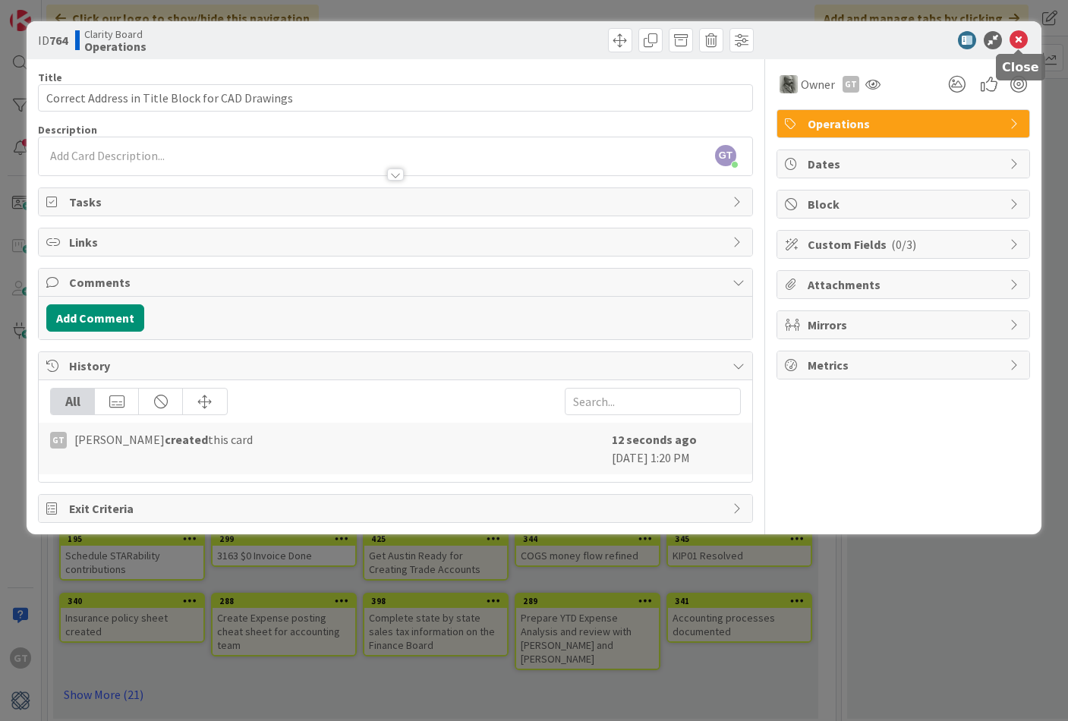
click at [1015, 37] on icon at bounding box center [1018, 40] width 18 height 18
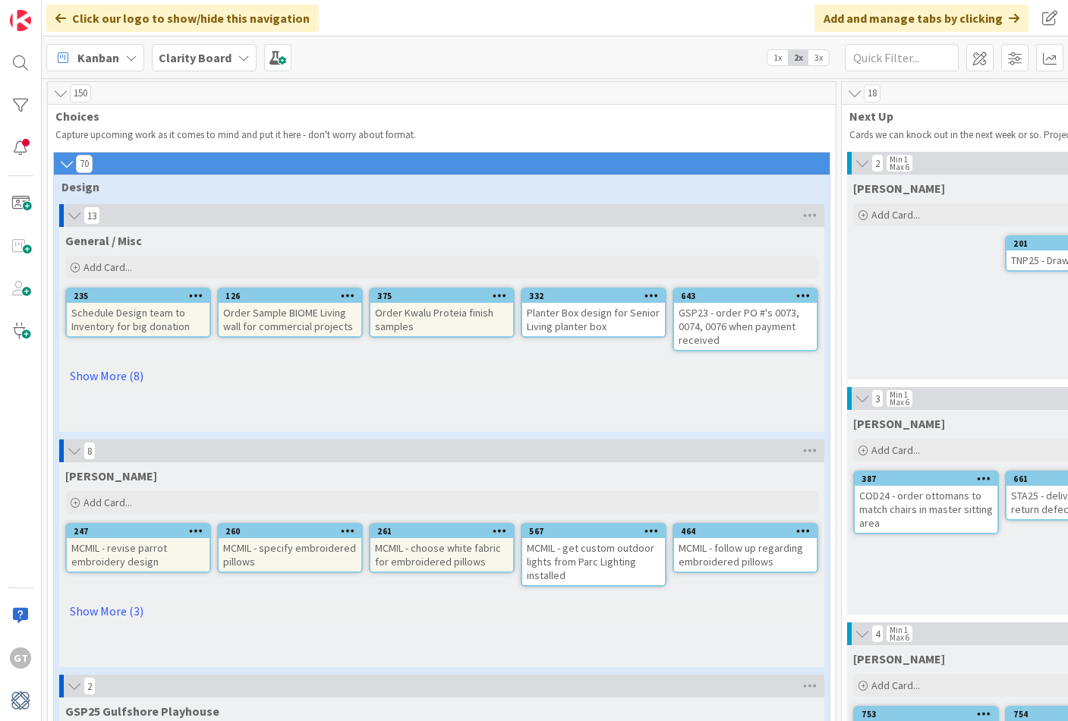
scroll to position [1, 0]
click at [118, 376] on link "Show More (8)" at bounding box center [441, 376] width 753 height 24
